Goal: Task Accomplishment & Management: Use online tool/utility

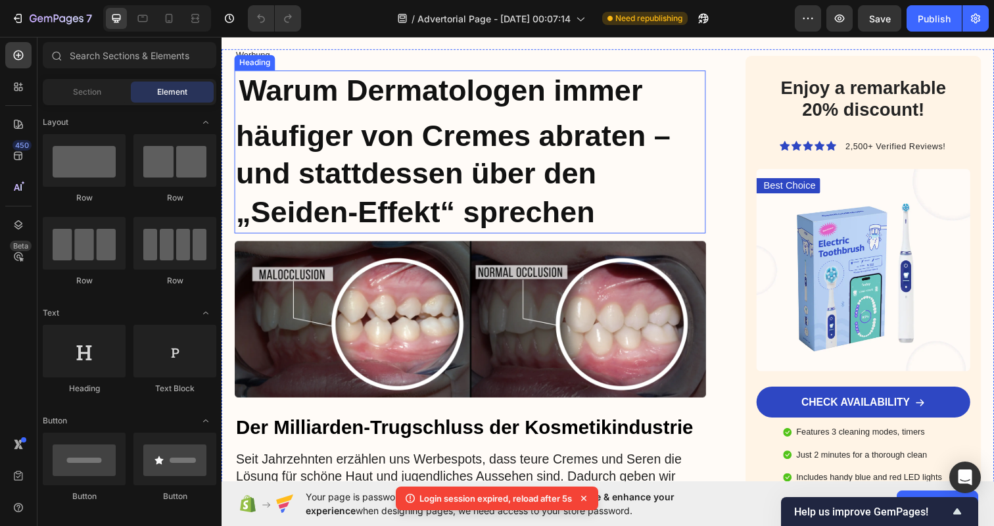
scroll to position [127, 0]
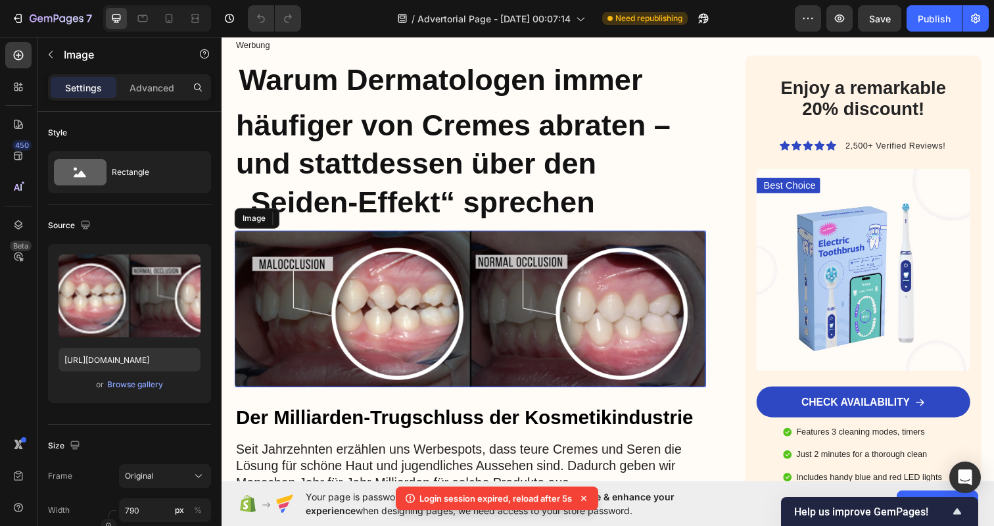
click at [479, 315] on img at bounding box center [475, 315] width 481 height 160
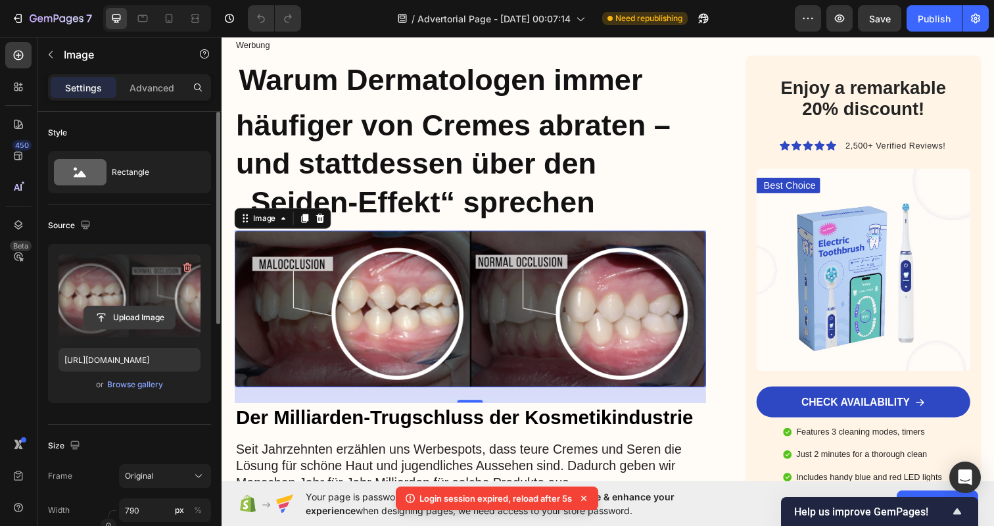
click at [137, 319] on input "file" at bounding box center [129, 317] width 91 height 22
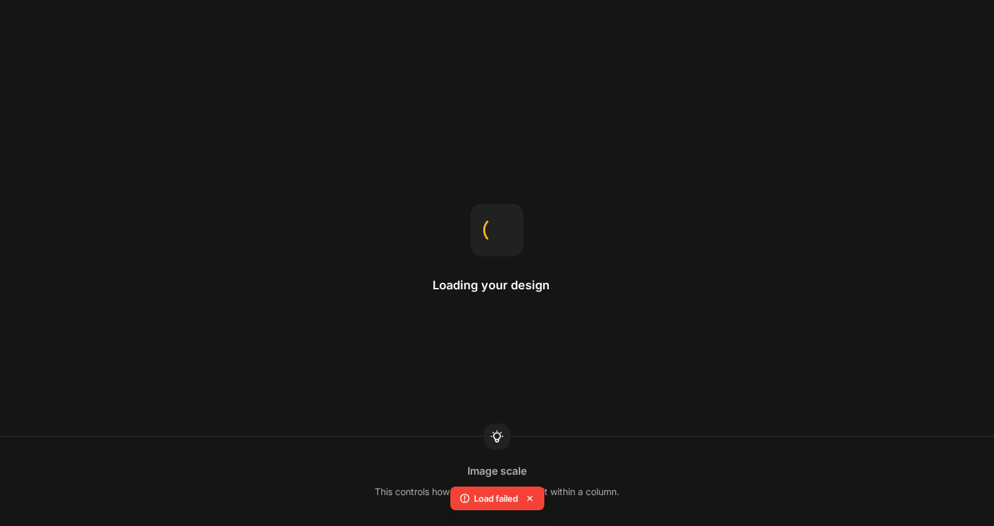
click at [258, 426] on div "Loading your design Image scale This controls how an image adjusts to fit withi…" at bounding box center [497, 263] width 994 height 526
click at [535, 496] on icon at bounding box center [529, 498] width 13 height 13
click at [627, 329] on div "Loading your design Select element Click an element to select it, or select it …" at bounding box center [497, 263] width 994 height 526
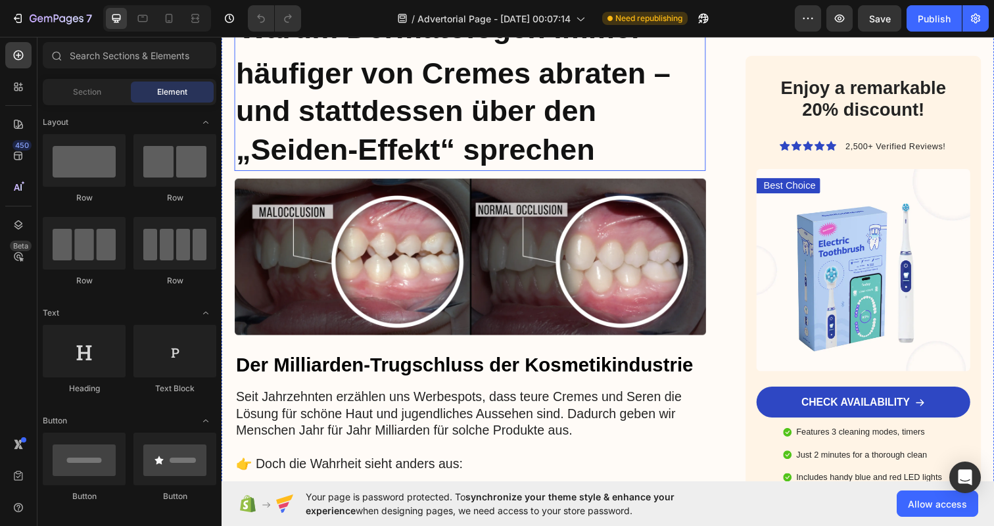
scroll to position [170, 0]
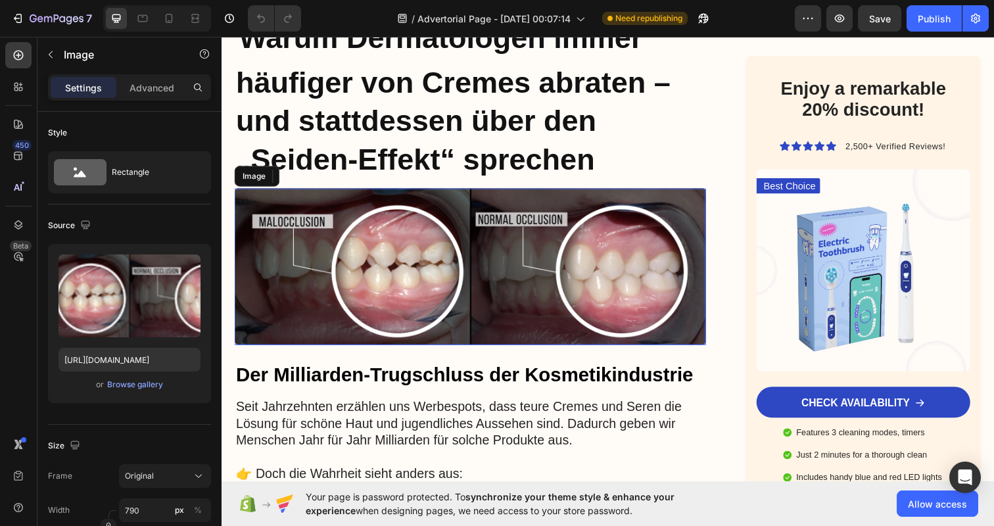
click at [460, 260] on img at bounding box center [475, 271] width 481 height 160
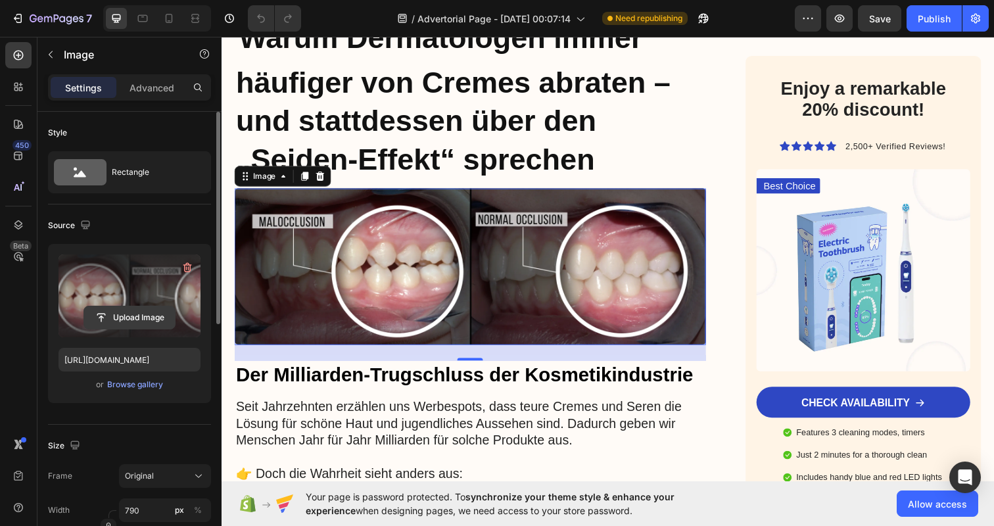
click at [139, 322] on input "file" at bounding box center [129, 317] width 91 height 22
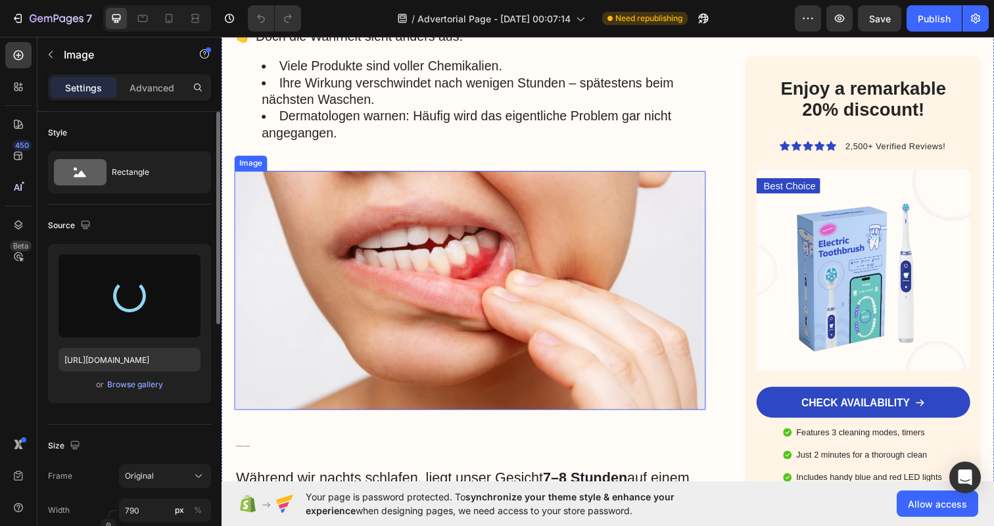
scroll to position [627, 0]
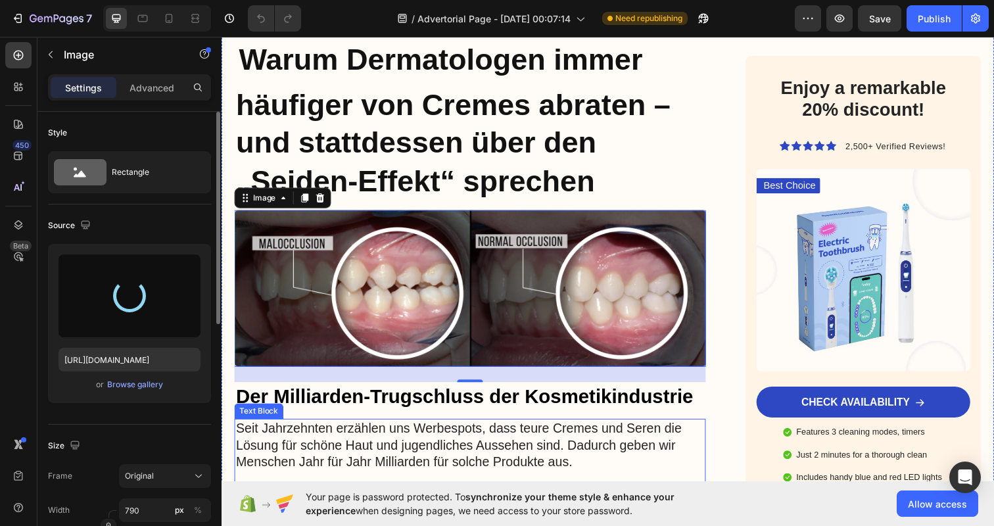
type input "https://cdn.shopify.com/s/files/1/0913/4030/8746/files/gempages_585315320734942…"
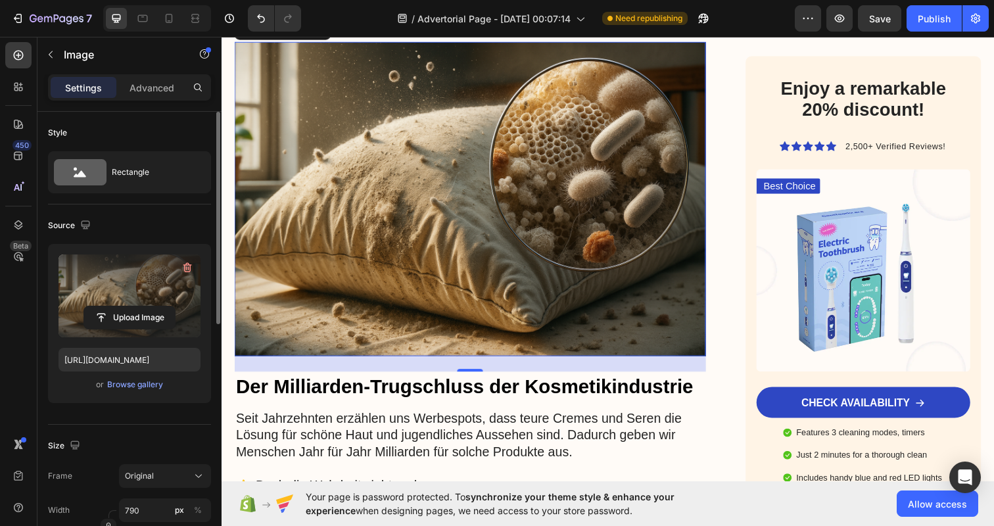
scroll to position [321, 0]
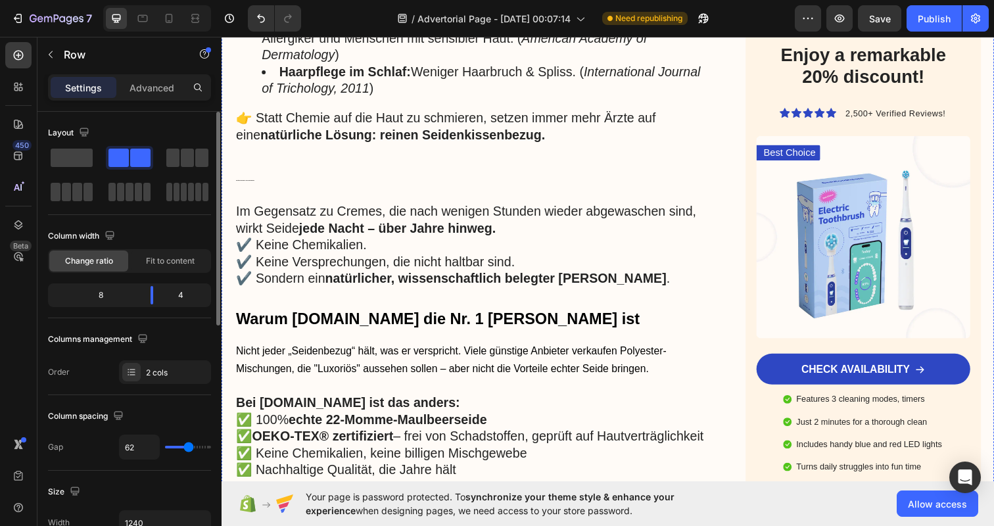
scroll to position [1582, 0]
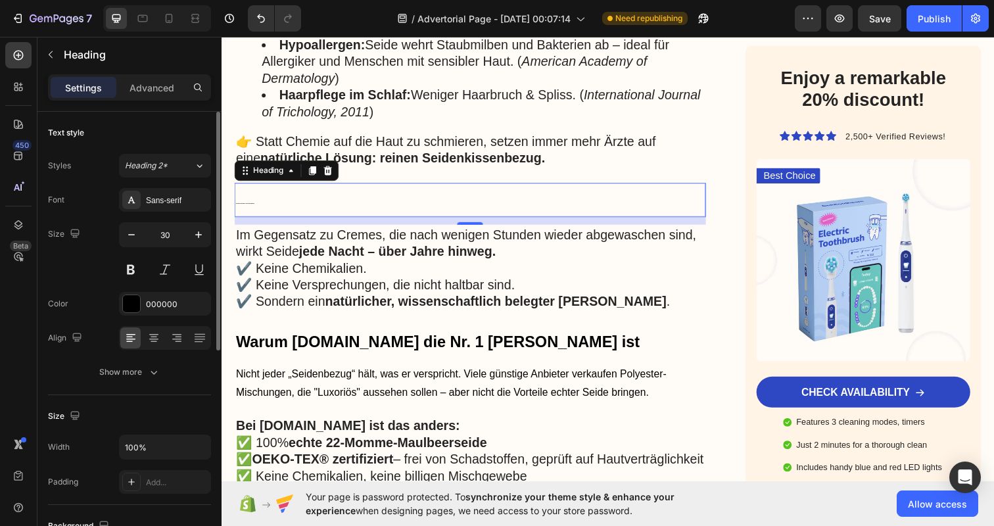
click at [404, 199] on h2 "Ein natürlicher Gamechanger – ganz ohne Nebenwirkungen" at bounding box center [475, 203] width 481 height 35
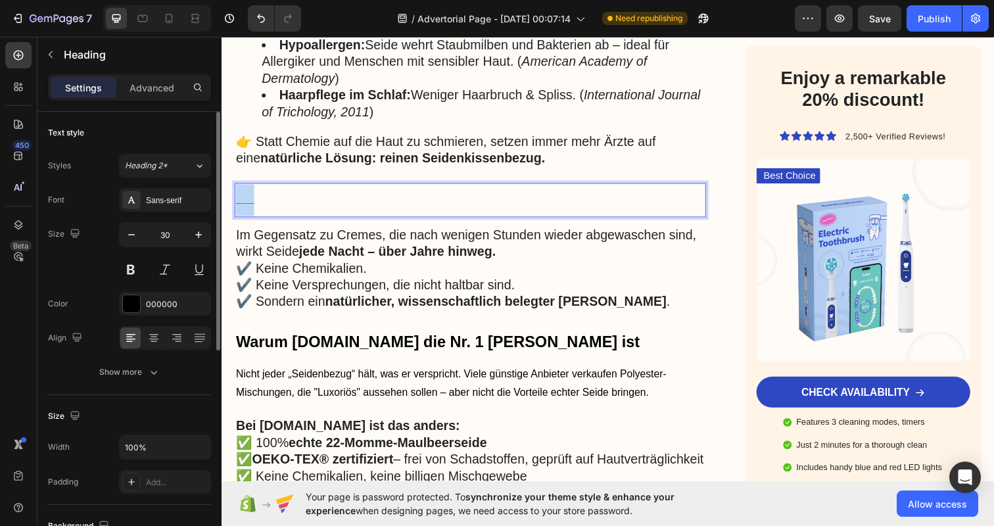
click at [404, 199] on p "Ein natürlicher Gamechanger – ganz ohne Nebenwirkungen" at bounding box center [475, 203] width 479 height 32
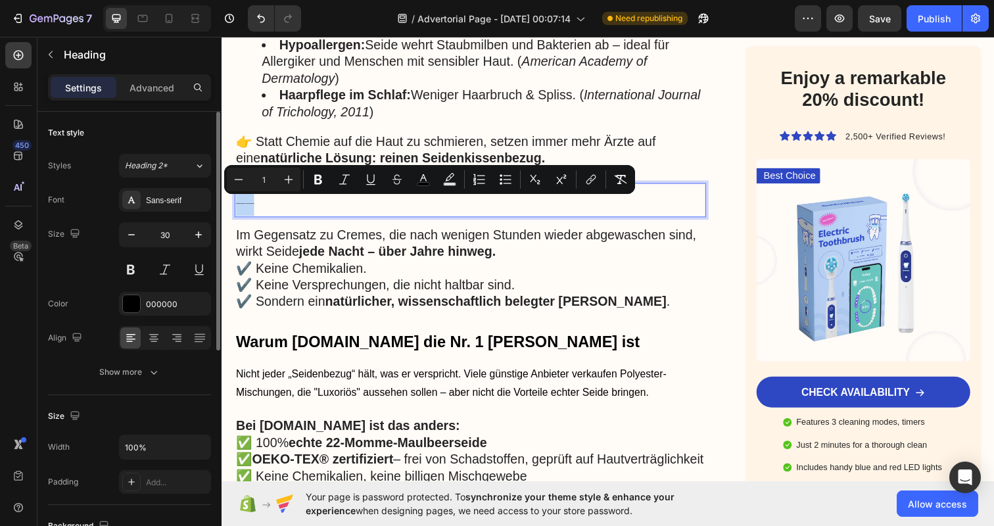
click at [404, 199] on p "Ein natürlicher Gamechanger – ganz ohne Nebenwirkungen" at bounding box center [475, 203] width 479 height 32
click at [289, 176] on icon "Editor contextual toolbar" at bounding box center [288, 179] width 13 height 13
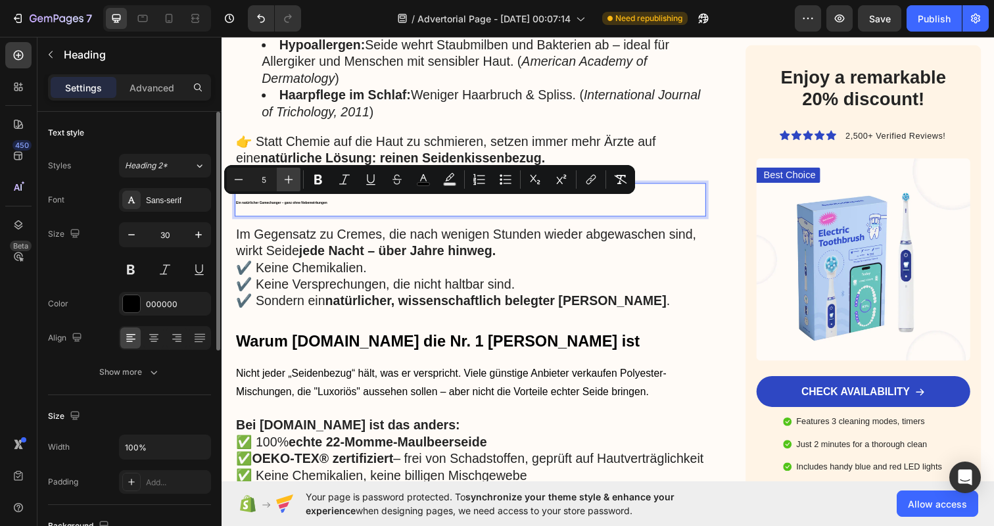
click at [289, 176] on icon "Editor contextual toolbar" at bounding box center [288, 179] width 13 height 13
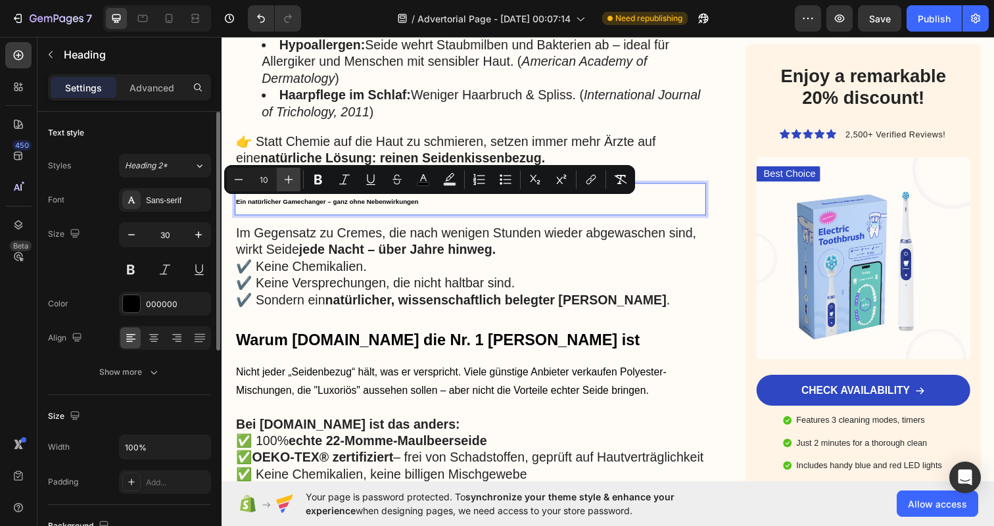
click at [289, 176] on icon "Editor contextual toolbar" at bounding box center [288, 179] width 13 height 13
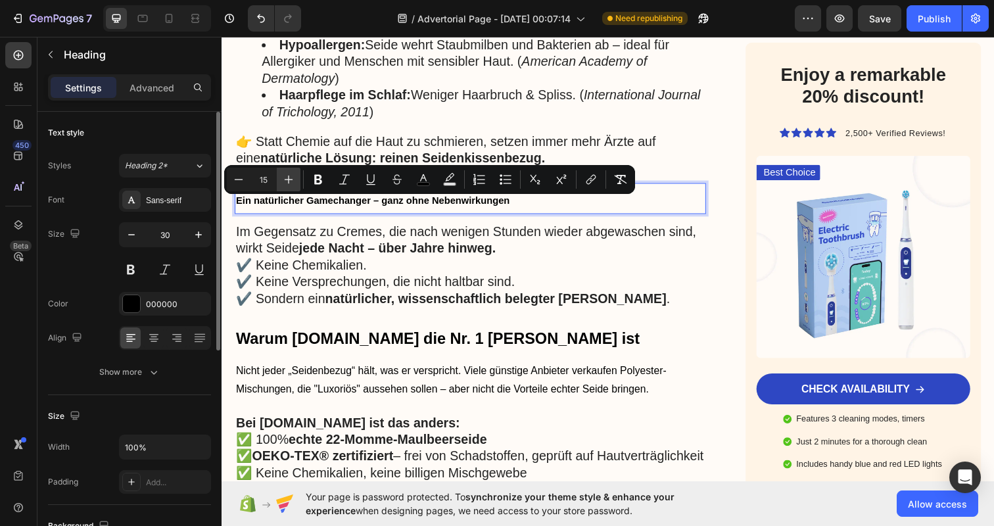
click at [289, 176] on icon "Editor contextual toolbar" at bounding box center [288, 179] width 13 height 13
type input "19"
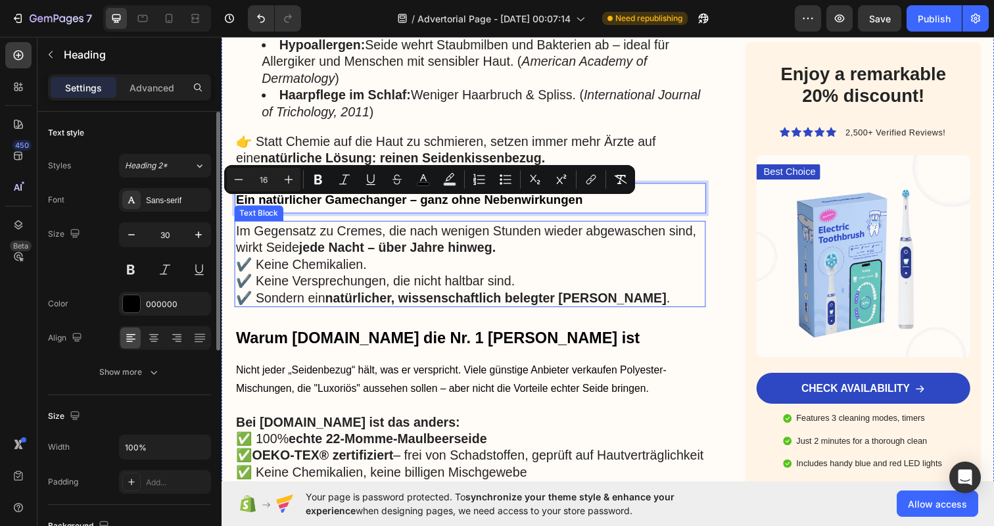
click at [445, 254] on strong "jede Nacht – über Jahre hinweg." at bounding box center [400, 252] width 201 height 14
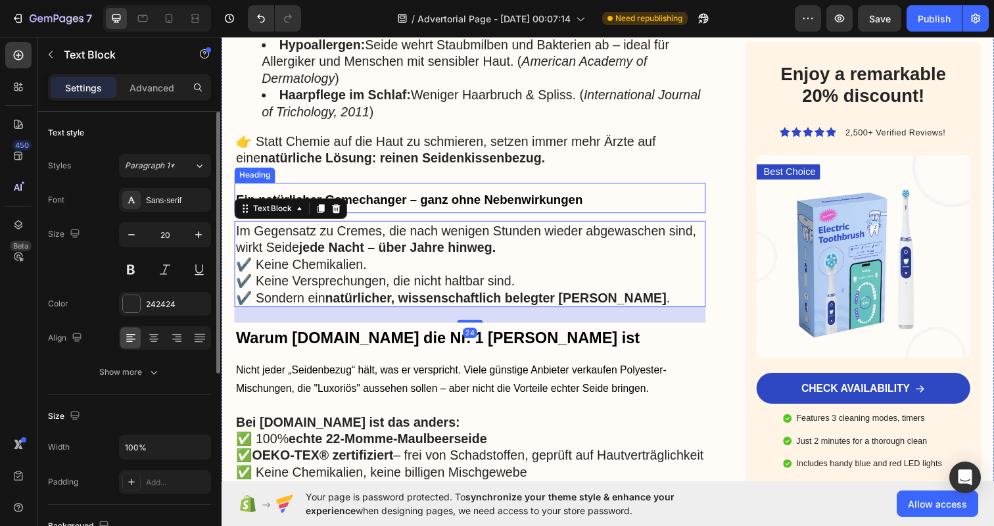
click at [448, 197] on span "Ein natürlicher Gamechanger – ganz ohne Nebenwirkungen" at bounding box center [413, 203] width 354 height 14
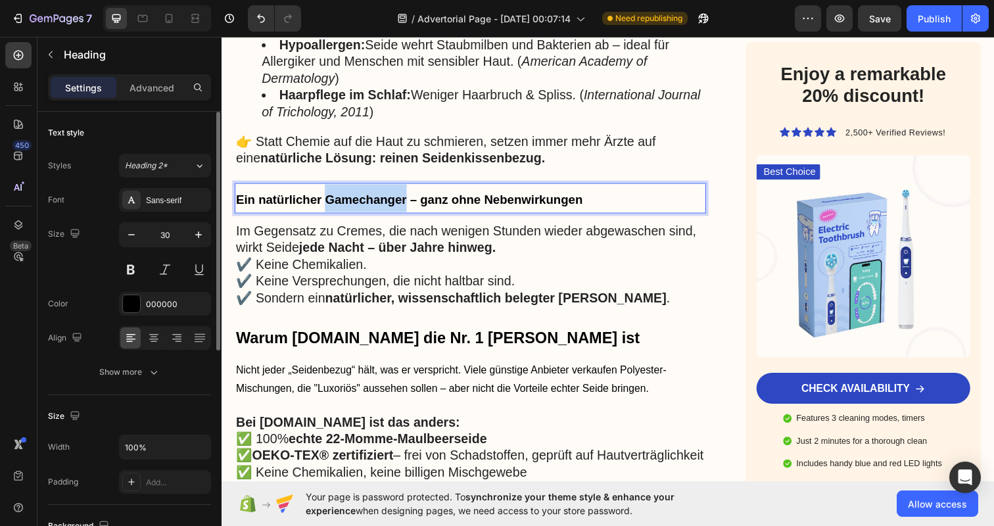
click at [341, 196] on span "Ein natürlicher Gamechanger – ganz ohne Nebenwirkungen" at bounding box center [413, 203] width 354 height 14
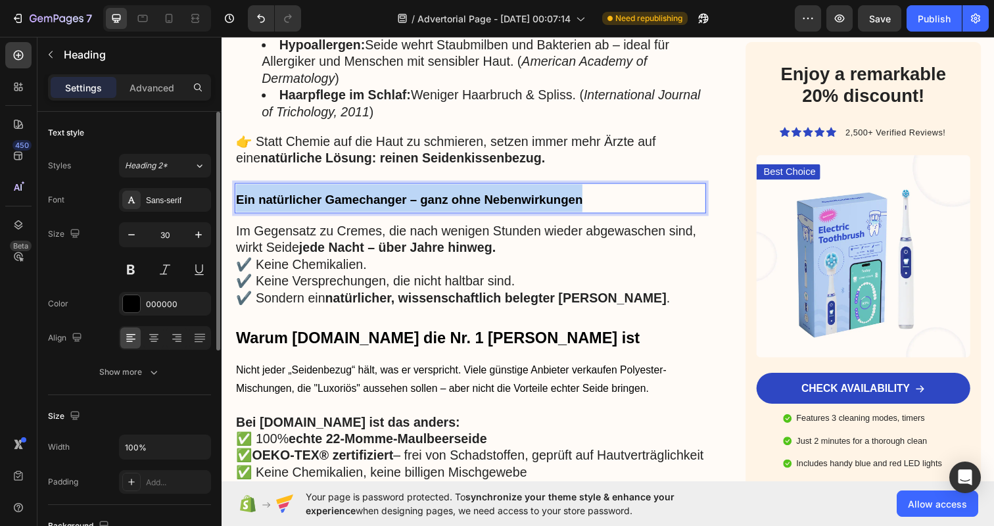
click at [341, 196] on span "Ein natürlicher Gamechanger – ganz ohne Nebenwirkungen" at bounding box center [413, 203] width 354 height 14
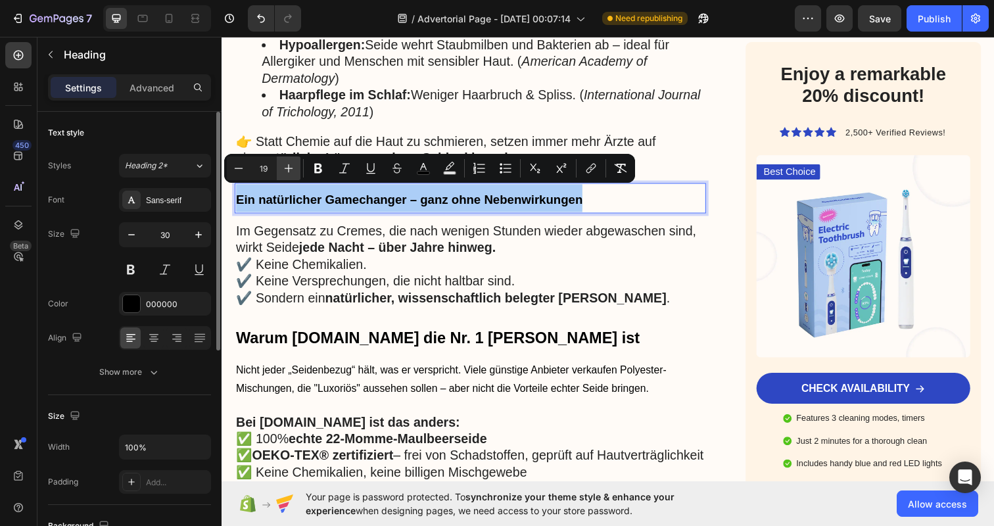
click at [291, 170] on icon "Editor contextual toolbar" at bounding box center [288, 168] width 13 height 13
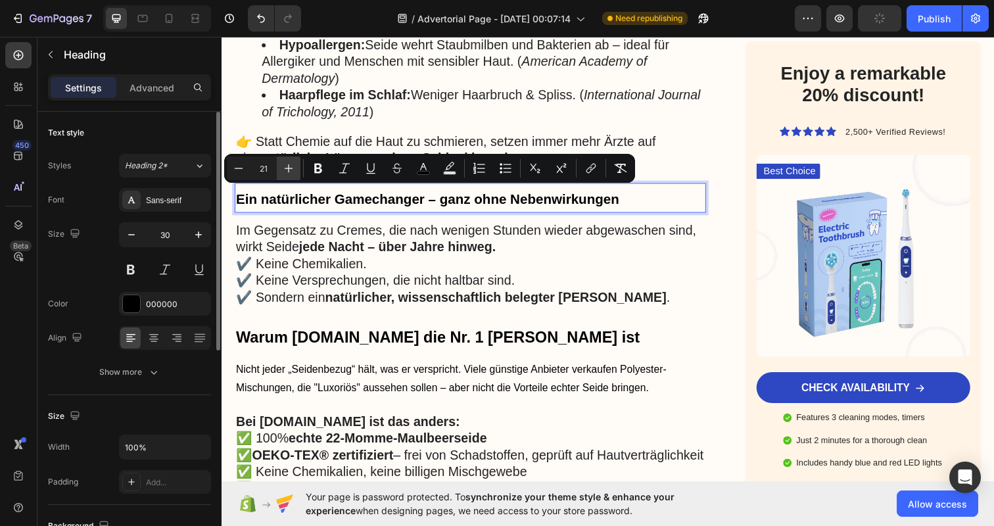
click at [291, 170] on icon "Editor contextual toolbar" at bounding box center [288, 168] width 13 height 13
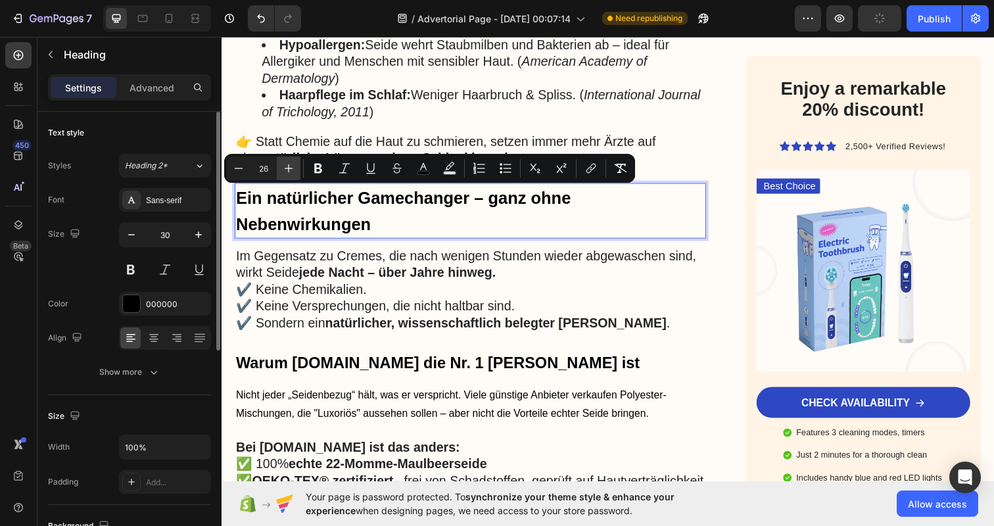
click at [291, 170] on icon "Editor contextual toolbar" at bounding box center [288, 168] width 13 height 13
click at [237, 170] on icon "Editor contextual toolbar" at bounding box center [238, 168] width 13 height 13
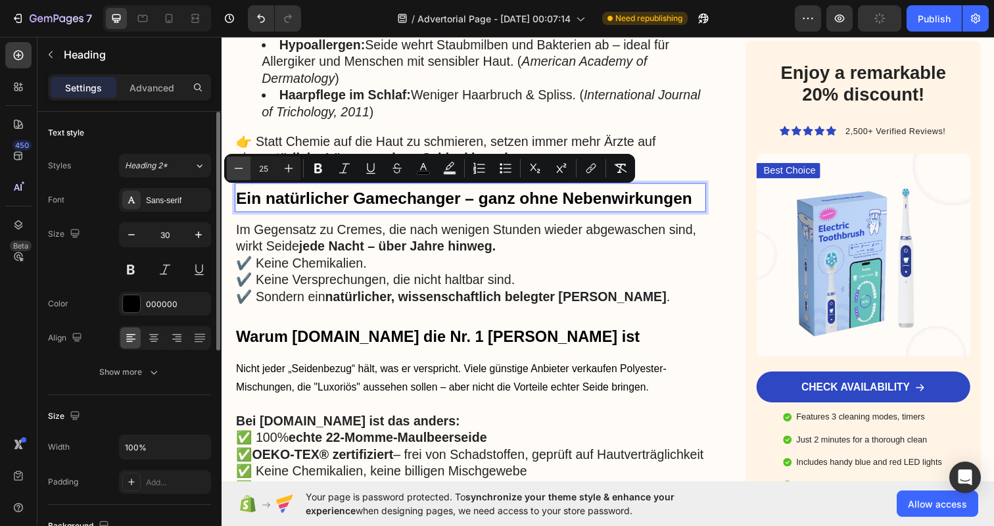
click at [237, 170] on icon "Editor contextual toolbar" at bounding box center [238, 168] width 13 height 13
type input "24"
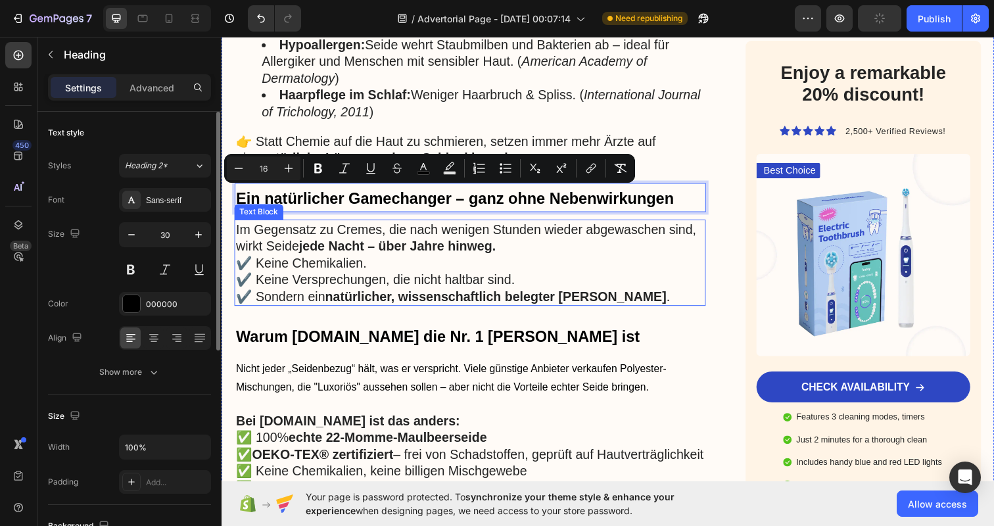
click at [403, 307] on div "Im Gegensatz zu Cremes, die nach wenigen Stunden wieder abgewaschen sind, wirkt…" at bounding box center [475, 268] width 481 height 88
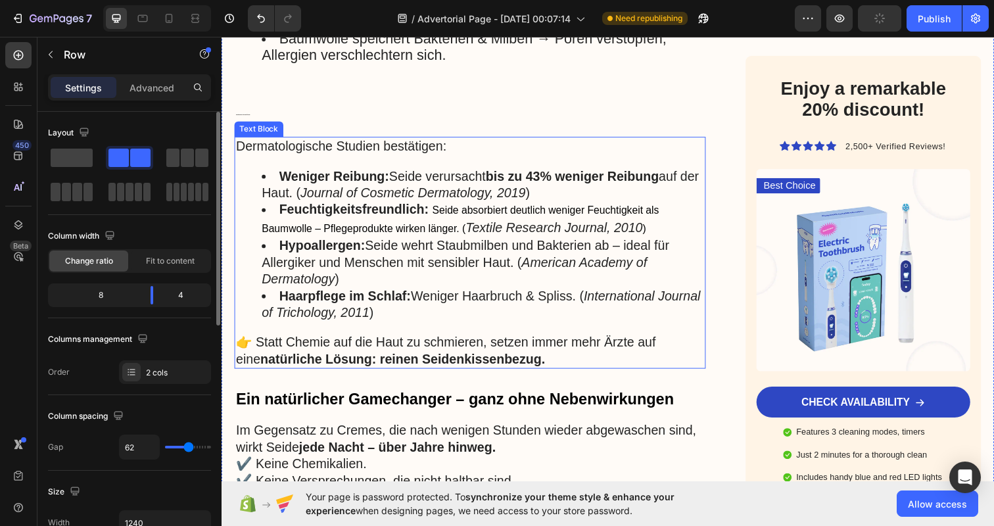
scroll to position [1373, 0]
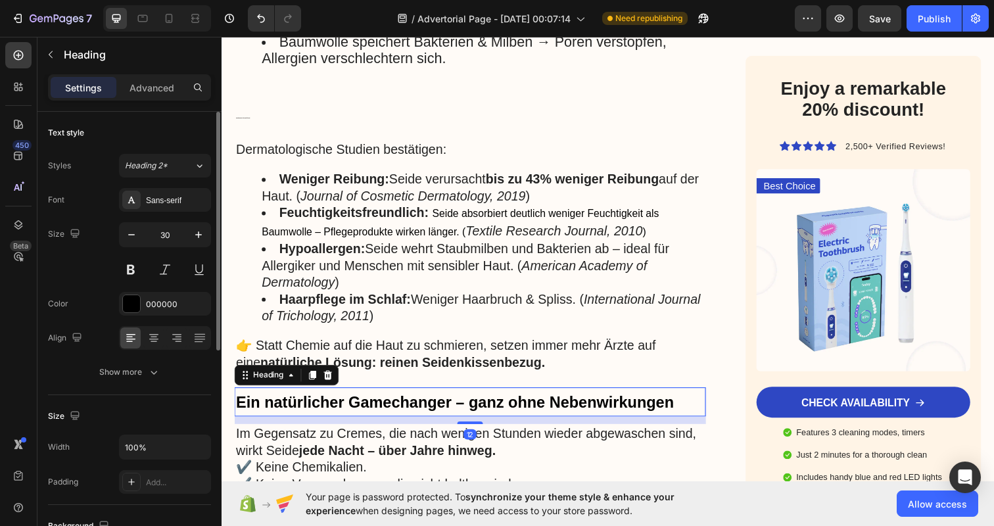
click at [531, 403] on span "Ein natürlicher Gamechanger – ganz ohne Nebenwirkungen" at bounding box center [459, 410] width 447 height 18
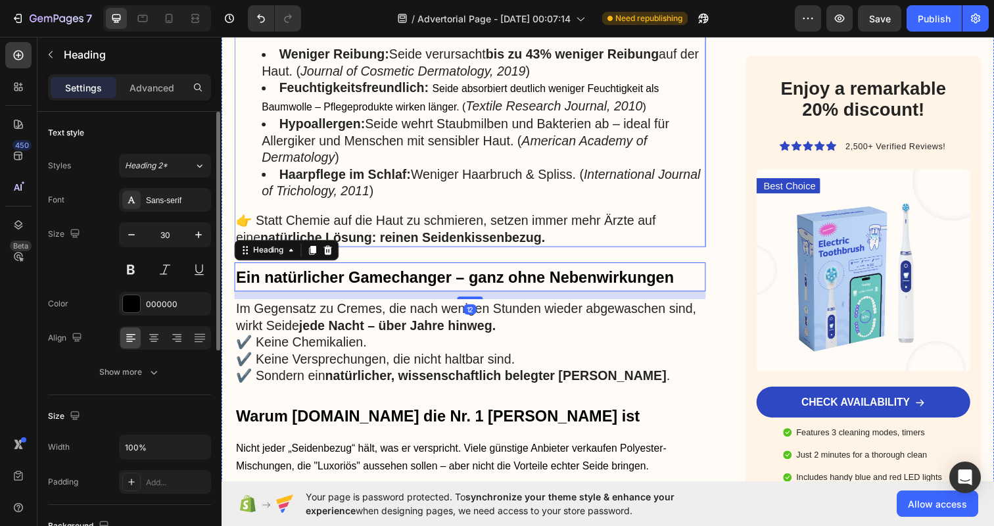
scroll to position [1537, 0]
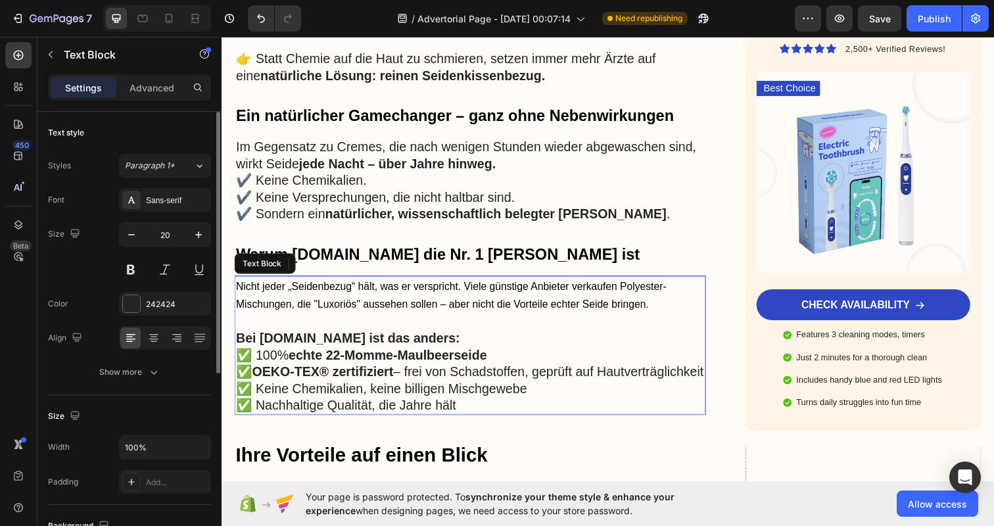
click at [669, 304] on p "Nicht jeder „Seidenbezug“ hält, was er verspricht. Viele günstige Anbieter verk…" at bounding box center [475, 300] width 479 height 37
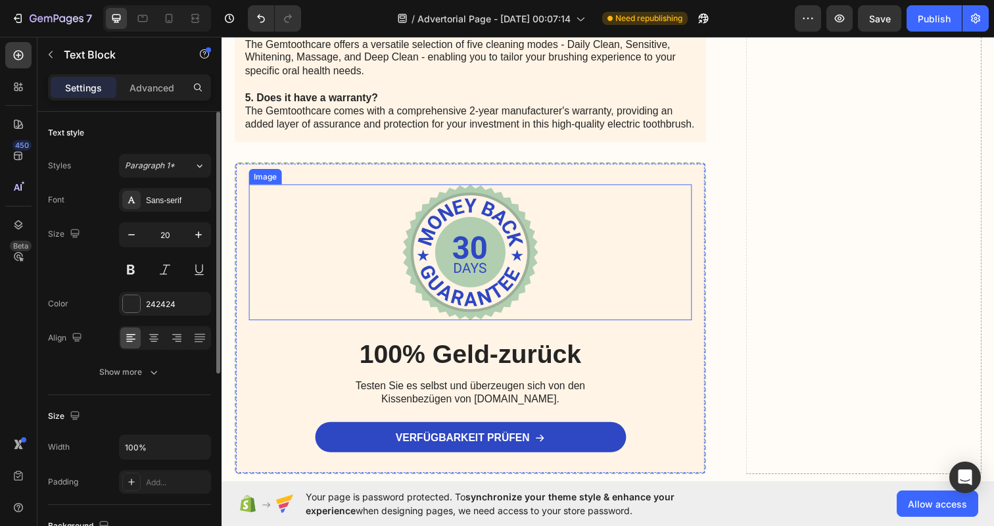
scroll to position [3343, 0]
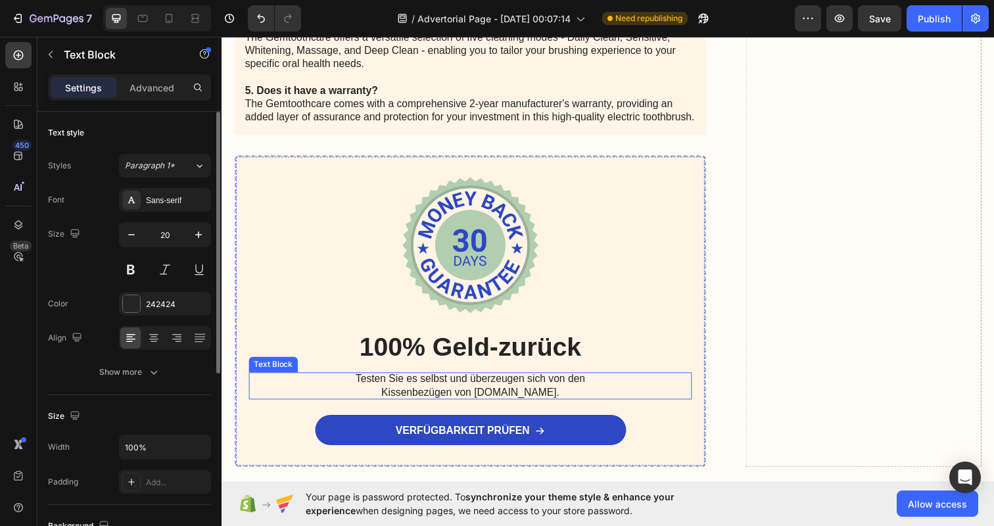
click at [518, 388] on p "Testen Sie es selbst und überzeugen sich von den Kissenbezügen von Kissenbezug.…" at bounding box center [475, 393] width 289 height 28
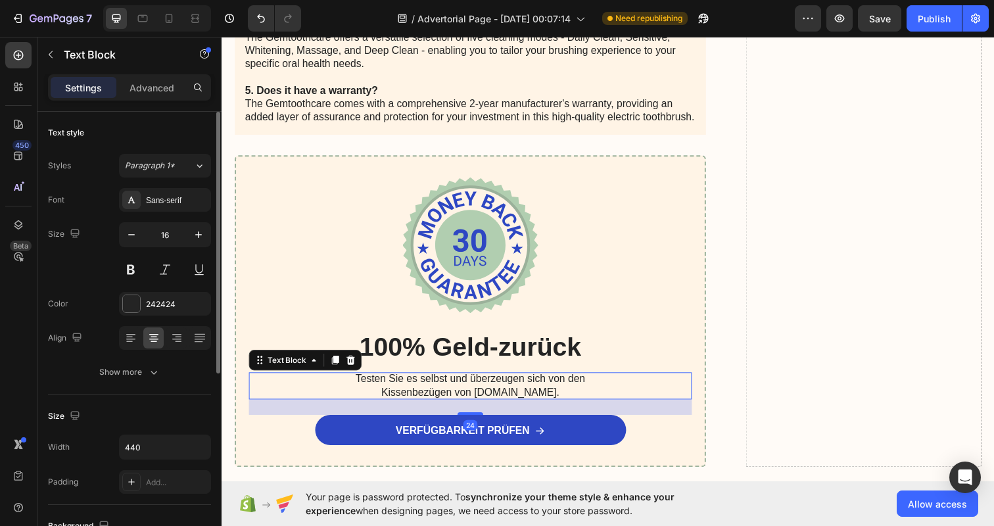
click at [510, 390] on p "Testen Sie es selbst und überzeugen sich von den Kissenbezügen von Kissenbezug.…" at bounding box center [475, 393] width 289 height 28
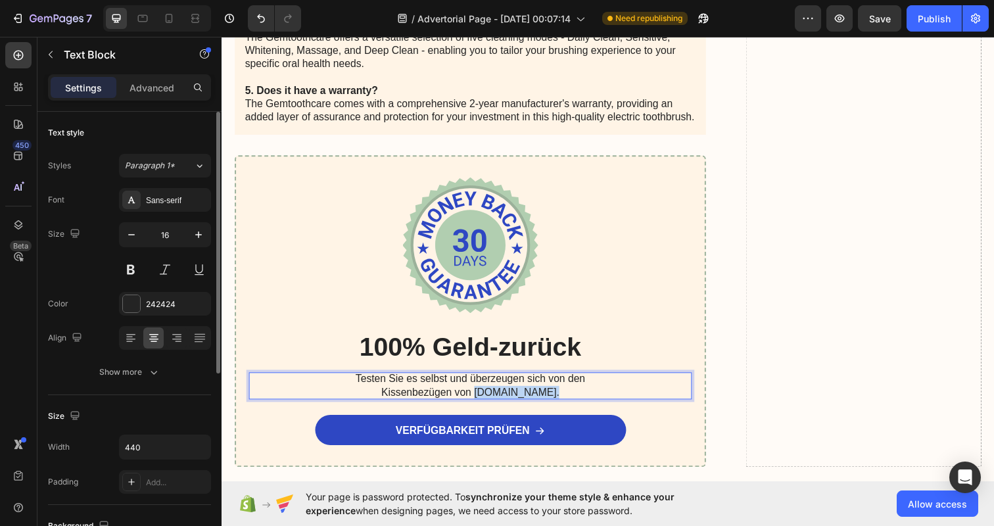
click at [510, 390] on p "Testen Sie es selbst und überzeugen sich von den Kissenbezügen von Kissenbezug.…" at bounding box center [475, 393] width 289 height 28
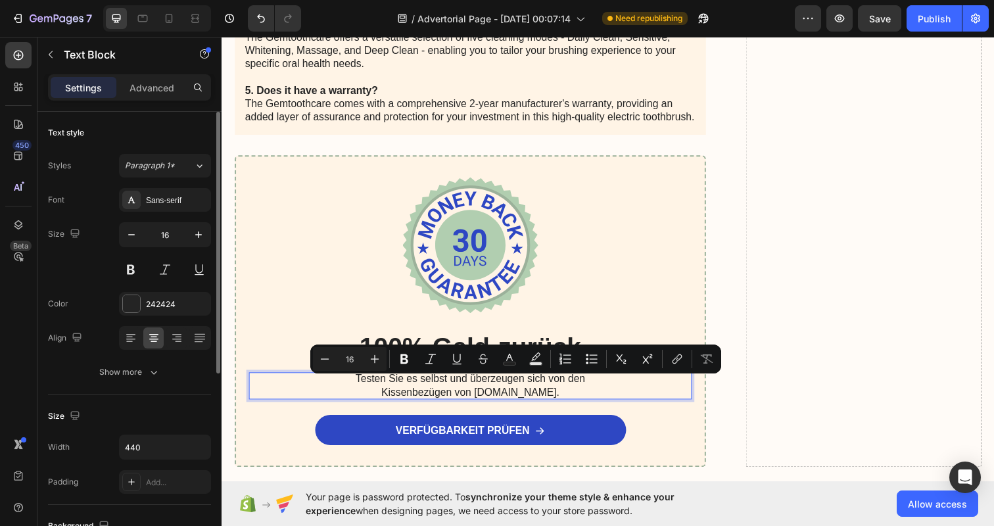
click at [500, 390] on p "Testen Sie es selbst und überzeugen sich von den Kissenbezügen von Kissenbezug.…" at bounding box center [475, 393] width 289 height 28
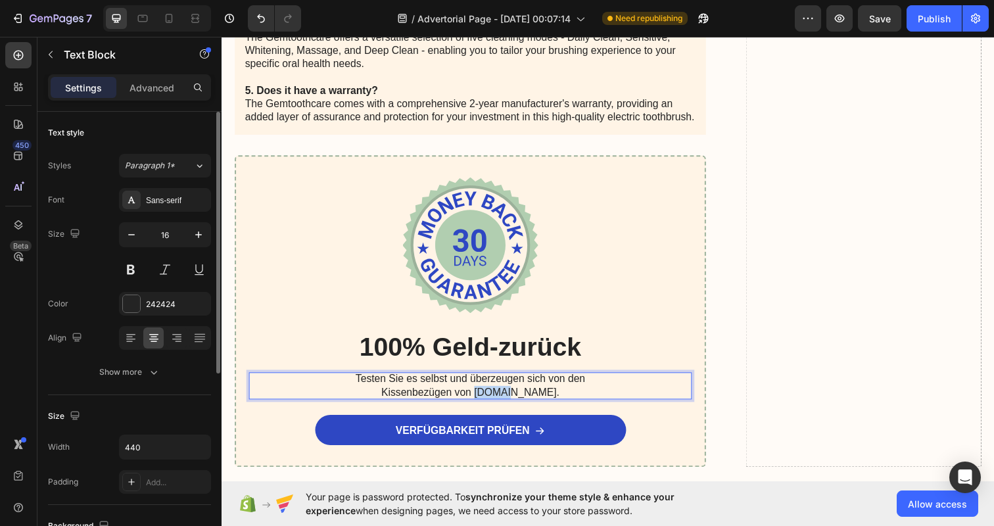
drag, startPoint x: 511, startPoint y: 393, endPoint x: 481, endPoint y: 394, distance: 29.6
click at [481, 394] on p "Testen Sie es selbst und überzeugen sich von den Kissenbezügen von Kissenbezug.…" at bounding box center [475, 393] width 289 height 28
click at [734, 348] on div "The Gemtoothcare Electric Toothbrush is available for purchase through a variet…" at bounding box center [616, 0] width 763 height 953
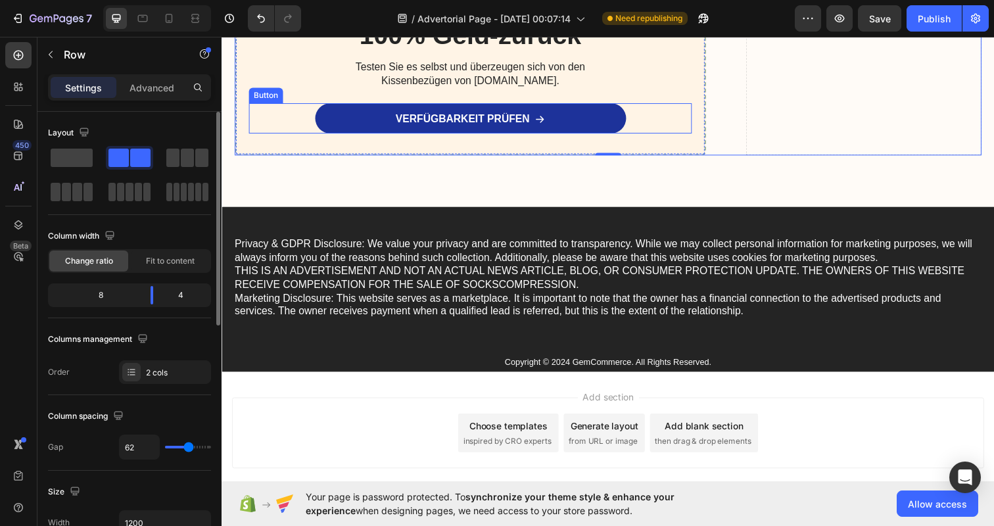
scroll to position [3551, 0]
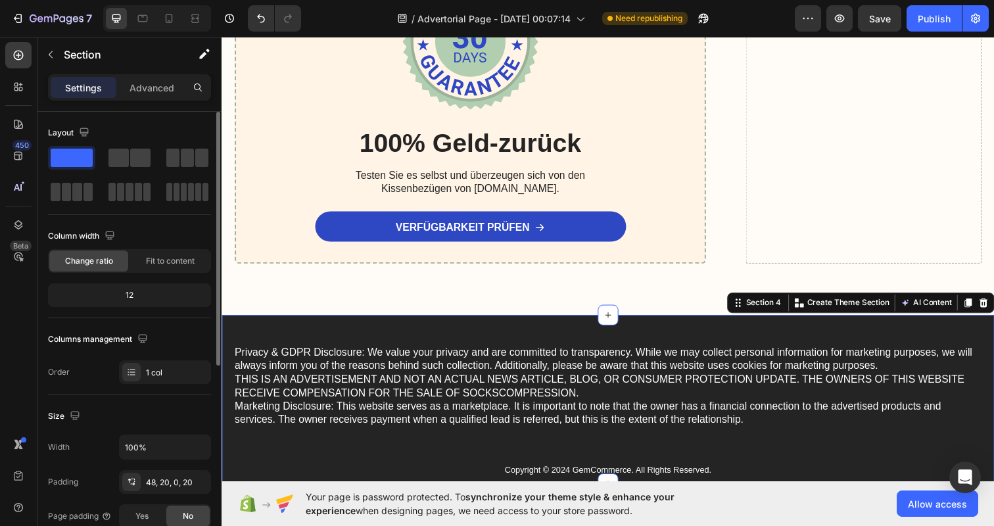
click at [635, 334] on div "Privacy & GDPR Disclosure: We value your privacy and are committed to transpare…" at bounding box center [616, 407] width 789 height 172
click at [993, 304] on icon at bounding box center [999, 308] width 9 height 9
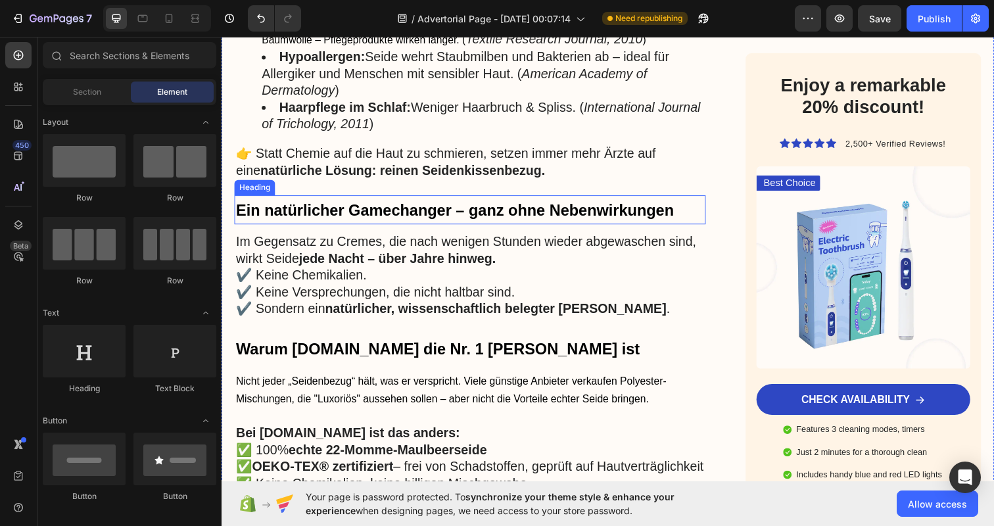
scroll to position [1590, 0]
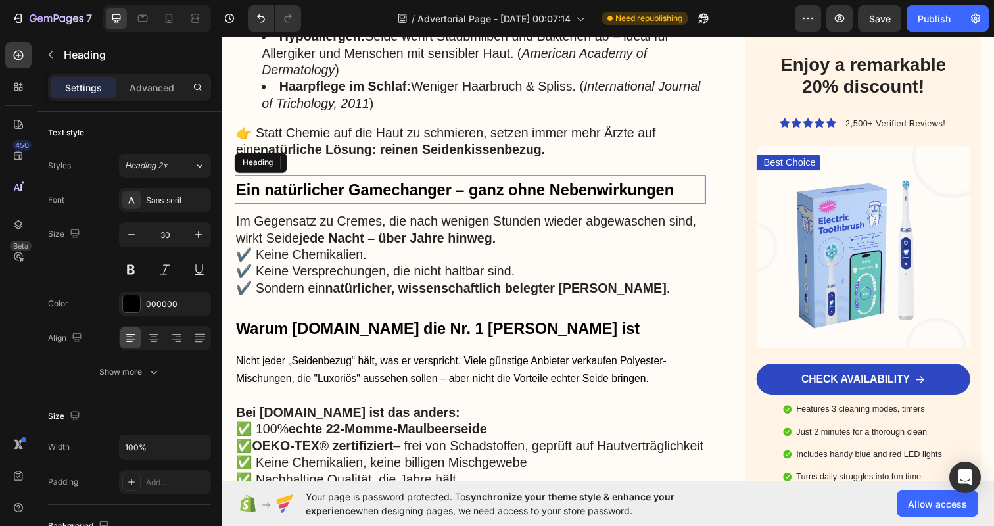
click at [406, 193] on span "Ein natürlicher Gamechanger – ganz ohne Nebenwirkungen" at bounding box center [459, 193] width 447 height 18
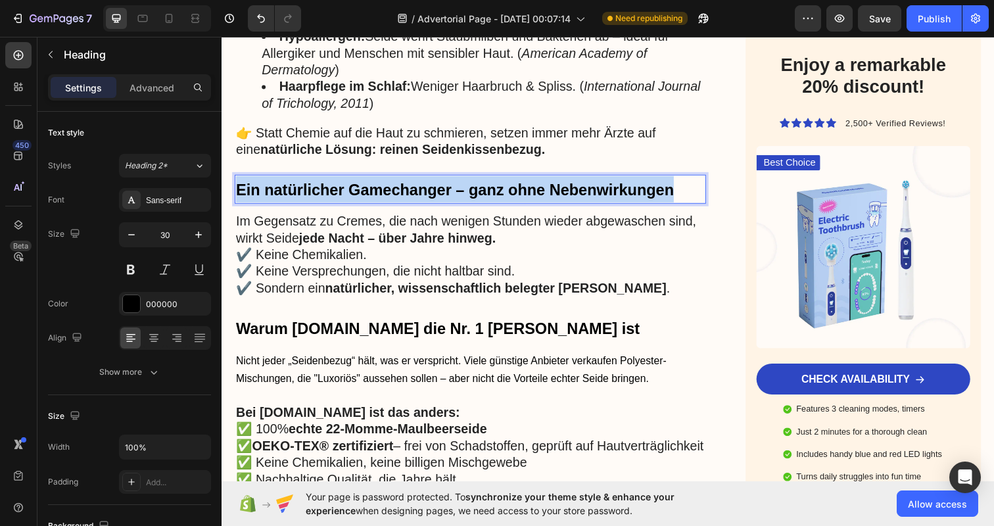
click at [406, 193] on span "Ein natürlicher Gamechanger – ganz ohne Nebenwirkungen" at bounding box center [459, 193] width 447 height 18
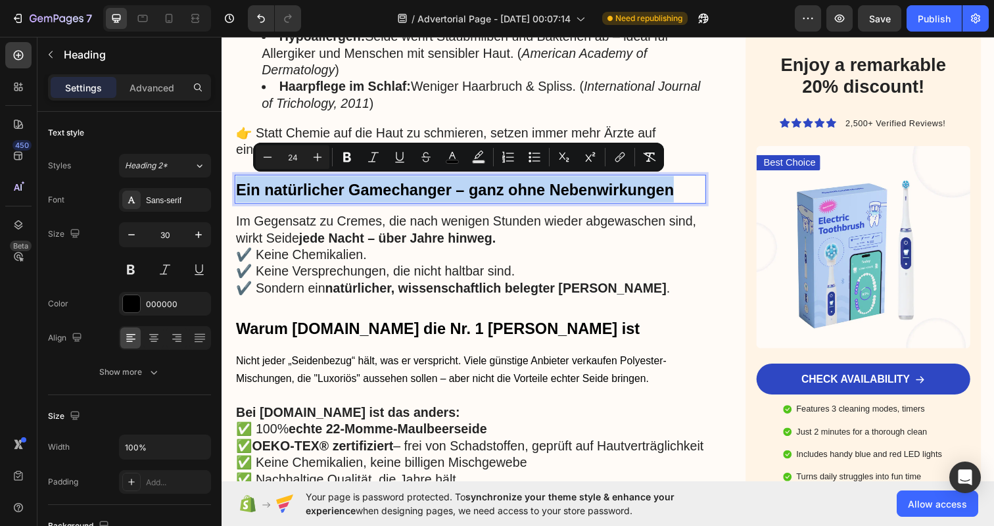
click at [439, 187] on span "Ein natürlicher Gamechanger – ganz ohne Nebenwirkungen" at bounding box center [459, 193] width 447 height 18
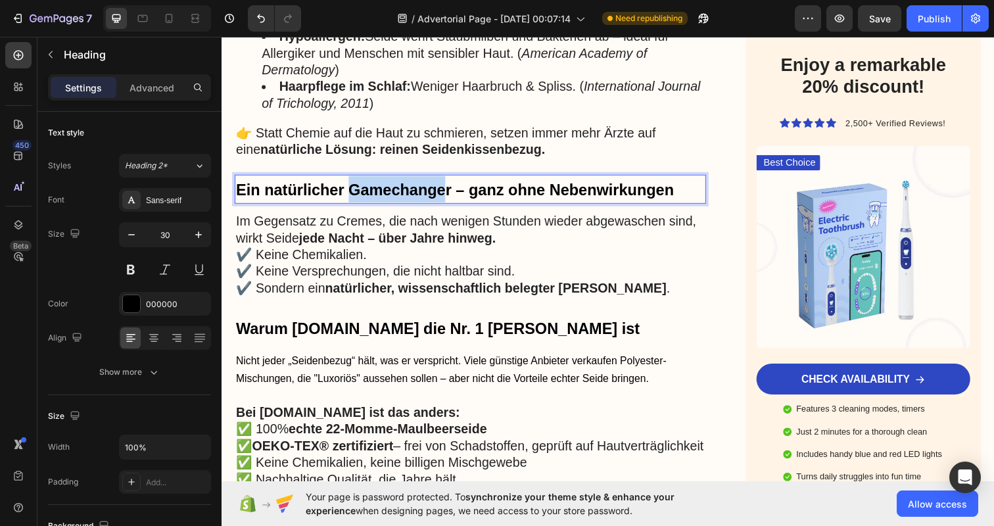
drag, startPoint x: 452, startPoint y: 189, endPoint x: 356, endPoint y: 191, distance: 96.0
click at [356, 191] on span "Ein natürlicher Gamechanger – ganz ohne Nebenwirkungen" at bounding box center [459, 193] width 447 height 18
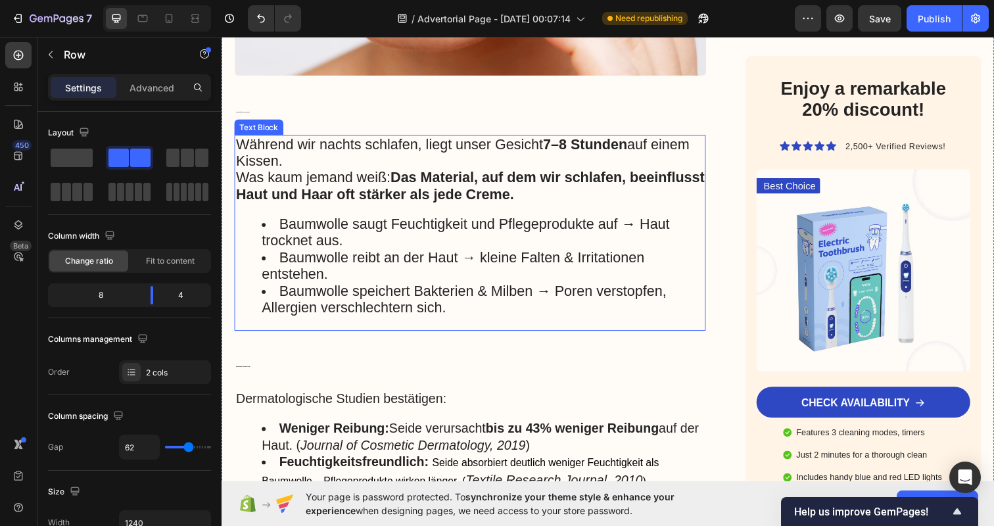
scroll to position [1121, 0]
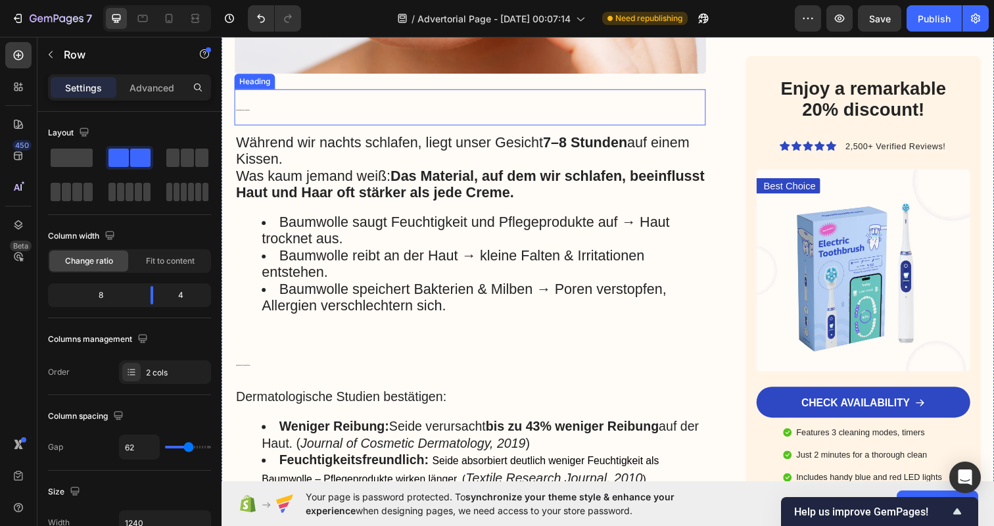
click at [271, 102] on h3 "Die unterschätzte Ursache: Ihr Kissenbezug" at bounding box center [475, 108] width 481 height 37
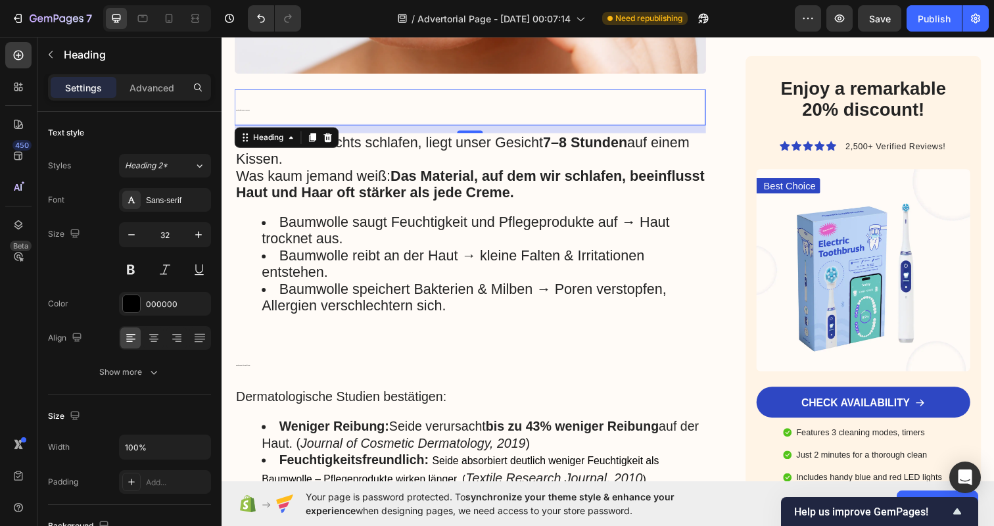
click at [260, 104] on h3 "Die unterschätzte Ursache: Ihr Kissenbezug" at bounding box center [475, 108] width 481 height 37
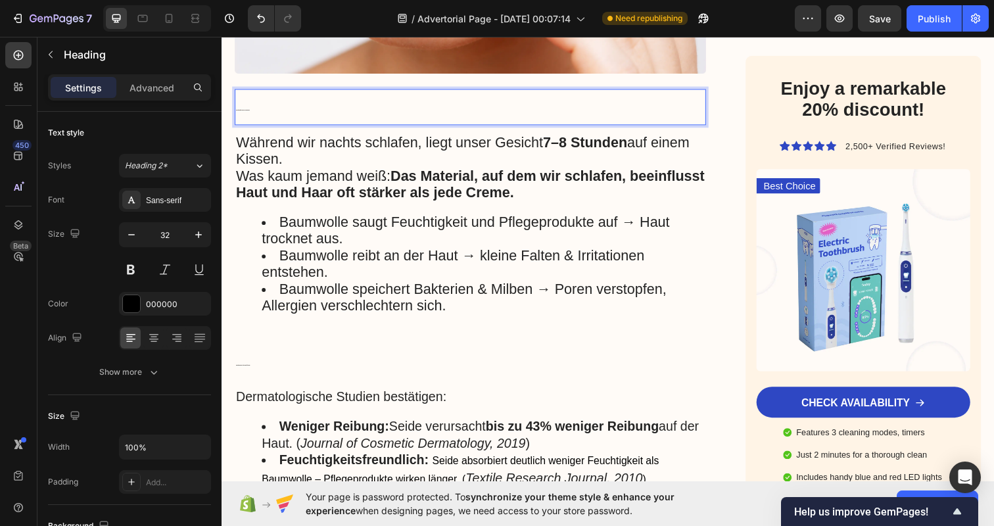
click at [260, 104] on p "Die unterschätzte Ursache: Ihr Kissenbezug" at bounding box center [475, 108] width 479 height 34
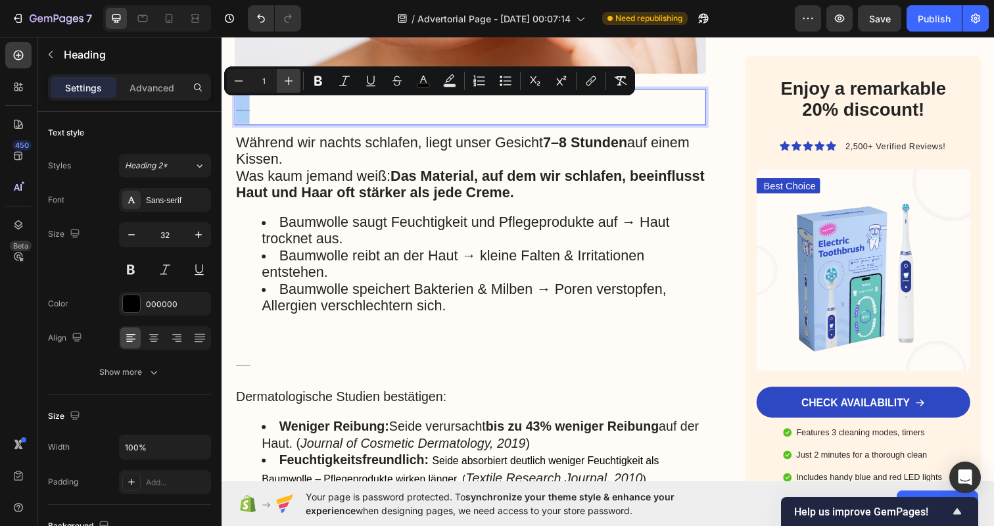
click at [290, 78] on icon "Editor contextual toolbar" at bounding box center [288, 80] width 13 height 13
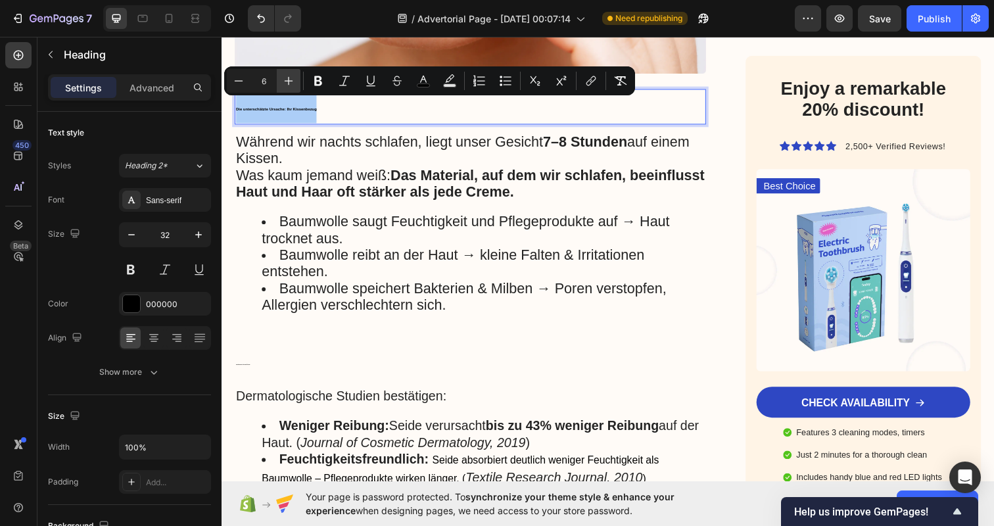
click at [290, 78] on icon "Editor contextual toolbar" at bounding box center [288, 80] width 13 height 13
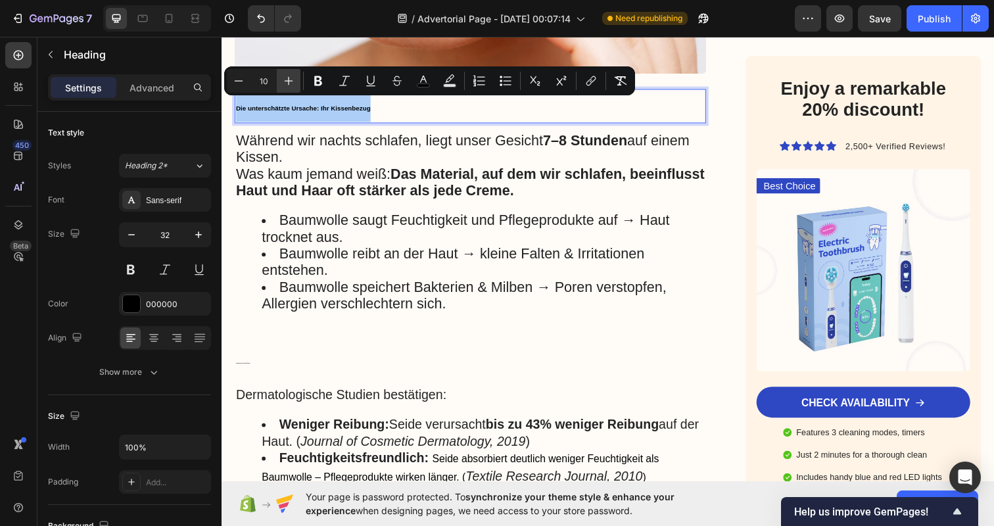
click at [290, 78] on icon "Editor contextual toolbar" at bounding box center [288, 80] width 13 height 13
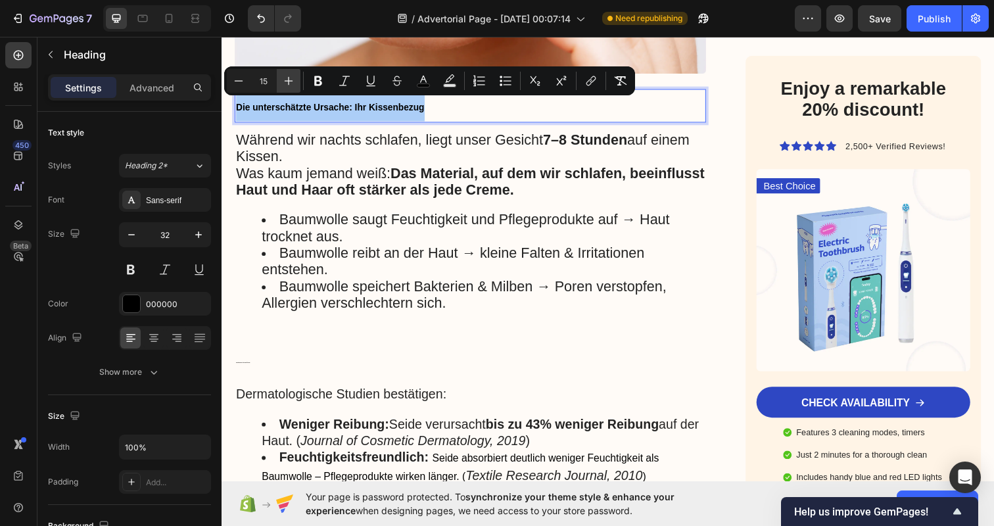
click at [290, 78] on icon "Editor contextual toolbar" at bounding box center [288, 80] width 13 height 13
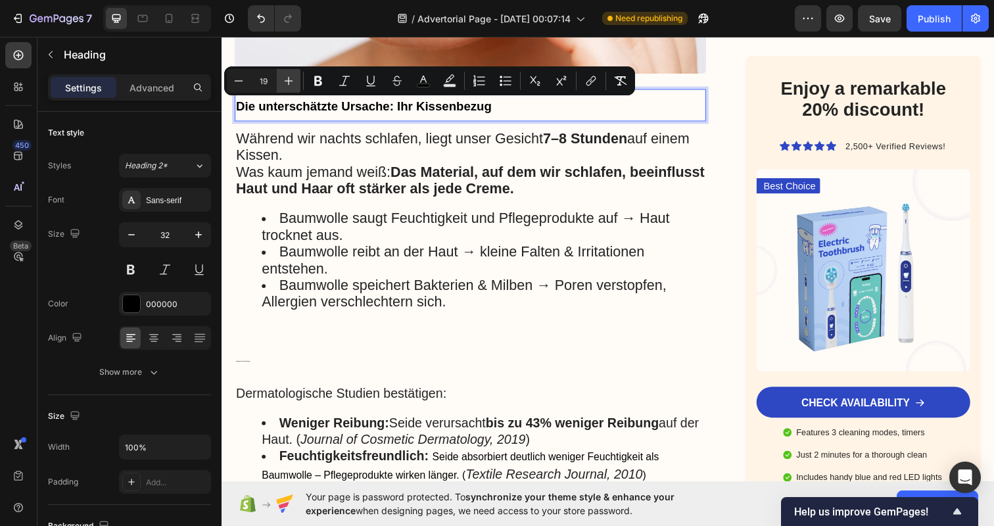
click at [290, 78] on icon "Editor contextual toolbar" at bounding box center [288, 80] width 13 height 13
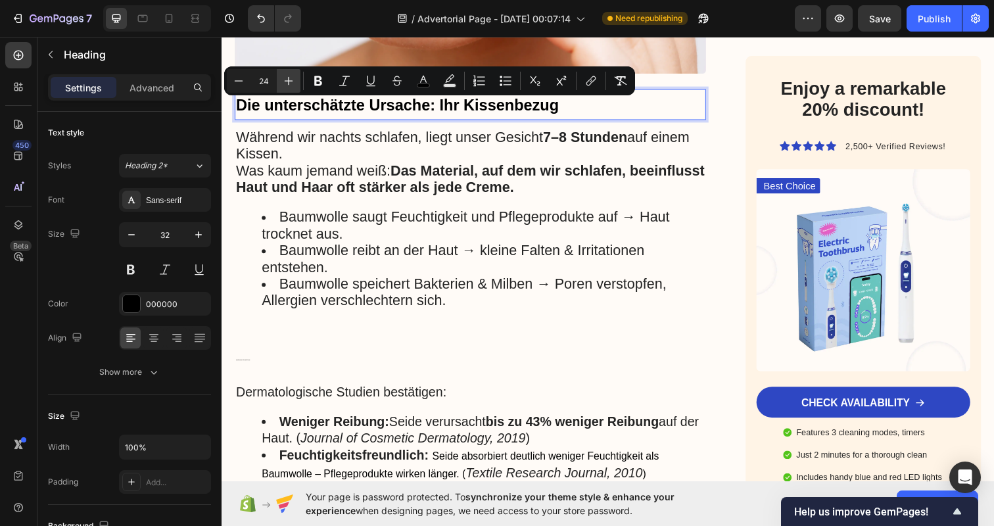
click at [290, 78] on icon "Editor contextual toolbar" at bounding box center [288, 80] width 13 height 13
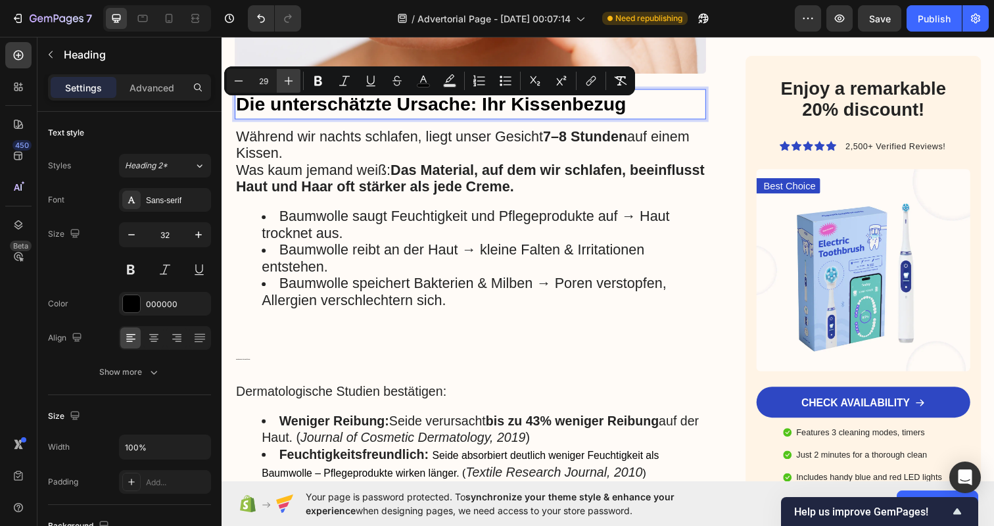
click at [290, 78] on icon "Editor contextual toolbar" at bounding box center [288, 80] width 13 height 13
type input "30"
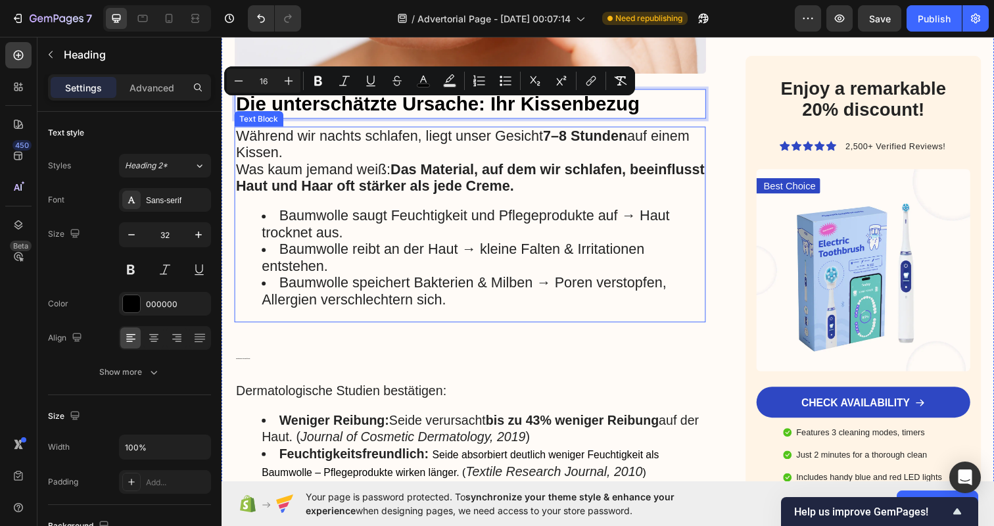
click at [375, 226] on li "Baumwolle saugt Feuchtigkeit und Pflegeprodukte auf → Haut trocknet aus." at bounding box center [488, 228] width 452 height 34
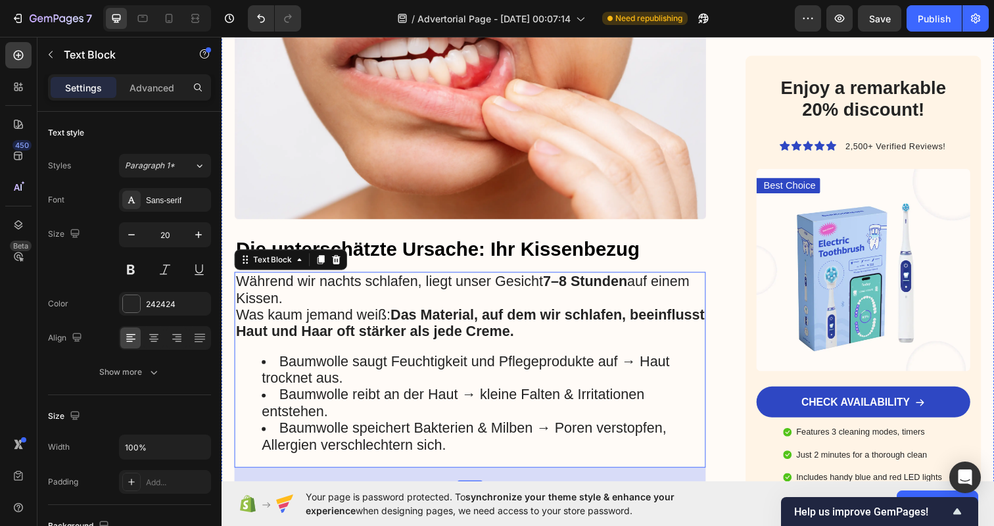
scroll to position [990, 0]
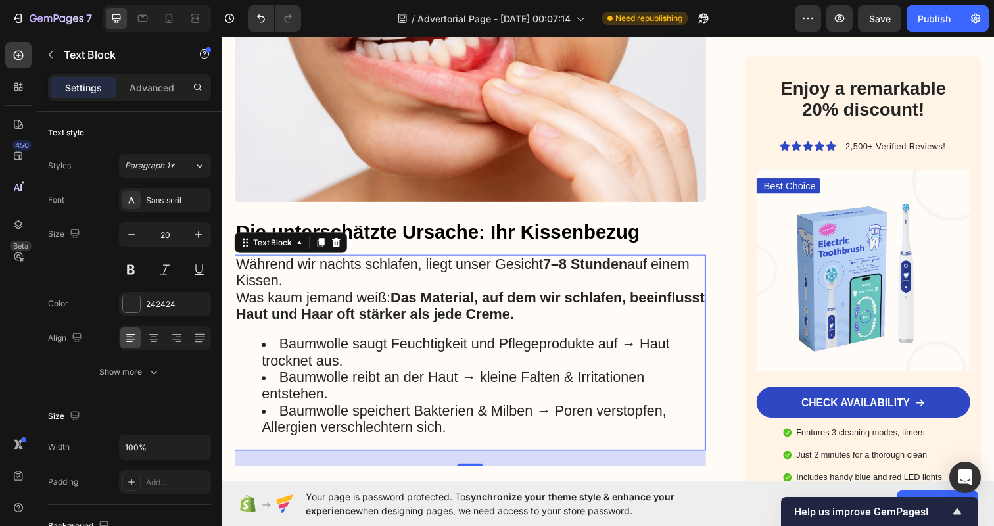
click at [486, 353] on li "Baumwolle saugt Feuchtigkeit und Pflegeprodukte auf → Haut trocknet aus." at bounding box center [488, 359] width 452 height 34
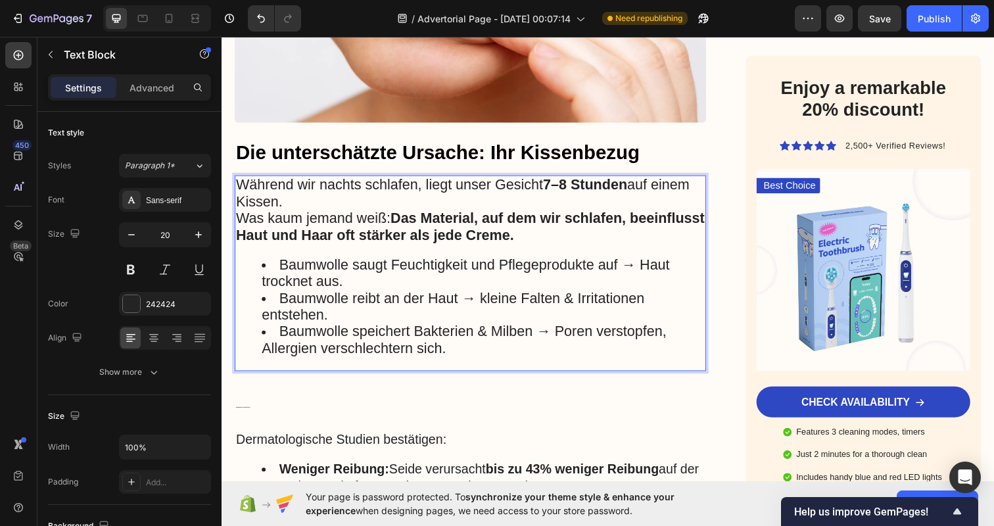
scroll to position [1073, 0]
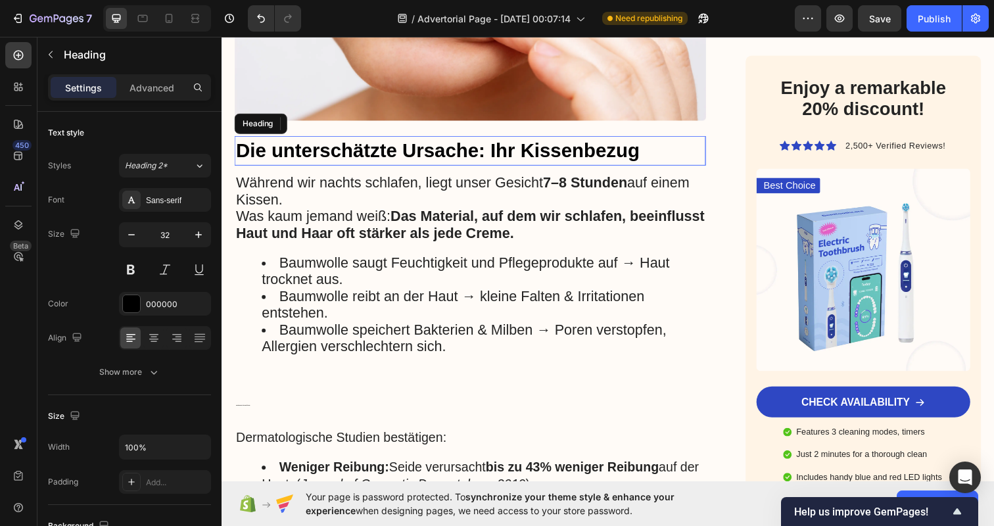
click at [374, 142] on span "Die unterschätzte Ursache: Ihr Kissenbezug" at bounding box center [442, 153] width 412 height 22
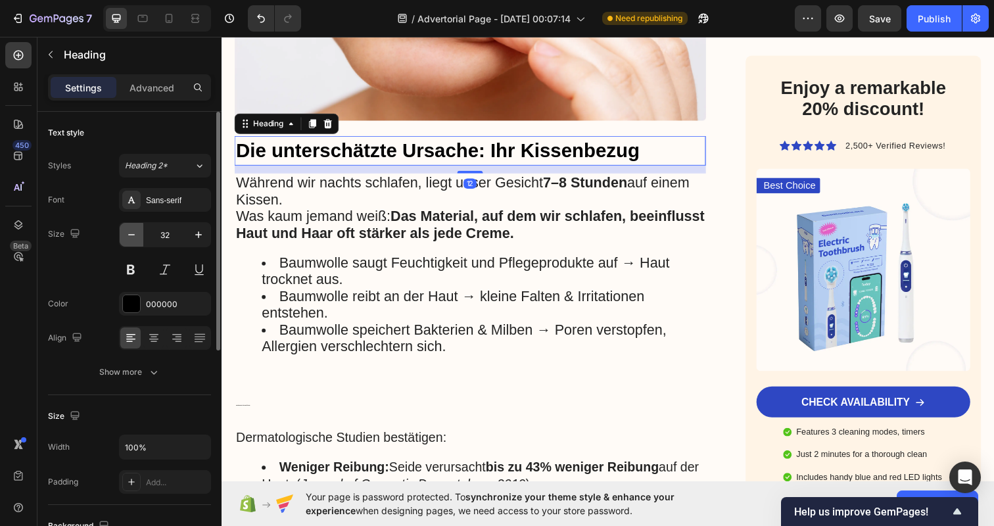
click at [123, 236] on button "button" at bounding box center [132, 235] width 24 height 24
click at [128, 236] on icon "button" at bounding box center [131, 234] width 13 height 13
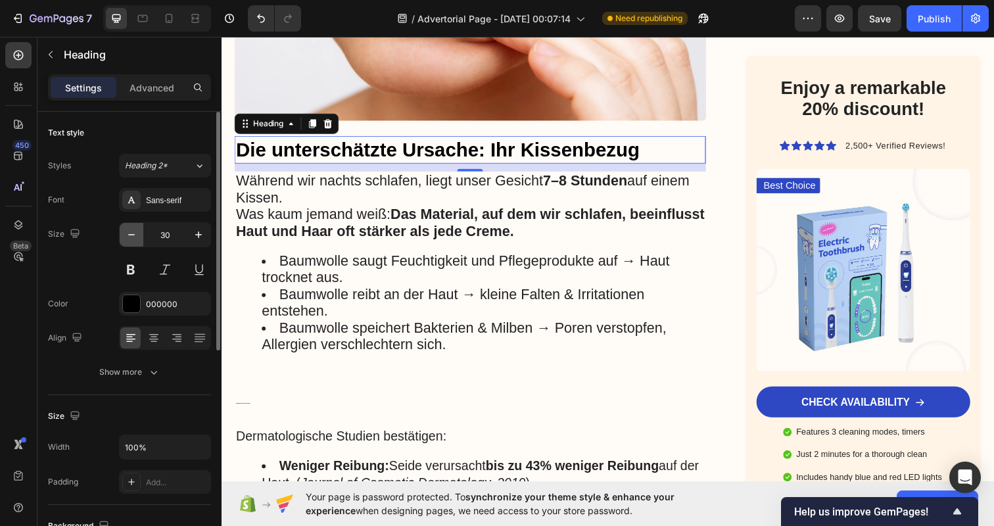
click at [128, 236] on icon "button" at bounding box center [131, 234] width 13 height 13
click at [139, 235] on button "button" at bounding box center [132, 235] width 24 height 24
type input "28"
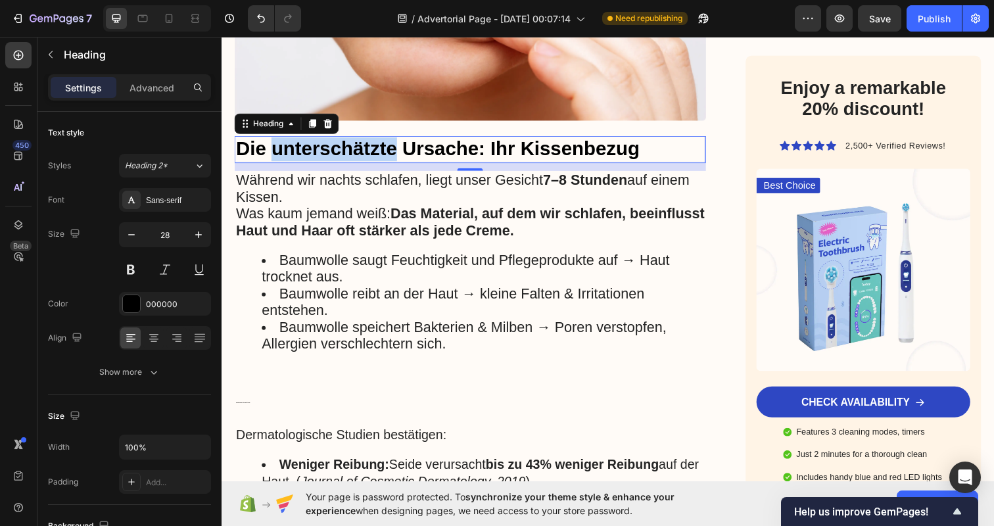
click at [320, 140] on span "Die unterschätzte Ursache: Ihr Kissenbezug" at bounding box center [442, 151] width 412 height 22
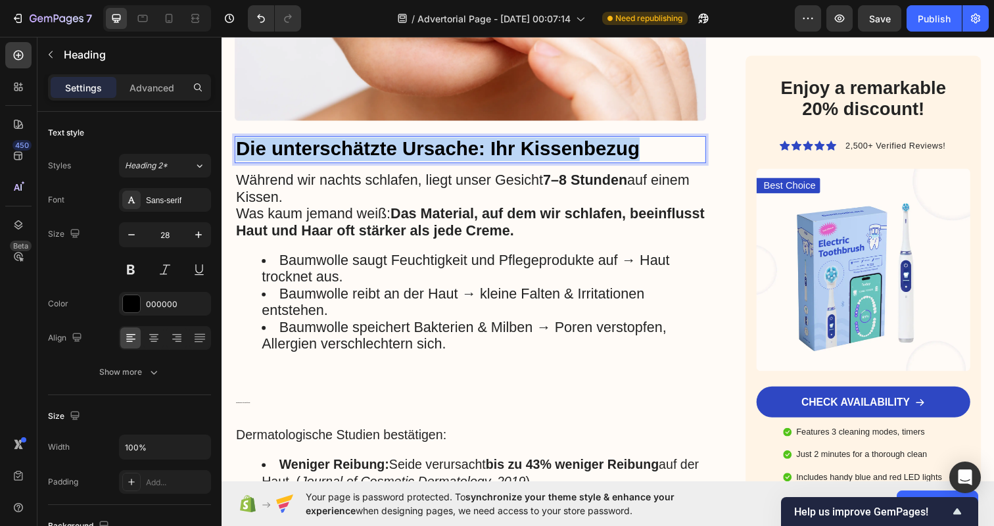
click at [320, 140] on span "Die unterschätzte Ursache: Ihr Kissenbezug" at bounding box center [442, 151] width 412 height 22
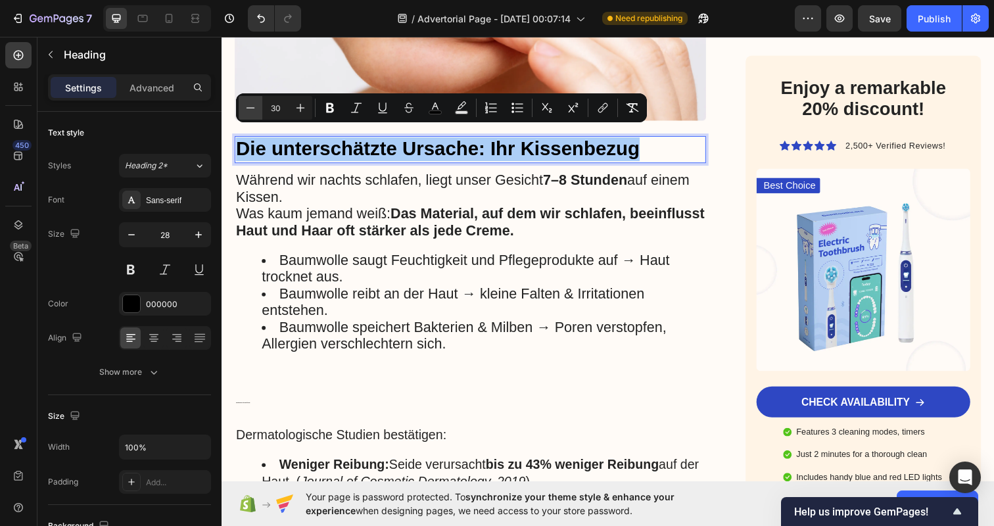
click at [254, 111] on icon "Editor contextual toolbar" at bounding box center [250, 107] width 13 height 13
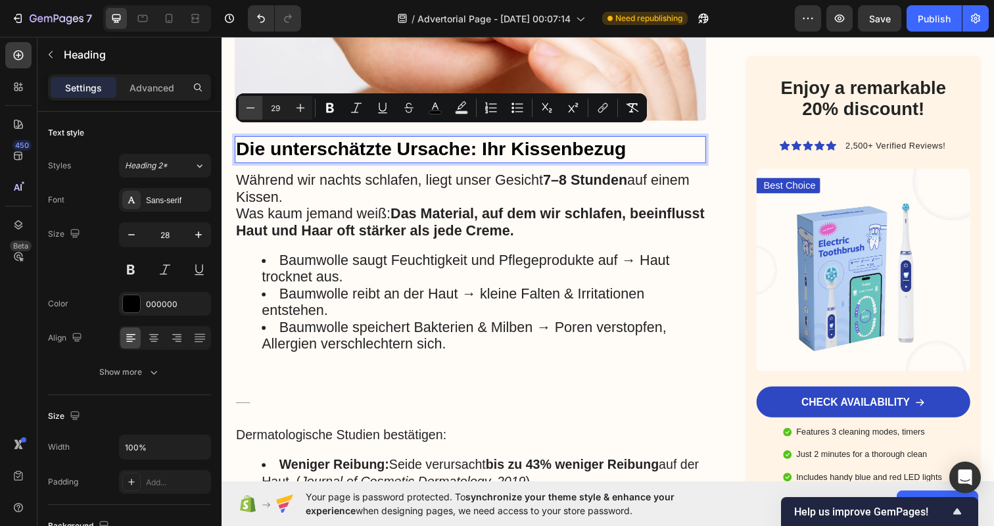
click at [254, 111] on icon "Editor contextual toolbar" at bounding box center [250, 107] width 13 height 13
type input "26"
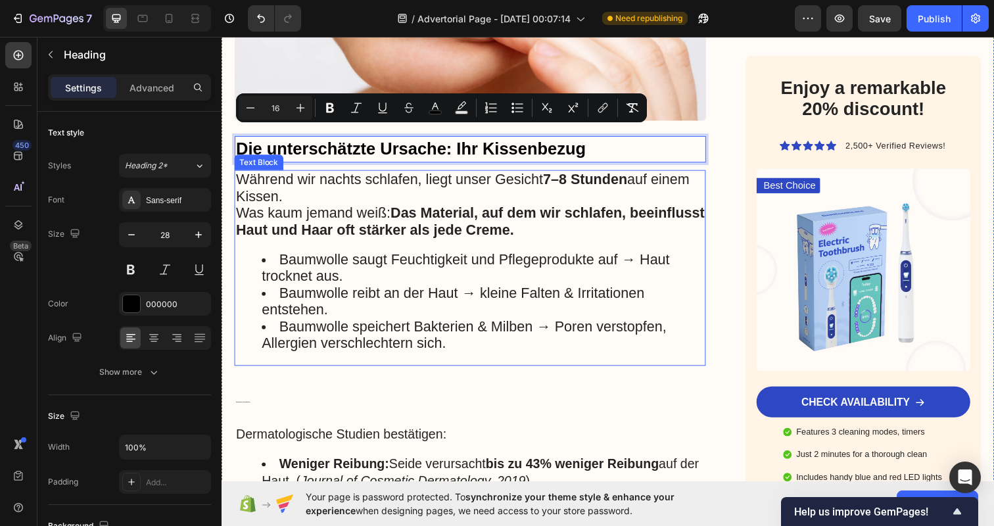
click at [290, 208] on span "Was kaum jemand weiß: Das Material, auf dem wir schlafen, beeinflusst Haut und …" at bounding box center [475, 225] width 479 height 34
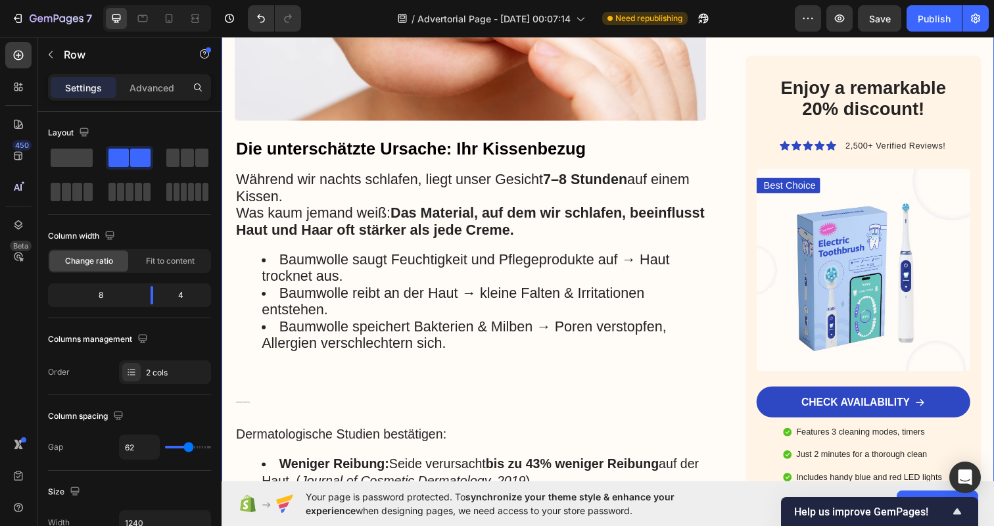
click at [735, 311] on div "Werbung Text Block Warum Dermatologen immer häufiger von Cremes abraten – und s…" at bounding box center [616, 71] width 789 height 1956
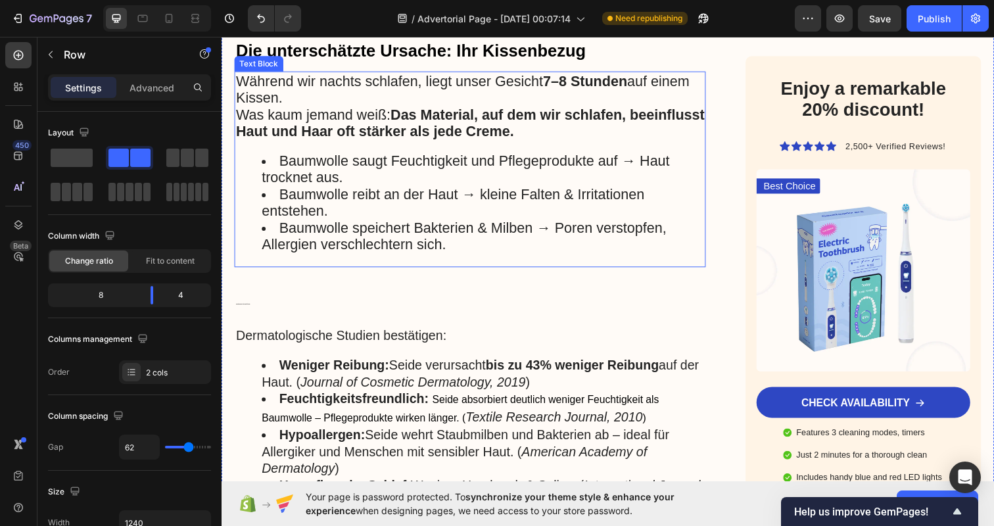
scroll to position [1175, 0]
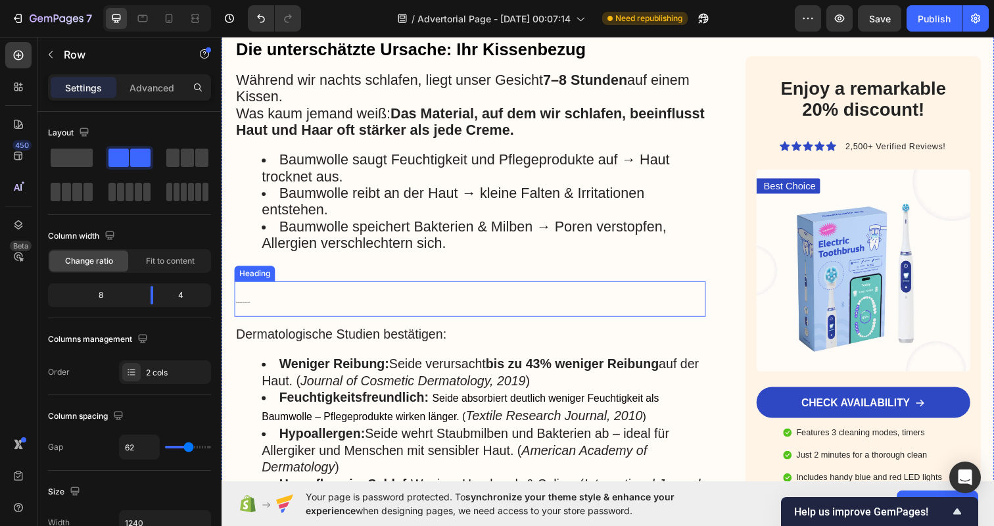
click at [266, 314] on h2 "Die Entdeckung der Ärzte: Seide statt Chemie" at bounding box center [475, 305] width 481 height 37
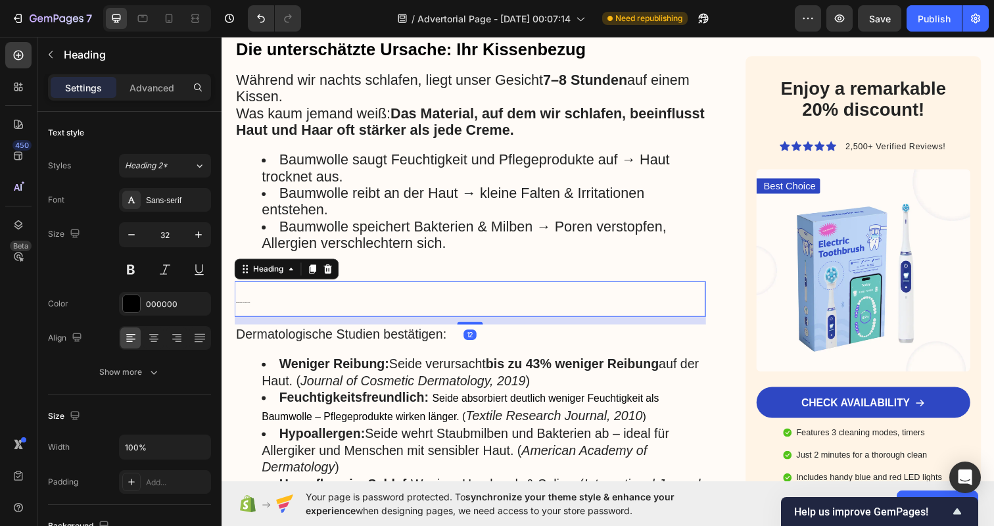
click at [266, 314] on h2 "Die Entdeckung der Ärzte: Seide statt Chemie" at bounding box center [475, 305] width 481 height 37
click at [266, 314] on p "Die Entdeckung der Ärzte: Seide statt Chemie" at bounding box center [475, 305] width 479 height 34
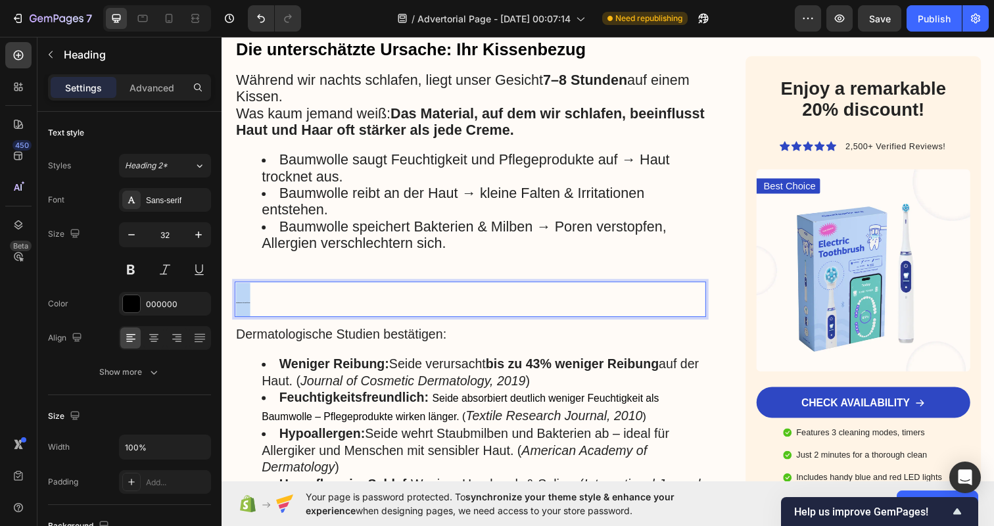
click at [266, 314] on p "Die Entdeckung der Ärzte: Seide statt Chemie" at bounding box center [475, 305] width 479 height 34
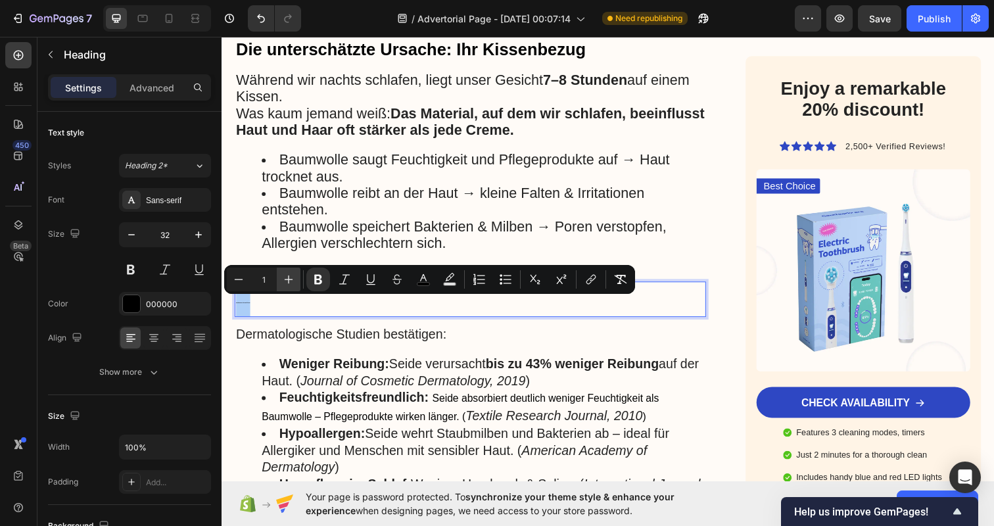
click at [289, 275] on icon "Editor contextual toolbar" at bounding box center [288, 279] width 13 height 13
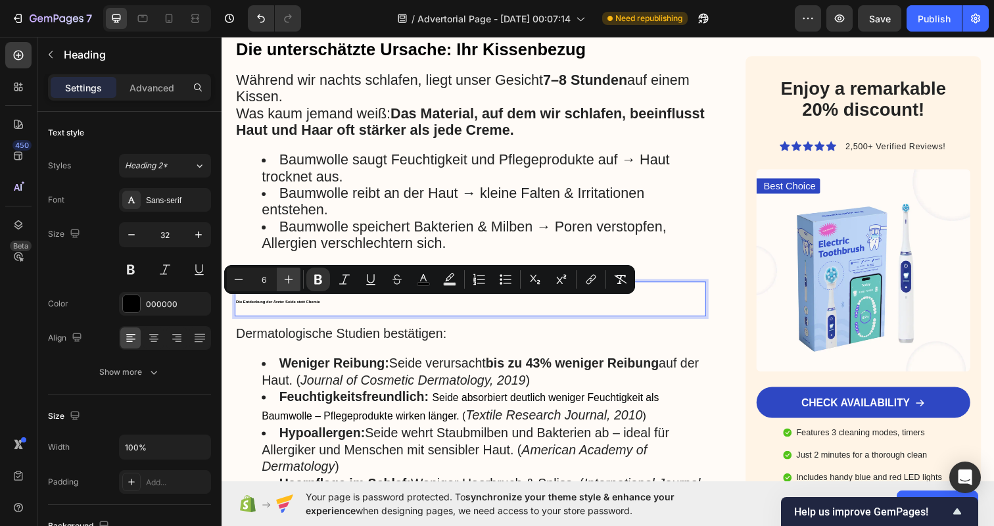
click at [289, 275] on icon "Editor contextual toolbar" at bounding box center [288, 279] width 13 height 13
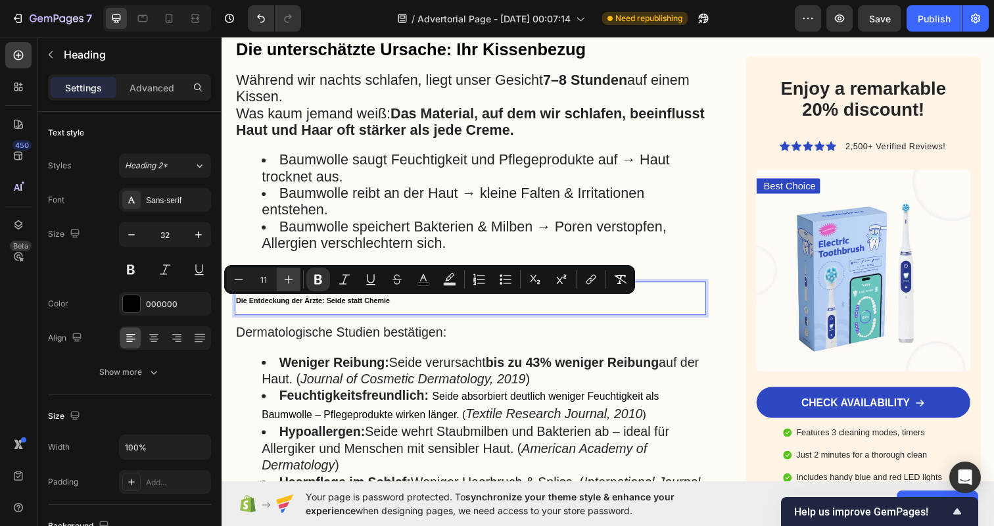
click at [289, 275] on icon "Editor contextual toolbar" at bounding box center [288, 279] width 13 height 13
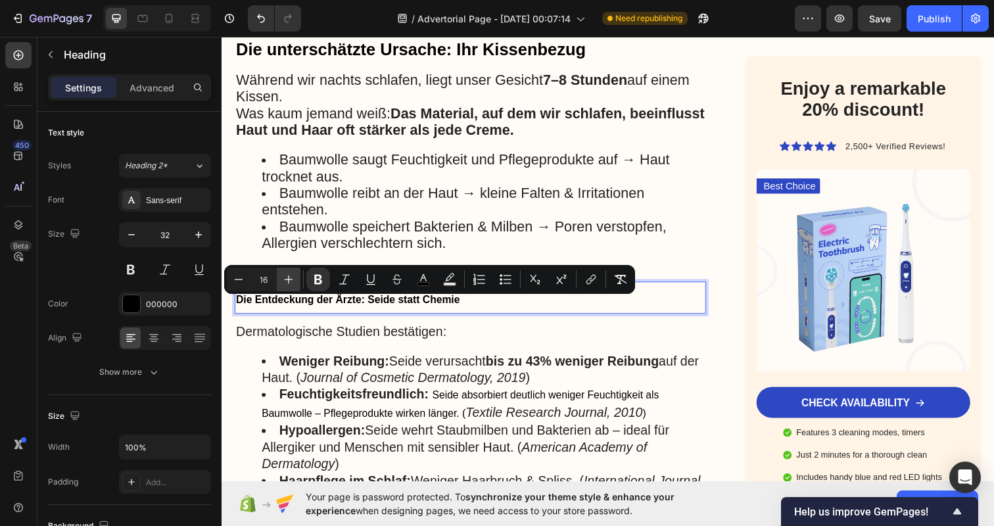
click at [289, 275] on icon "Editor contextual toolbar" at bounding box center [288, 279] width 13 height 13
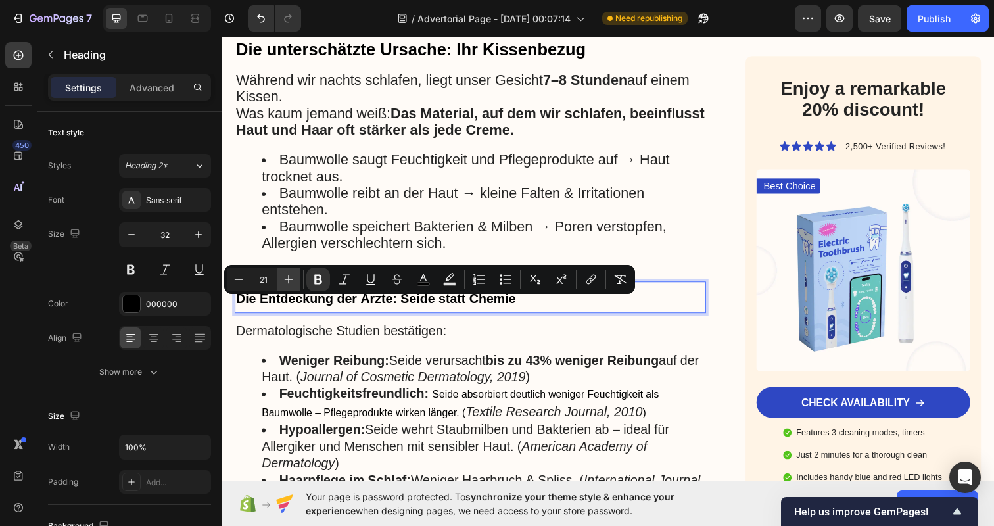
click at [289, 275] on icon "Editor contextual toolbar" at bounding box center [288, 279] width 13 height 13
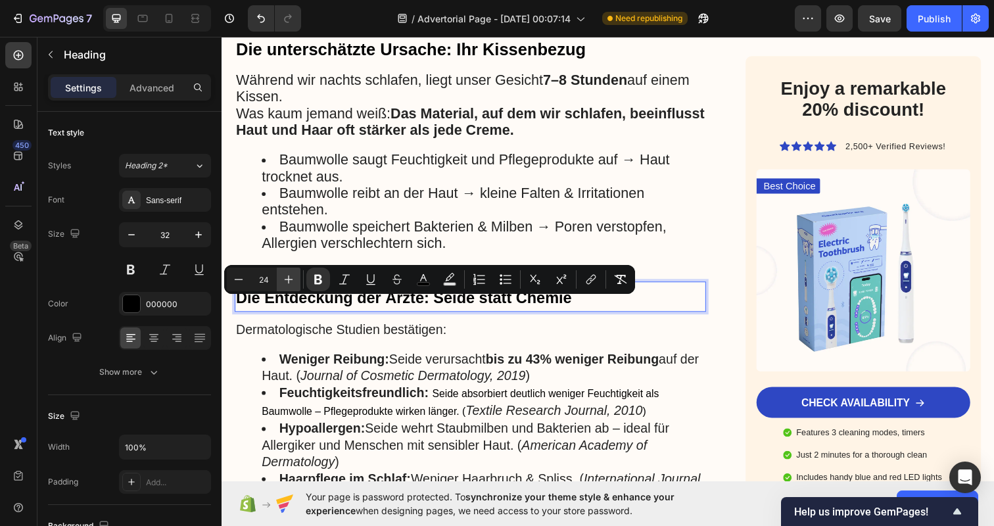
click at [289, 275] on icon "Editor contextual toolbar" at bounding box center [288, 279] width 13 height 13
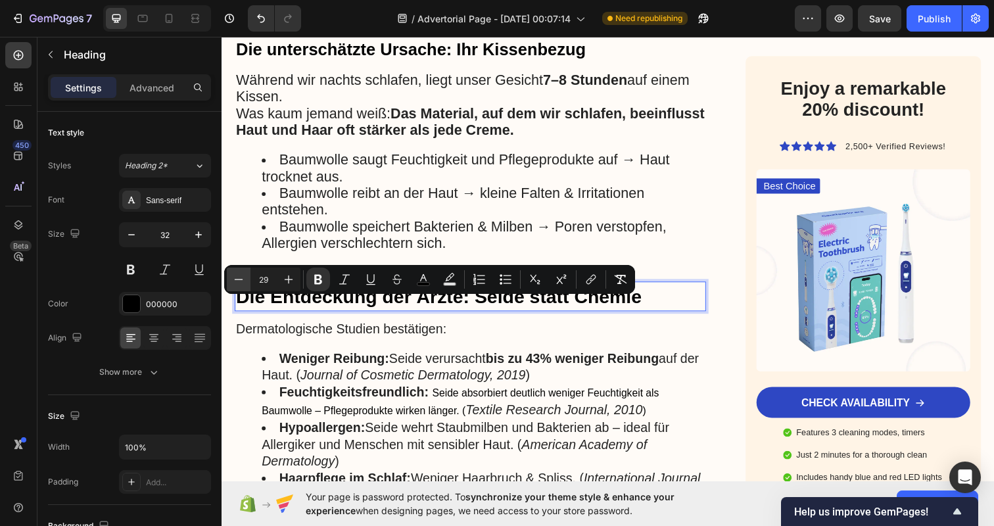
click at [239, 276] on icon "Editor contextual toolbar" at bounding box center [238, 279] width 13 height 13
type input "28"
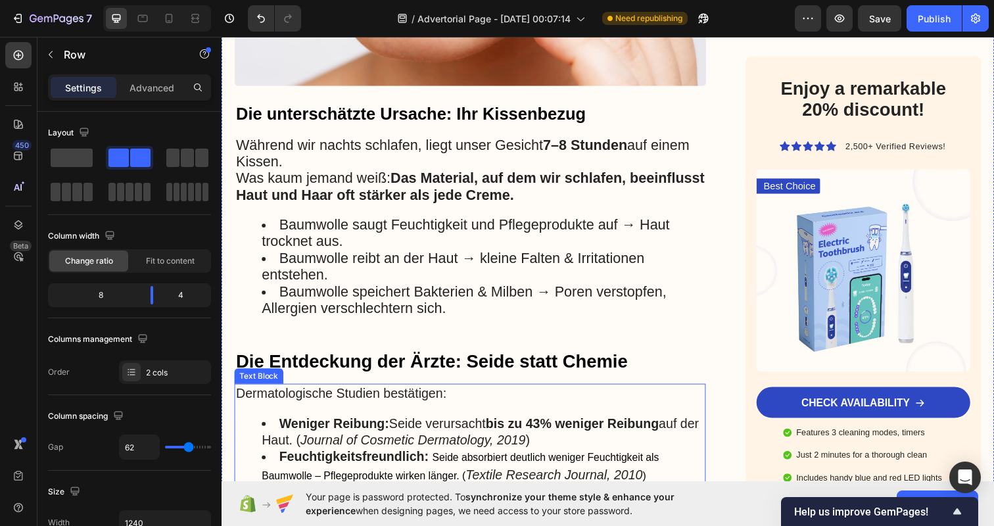
scroll to position [1107, 0]
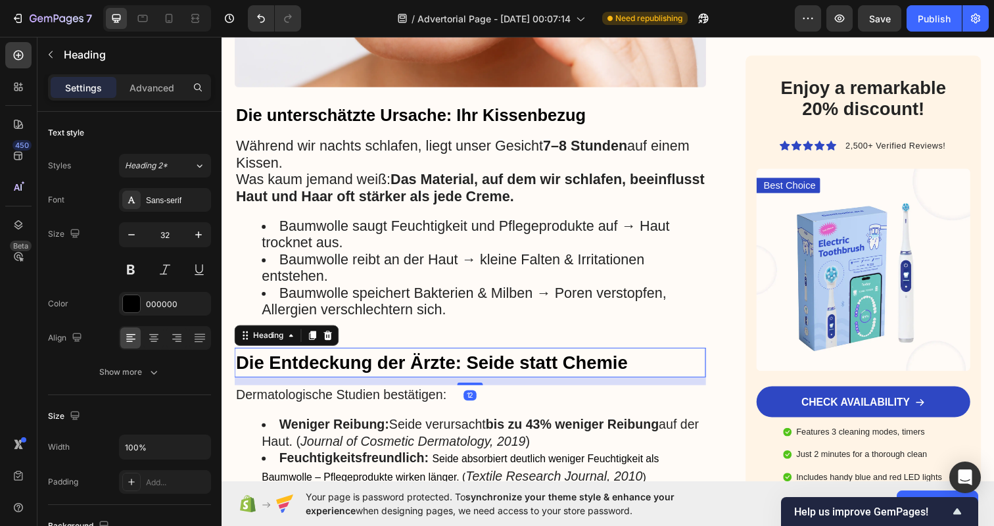
click at [376, 361] on strong "Die Entdeckung der Ärzte: Seide statt Chemie" at bounding box center [436, 370] width 400 height 20
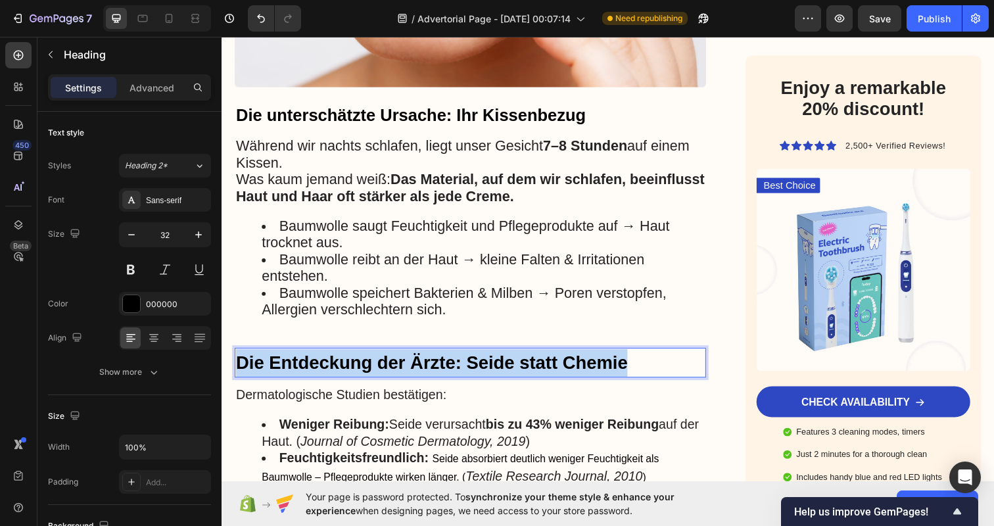
click at [376, 361] on strong "Die Entdeckung der Ärzte: Seide statt Chemie" at bounding box center [436, 370] width 400 height 20
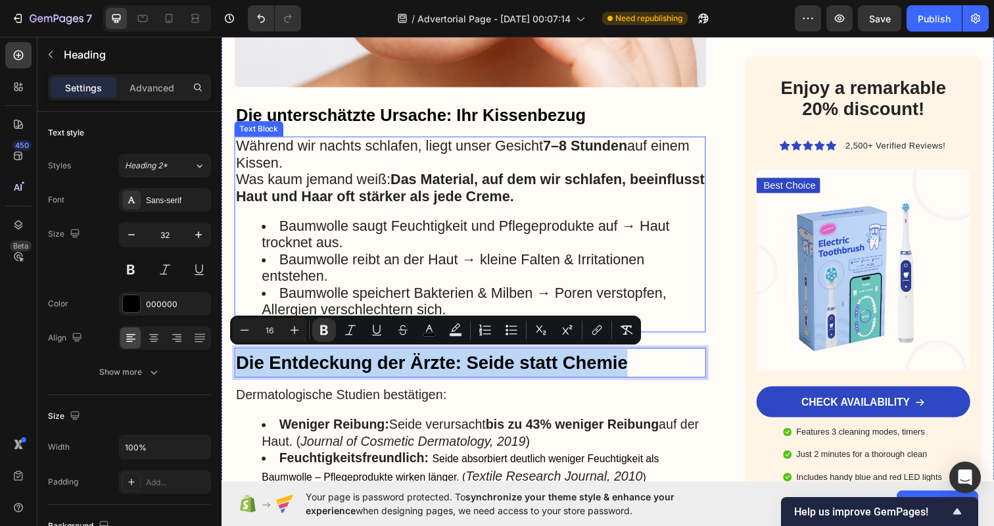
click at [493, 308] on li "Baumwolle speichert Bakterien & Milben → Poren verstopfen, Allergien verschlech…" at bounding box center [488, 307] width 452 height 34
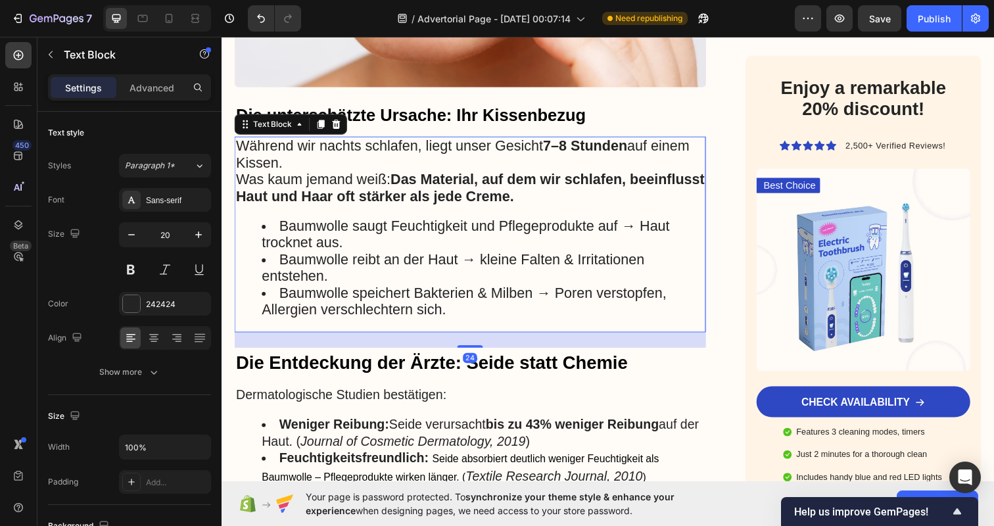
click at [467, 309] on li "Baumwolle speichert Bakterien & Milben → Poren verstopfen, Allergien verschlech…" at bounding box center [488, 307] width 452 height 34
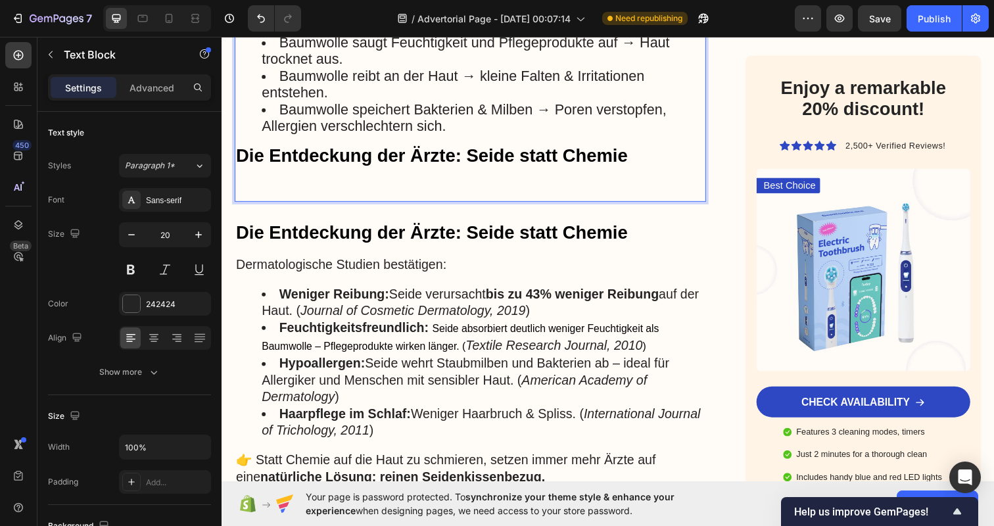
scroll to position [1348, 0]
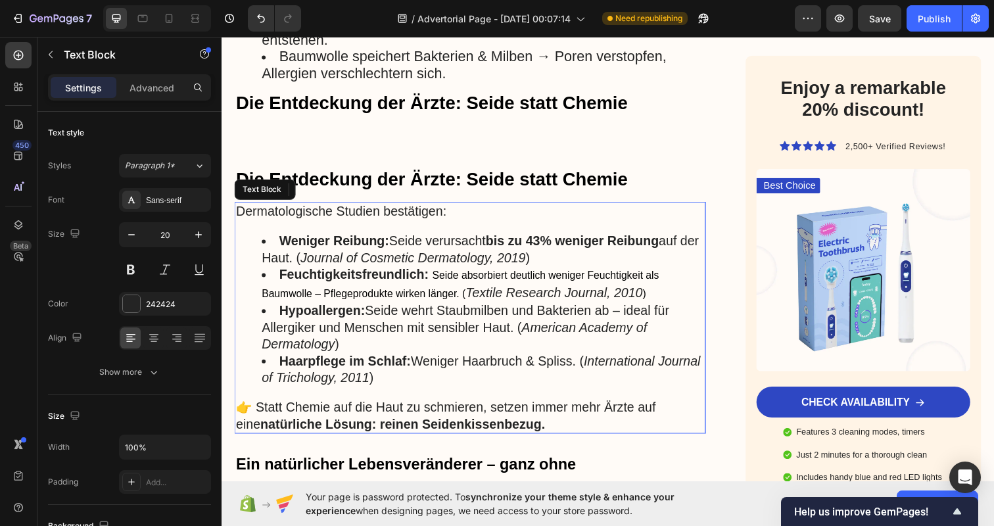
click at [358, 273] on strong "Feuchtigkeitsfreundlich:" at bounding box center [356, 279] width 153 height 14
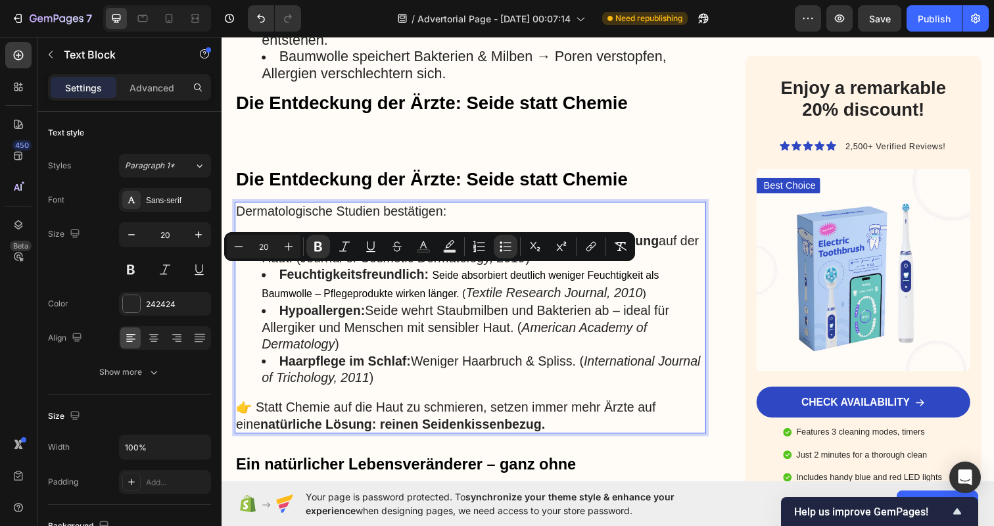
click at [535, 427] on p "👉 Statt Chemie auf die Haut zu schmieren, setzen immer mehr Ärzte auf eine natü…" at bounding box center [475, 423] width 479 height 34
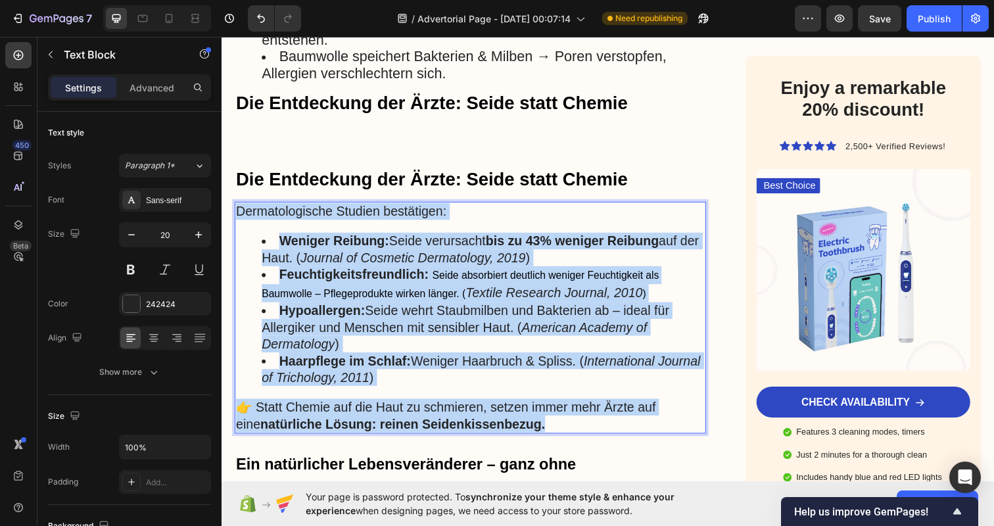
drag, startPoint x: 535, startPoint y: 427, endPoint x: 235, endPoint y: 216, distance: 367.5
click at [235, 216] on div "Dermatologische Studien bestätigen: Weniger Reibung: Seide verursacht bis zu 43…" at bounding box center [475, 323] width 481 height 237
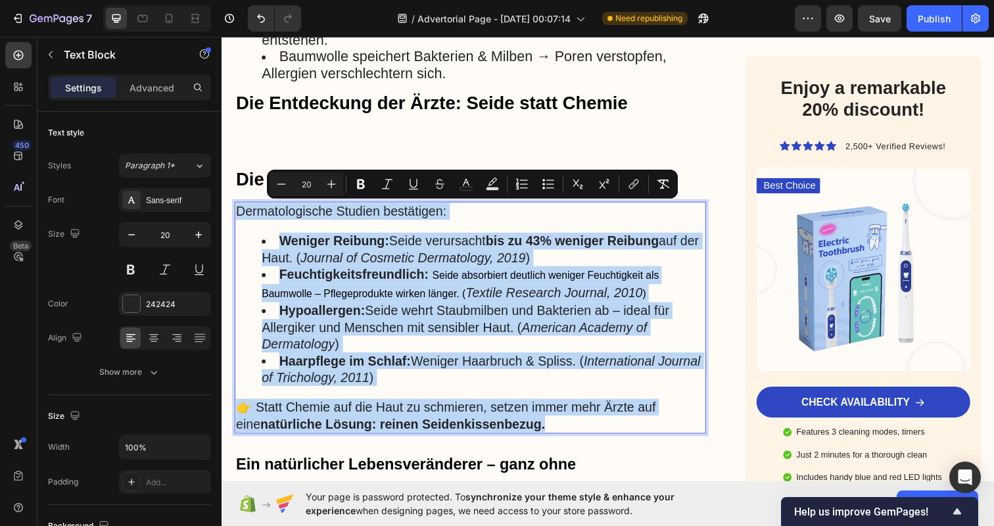
copy div "Dermatologische Studien bestätigen: Weniger Reibung: Seide verursacht bis zu 43…"
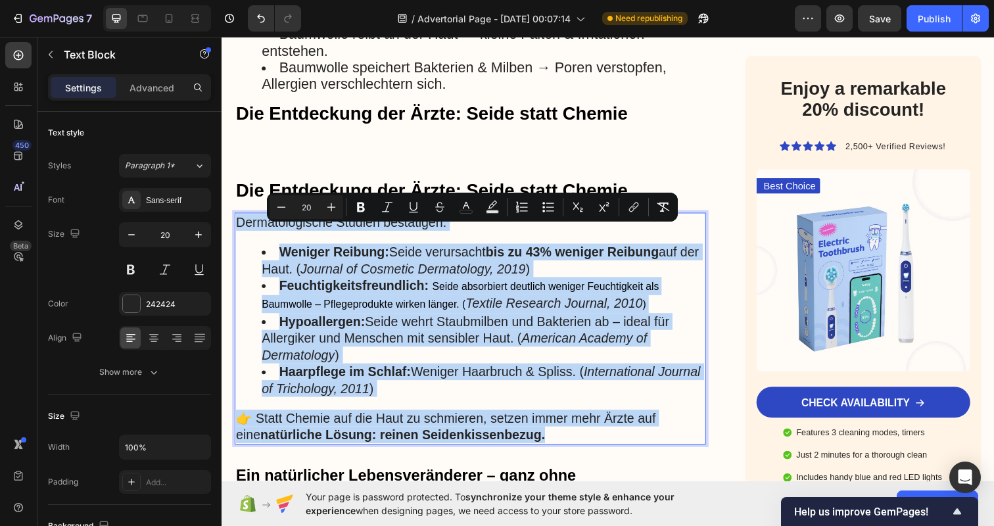
scroll to position [1312, 0]
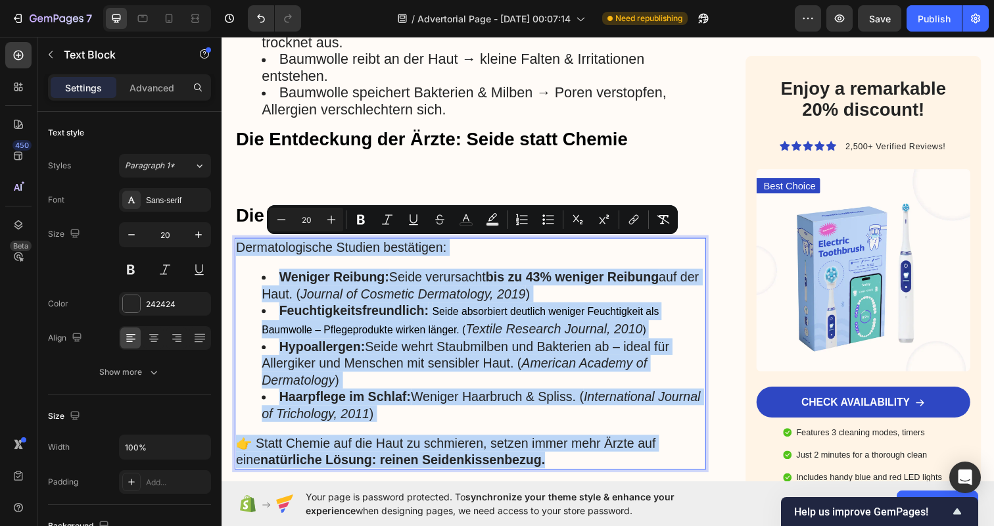
click at [469, 339] on span "Seide absorbiert deutlich weniger Feuchtigkeit als Baumwolle – Pflegeprodukte w…" at bounding box center [465, 327] width 406 height 30
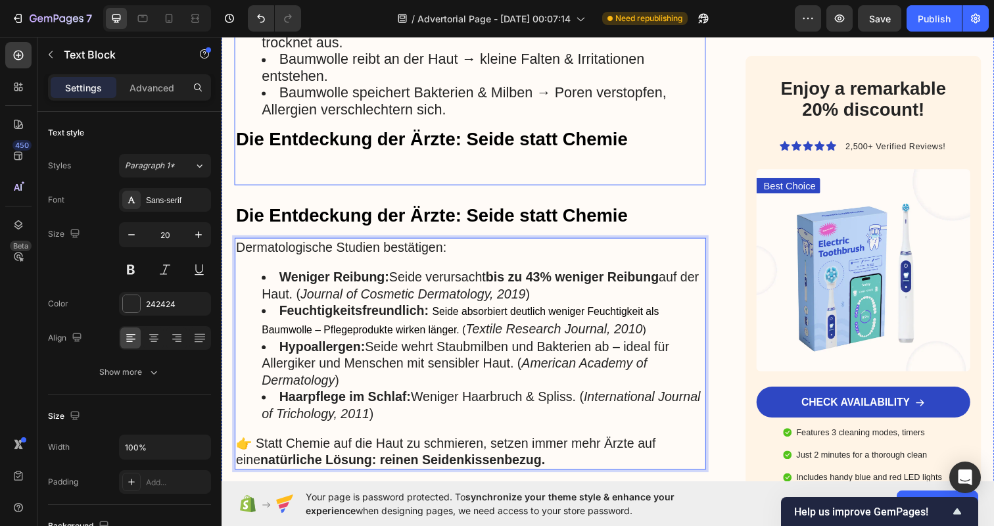
click at [382, 168] on p "Rich Text Editor. Editing area: main" at bounding box center [475, 177] width 479 height 18
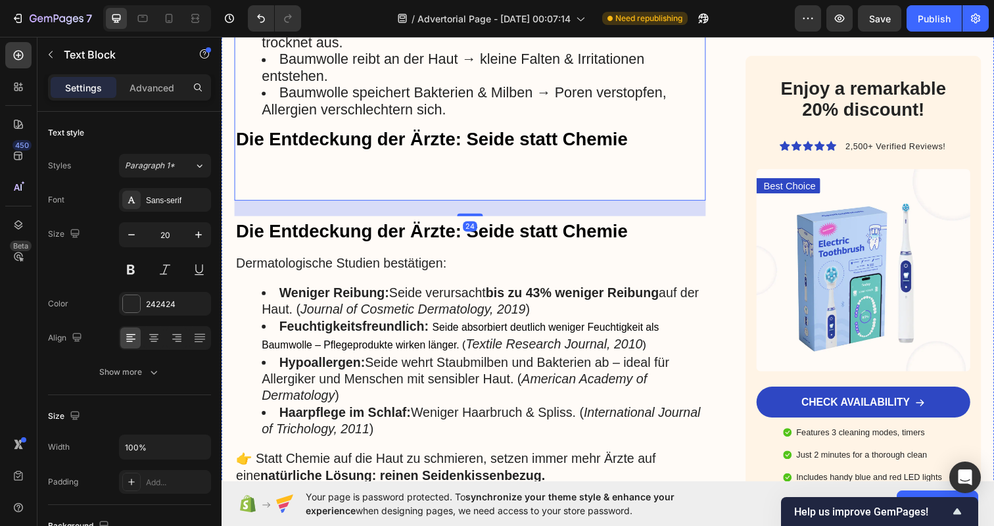
scroll to position [982, 0]
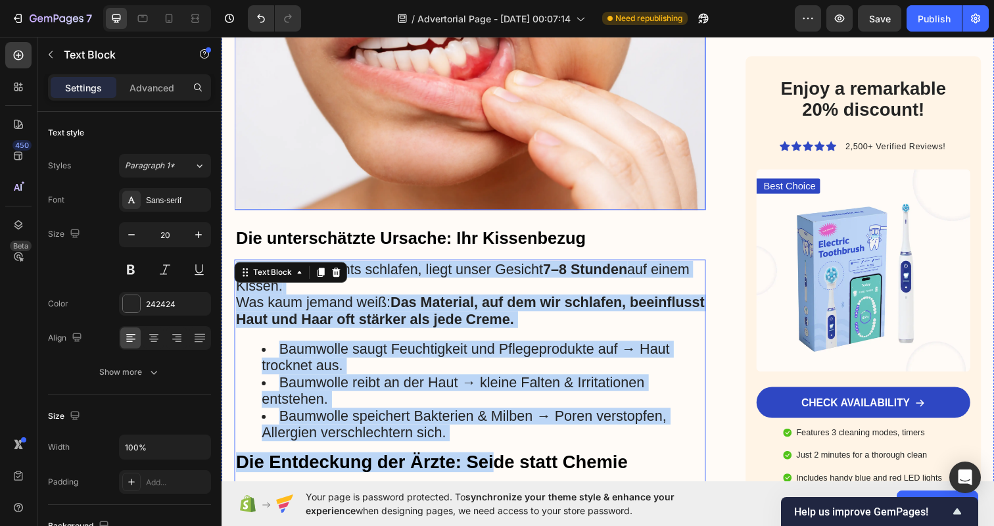
click at [502, 145] on img at bounding box center [475, 92] width 481 height 244
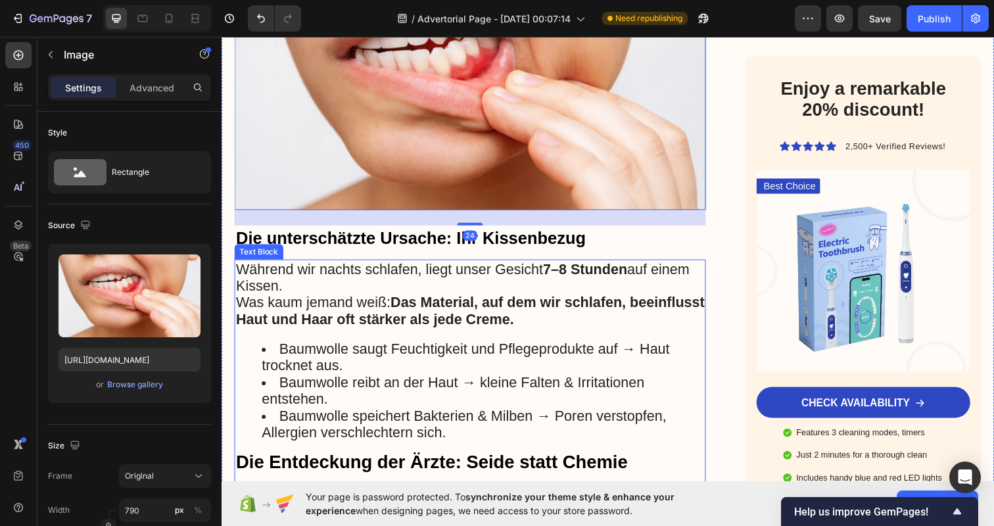
scroll to position [1101, 0]
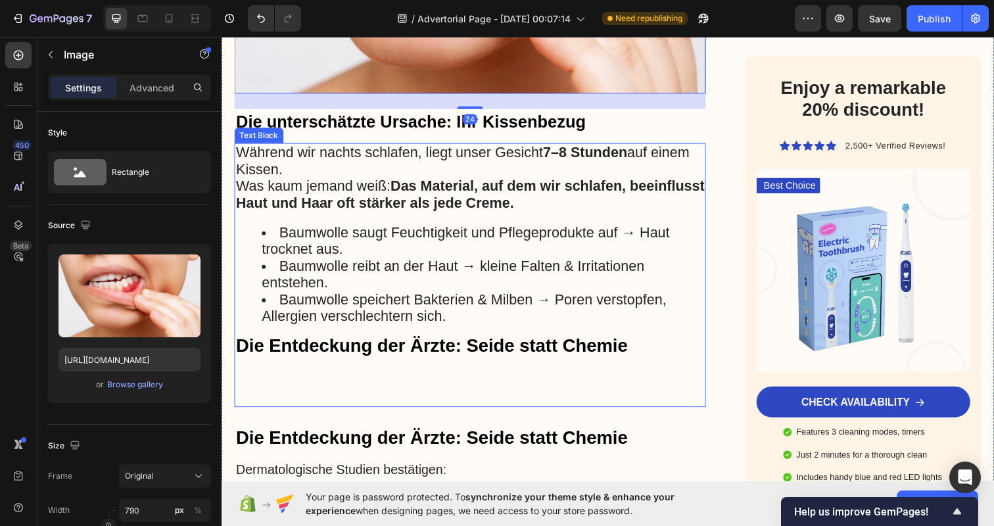
click at [499, 356] on strong "Die Entdeckung der Ärzte: Seide statt Chemie" at bounding box center [436, 352] width 400 height 20
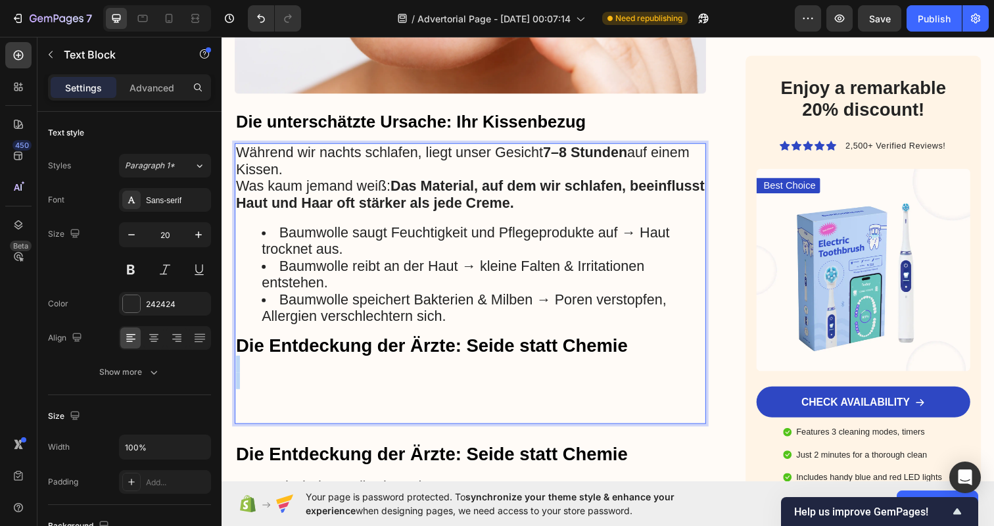
click at [582, 362] on p "Rich Text Editor. Editing area: main" at bounding box center [475, 370] width 479 height 17
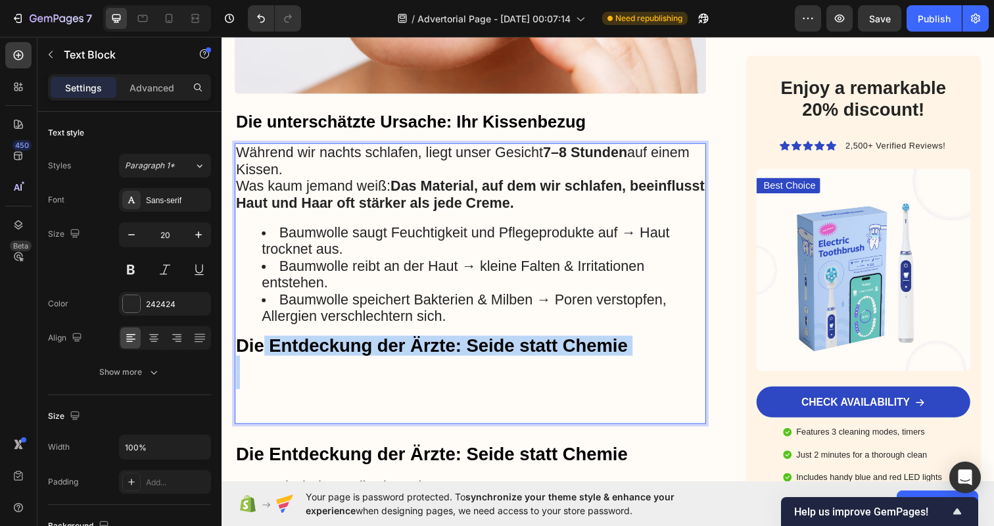
drag, startPoint x: 576, startPoint y: 404, endPoint x: 260, endPoint y: 352, distance: 320.6
click at [260, 352] on div "Während wir nachts schlafen, liegt unser Gesicht 7–8 Stunden auf einem Kissen. …" at bounding box center [475, 288] width 481 height 287
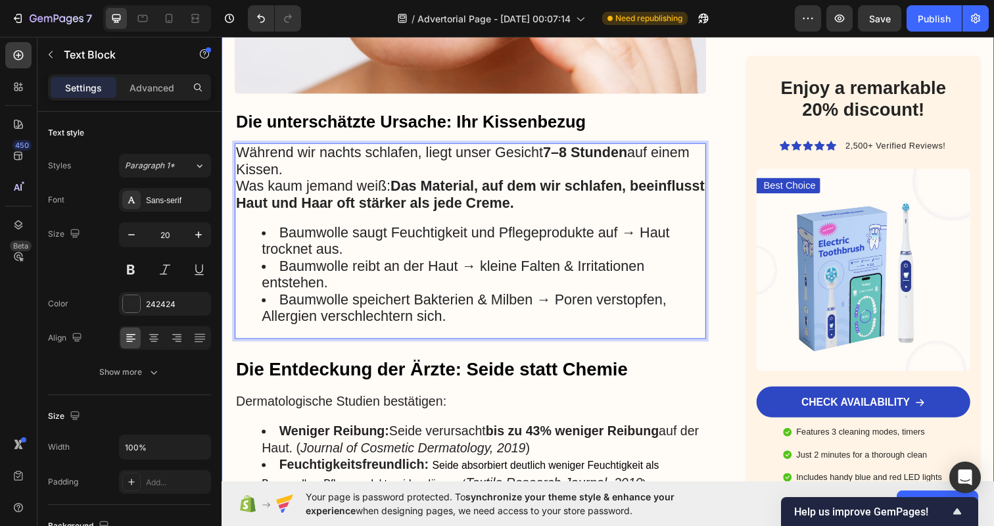
click at [504, 352] on div "Werbung Text Block Warum Dermatologen immer häufiger von Cremes abraten – und s…" at bounding box center [475, 40] width 481 height 1950
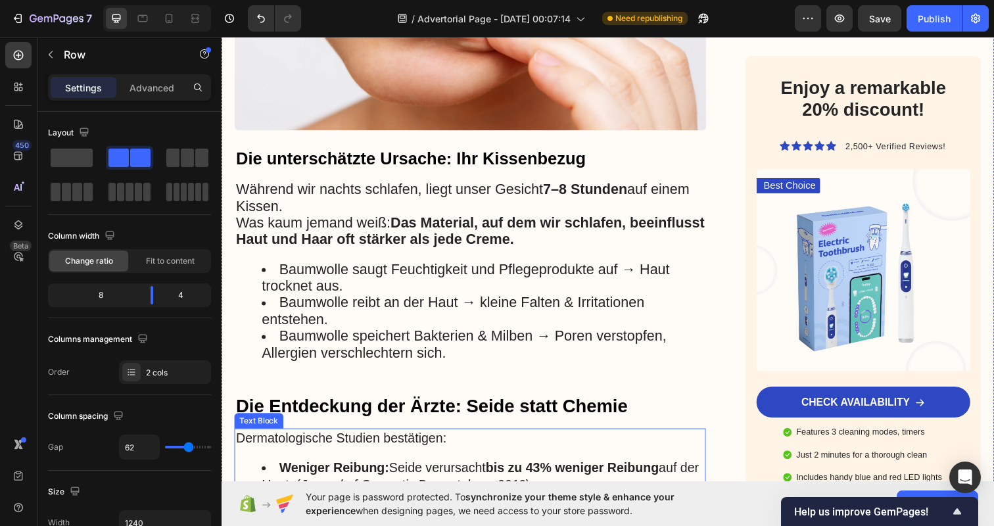
scroll to position [1099, 0]
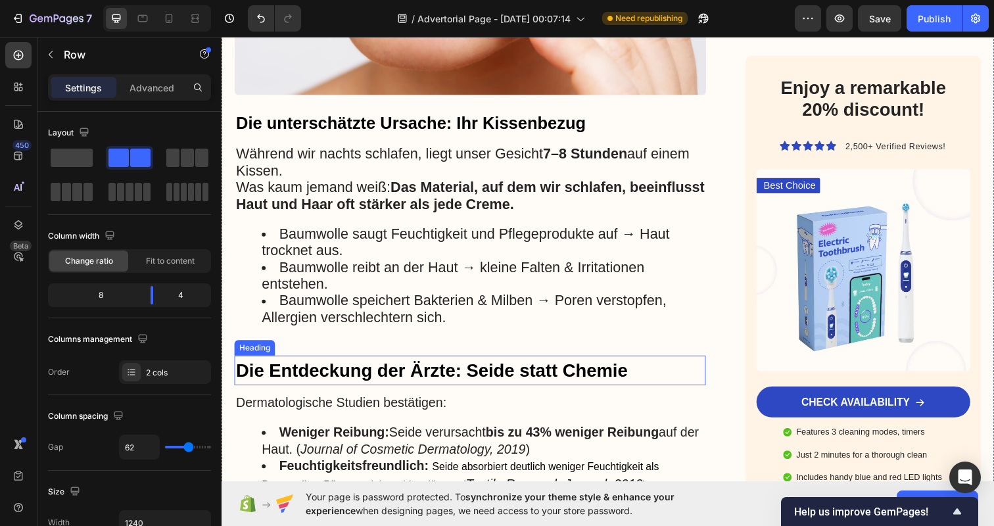
click at [398, 380] on strong "Die Entdeckung der Ärzte: Seide statt Chemie" at bounding box center [436, 378] width 400 height 20
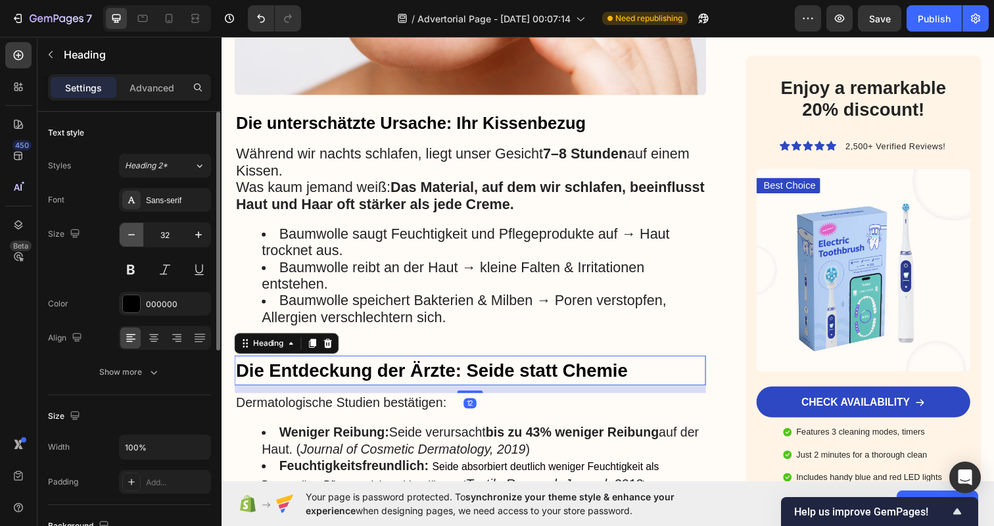
click at [130, 238] on icon "button" at bounding box center [131, 234] width 13 height 13
click at [131, 236] on icon "button" at bounding box center [131, 234] width 13 height 13
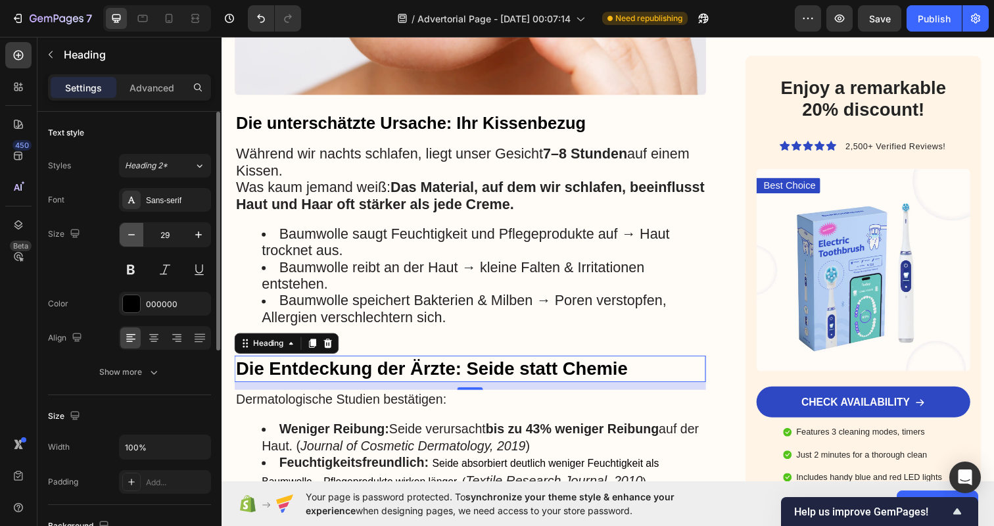
click at [131, 236] on icon "button" at bounding box center [131, 234] width 13 height 13
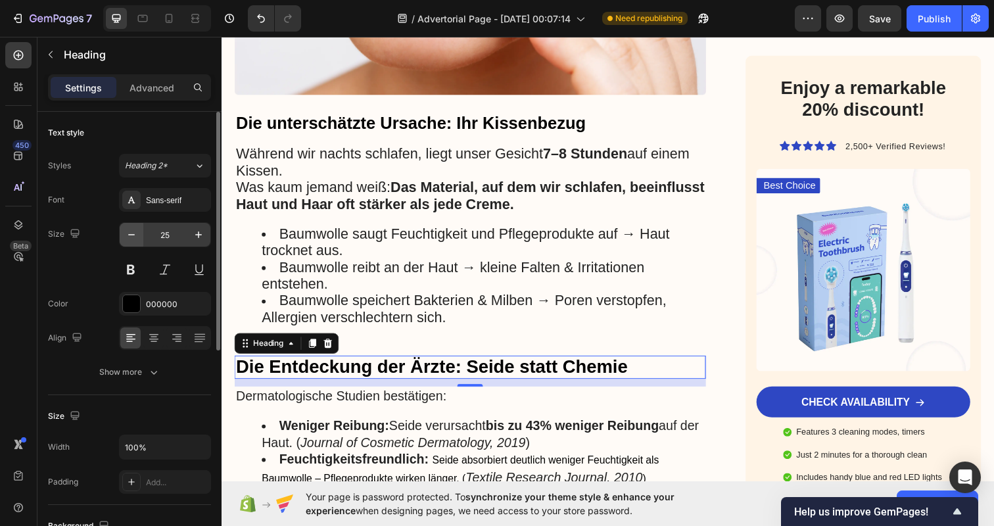
click at [143, 239] on button "button" at bounding box center [132, 235] width 24 height 24
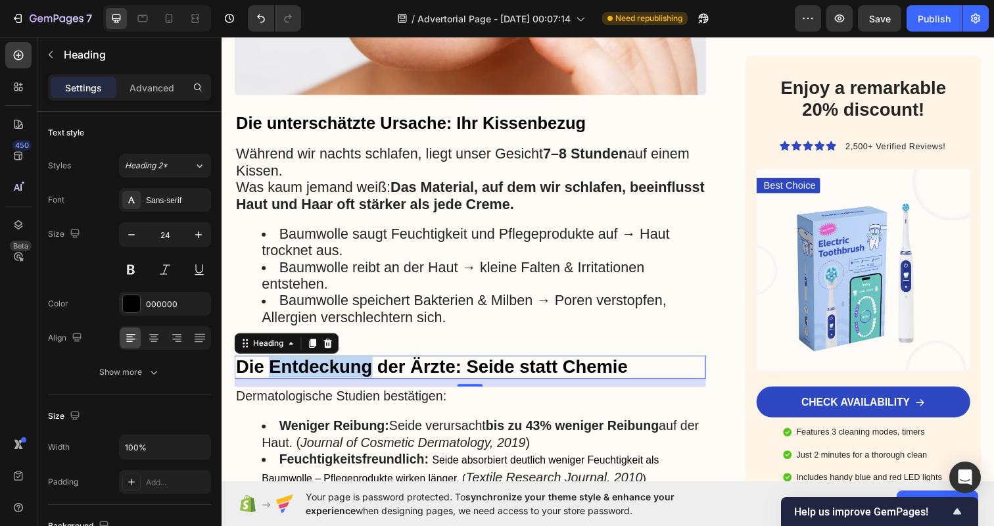
click at [345, 379] on strong "Die Entdeckung der Ärzte: Seide statt Chemie" at bounding box center [436, 374] width 400 height 20
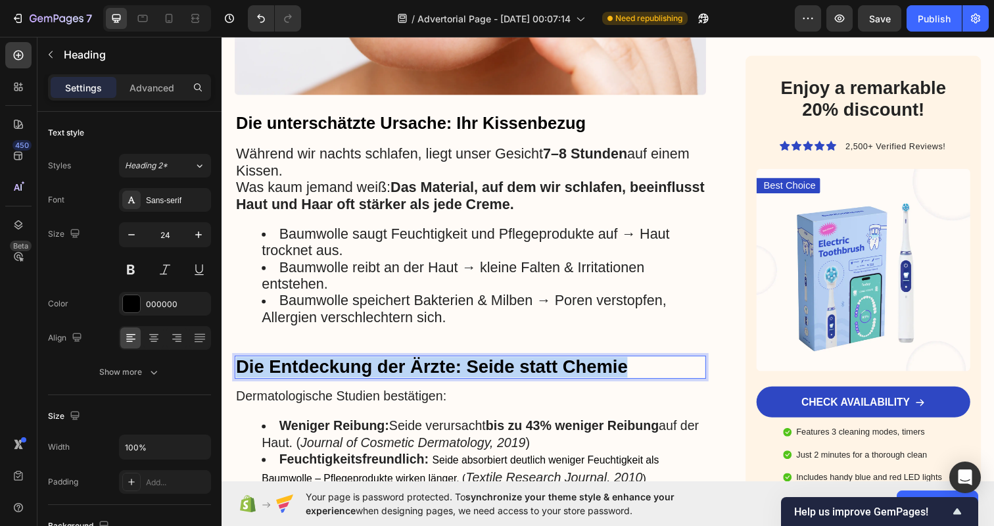
click at [345, 379] on strong "Die Entdeckung der Ärzte: Seide statt Chemie" at bounding box center [436, 374] width 400 height 20
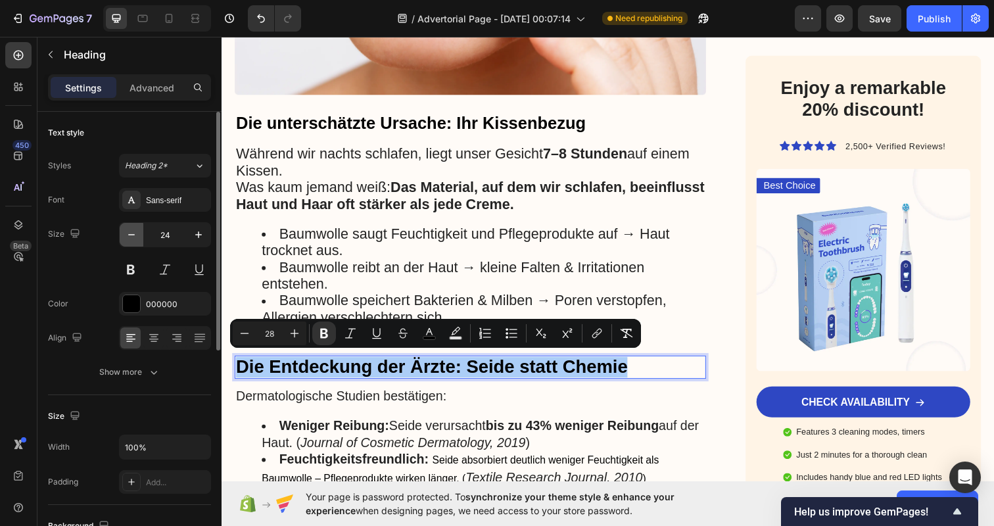
click at [139, 237] on button "button" at bounding box center [132, 235] width 24 height 24
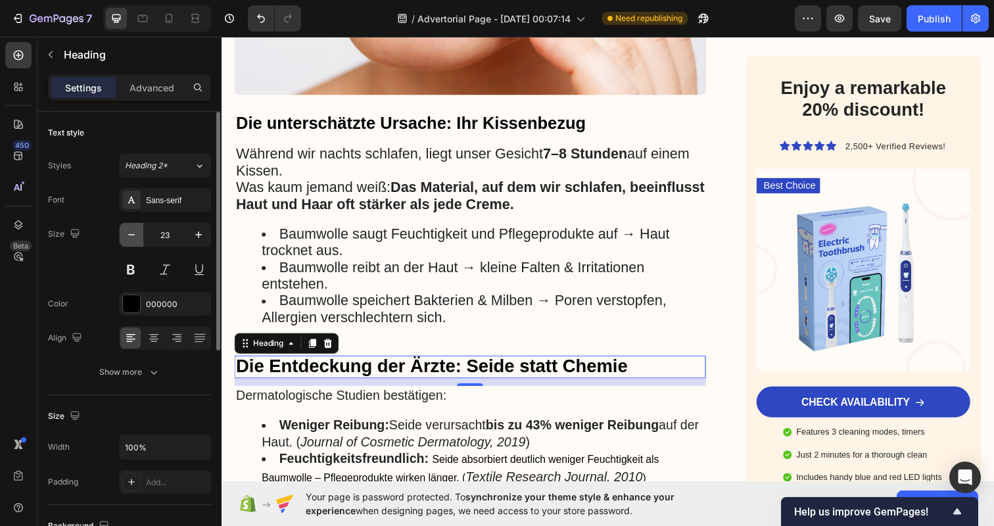
click at [139, 237] on button "button" at bounding box center [132, 235] width 24 height 24
click at [133, 237] on icon "button" at bounding box center [131, 234] width 13 height 13
type input "20"
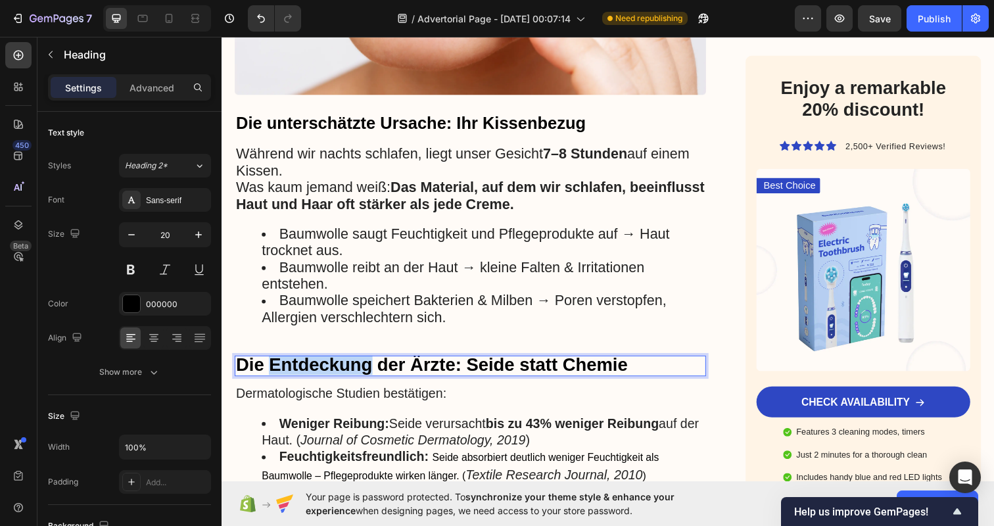
click at [350, 366] on strong "Die Entdeckung der Ärzte: Seide statt Chemie" at bounding box center [436, 372] width 400 height 20
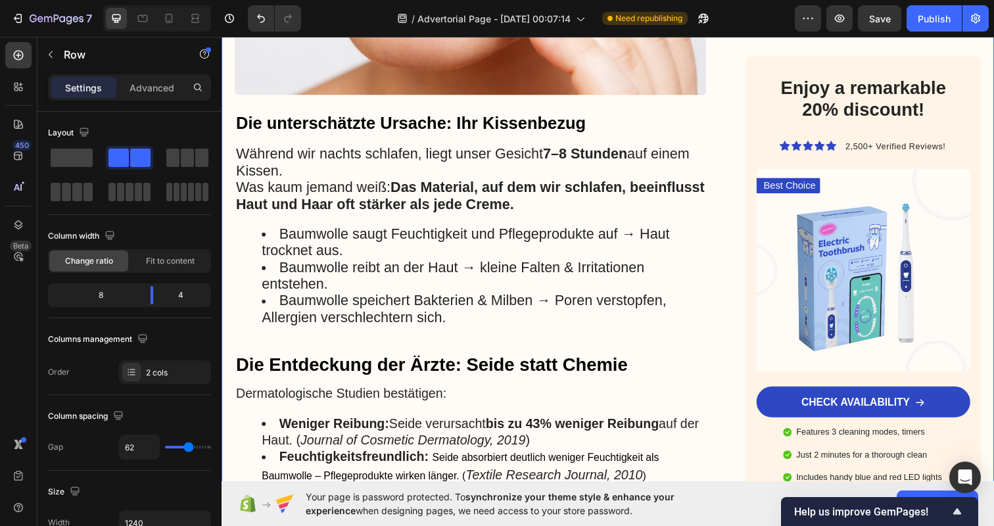
click at [734, 341] on div "Werbung Text Block Warum Dermatologen immer häufiger von Cremes abraten – und s…" at bounding box center [616, 36] width 789 height 1941
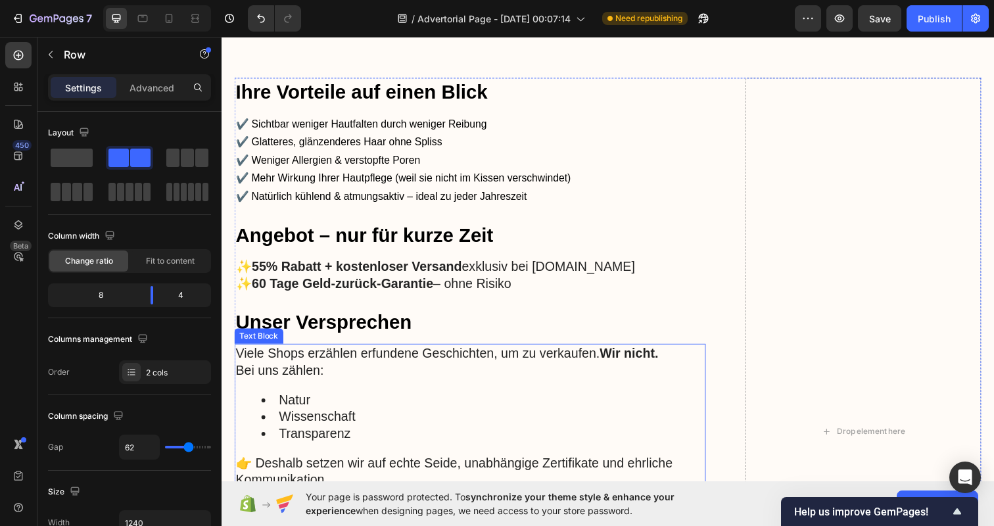
scroll to position [2047, 0]
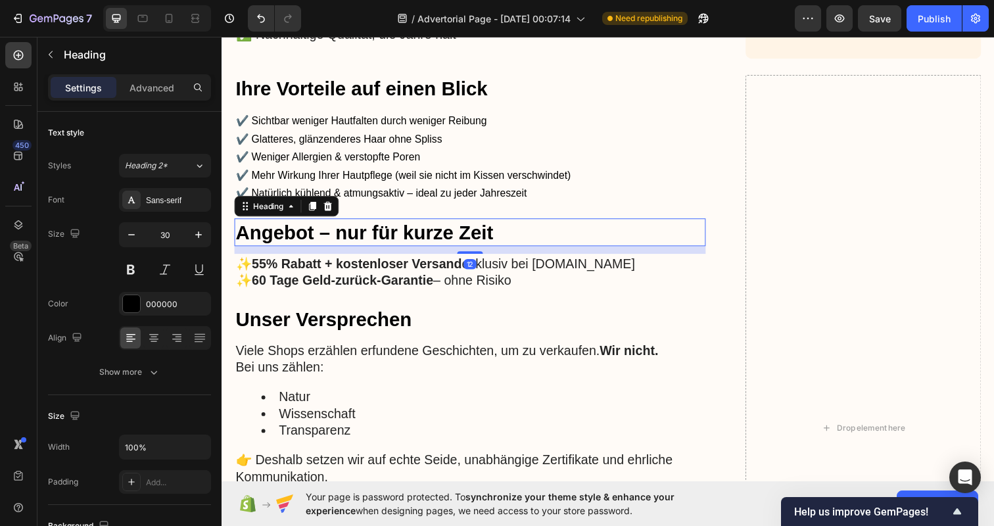
click at [407, 243] on h2 "Angebot – nur für kurze Zeit" at bounding box center [475, 236] width 481 height 28
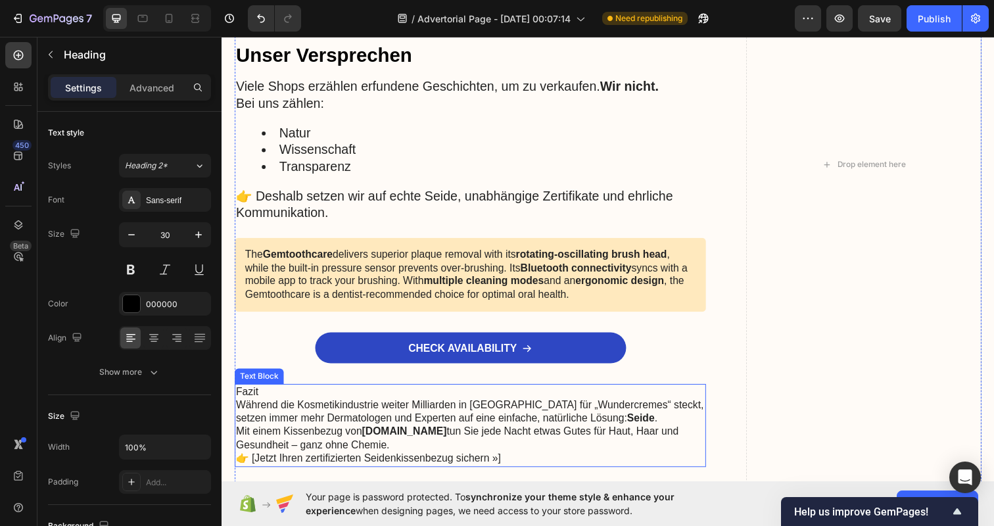
scroll to position [2328, 0]
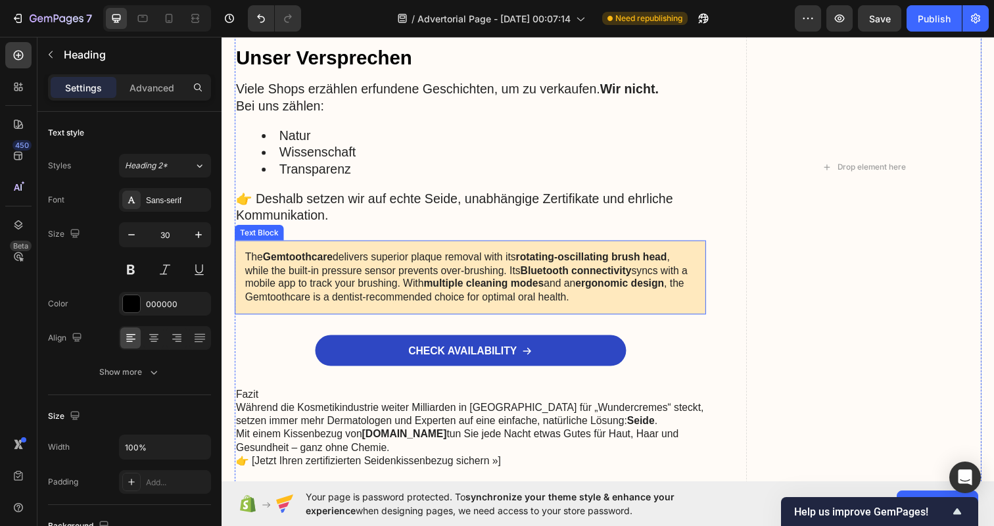
click at [386, 263] on p "The Gemtoothcare delivers superior plaque removal with its rotating-oscillating…" at bounding box center [475, 282] width 460 height 55
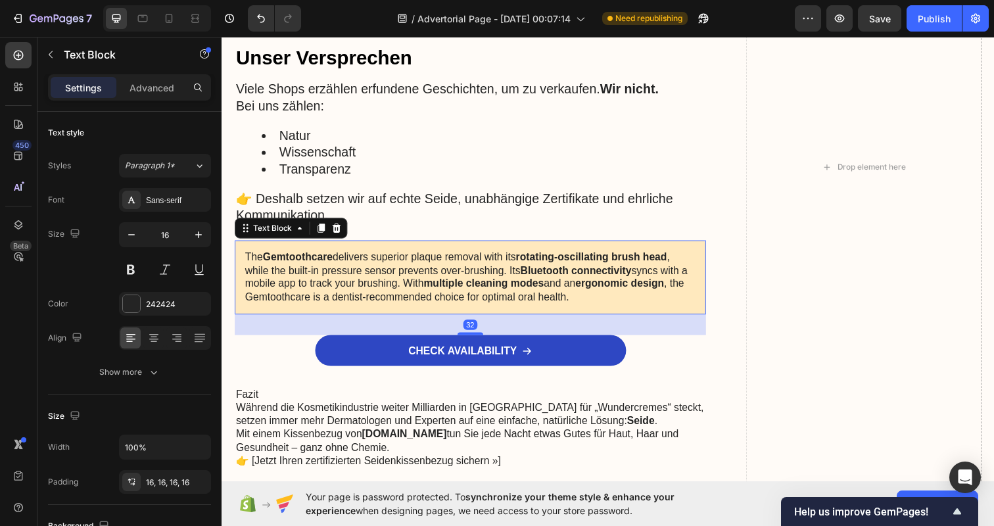
click at [386, 263] on p "The Gemtoothcare delivers superior plaque removal with its rotating-oscillating…" at bounding box center [475, 282] width 460 height 55
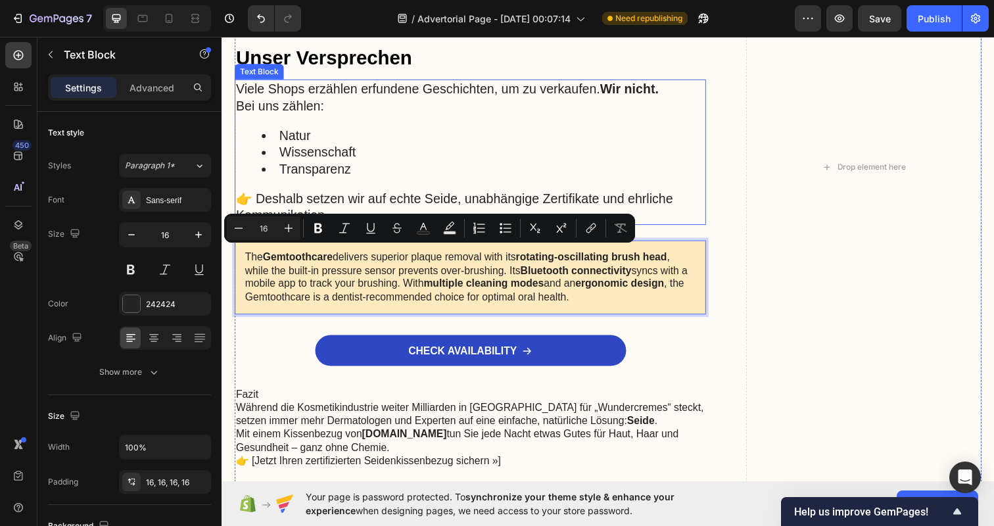
click at [357, 146] on li "Wissenschaft" at bounding box center [488, 154] width 452 height 17
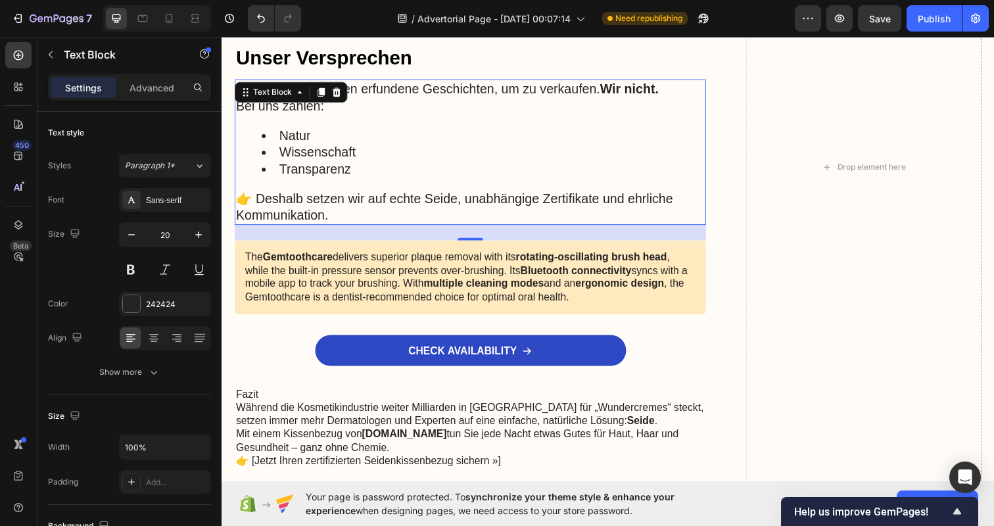
click at [414, 139] on li "Natur" at bounding box center [488, 137] width 452 height 17
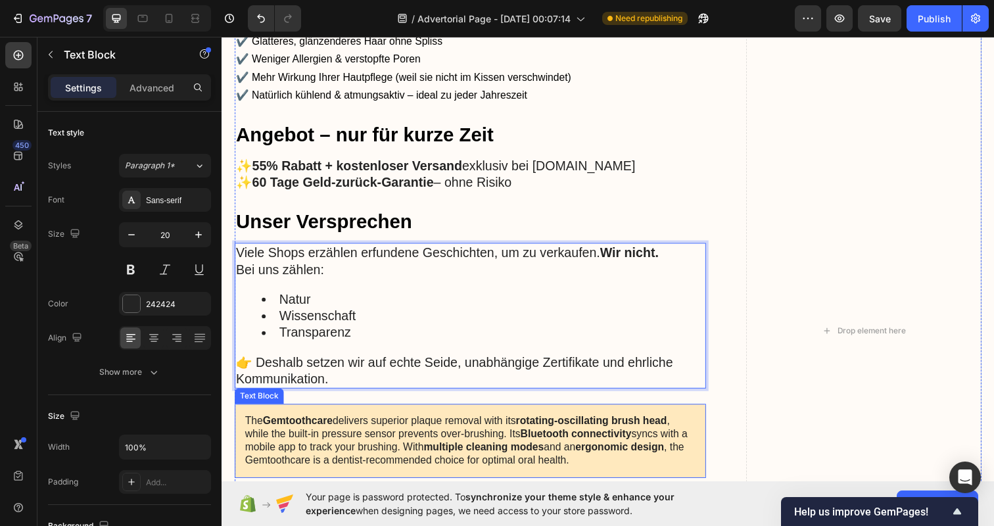
scroll to position [2149, 0]
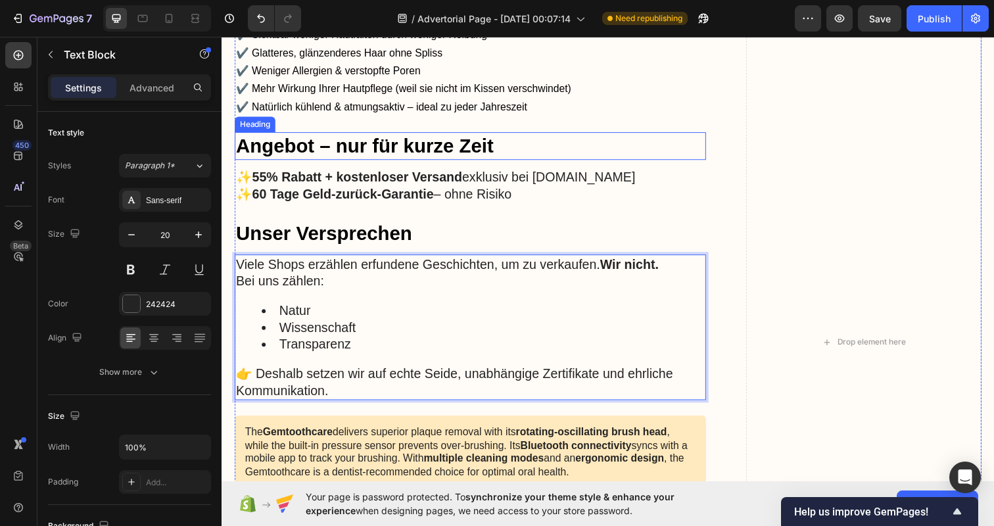
click at [415, 137] on h2 "Angebot – nur für kurze Zeit" at bounding box center [475, 148] width 481 height 28
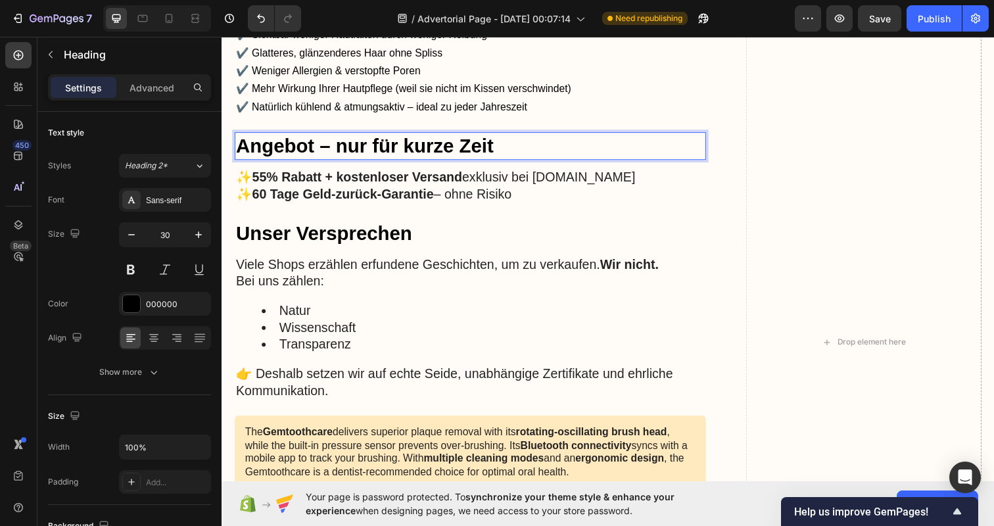
click at [415, 137] on p "Angebot – nur für kurze Zeit" at bounding box center [475, 148] width 479 height 26
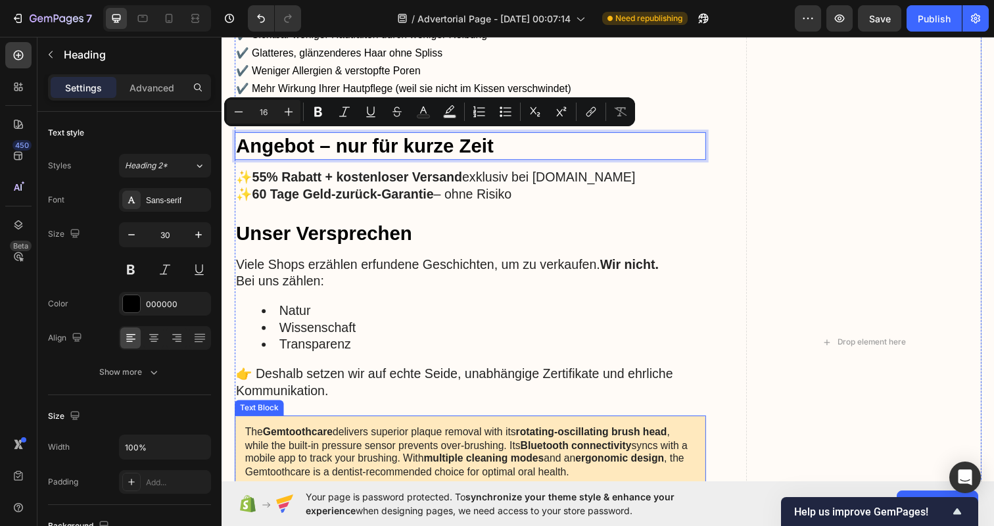
click at [333, 449] on p "The Gemtoothcare delivers superior plaque removal with its rotating-oscillating…" at bounding box center [475, 461] width 460 height 55
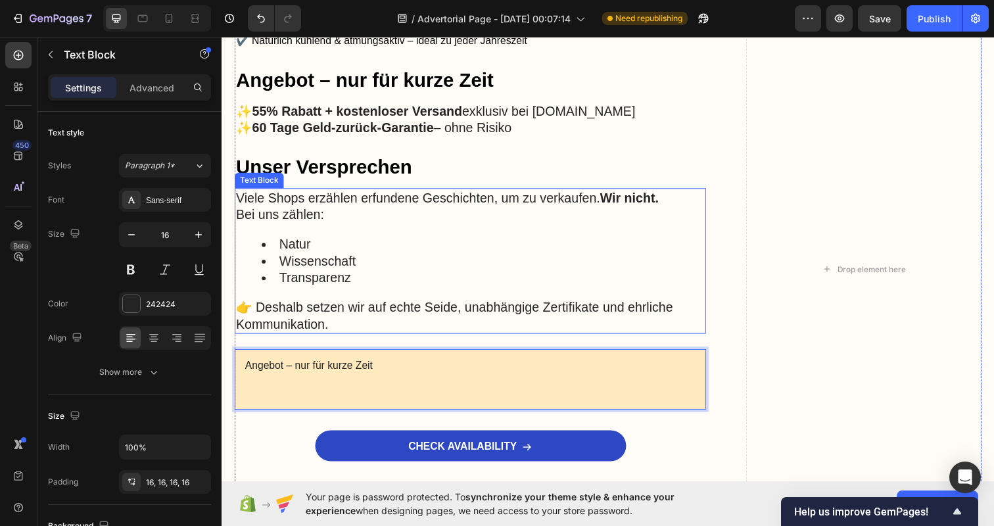
scroll to position [2170, 0]
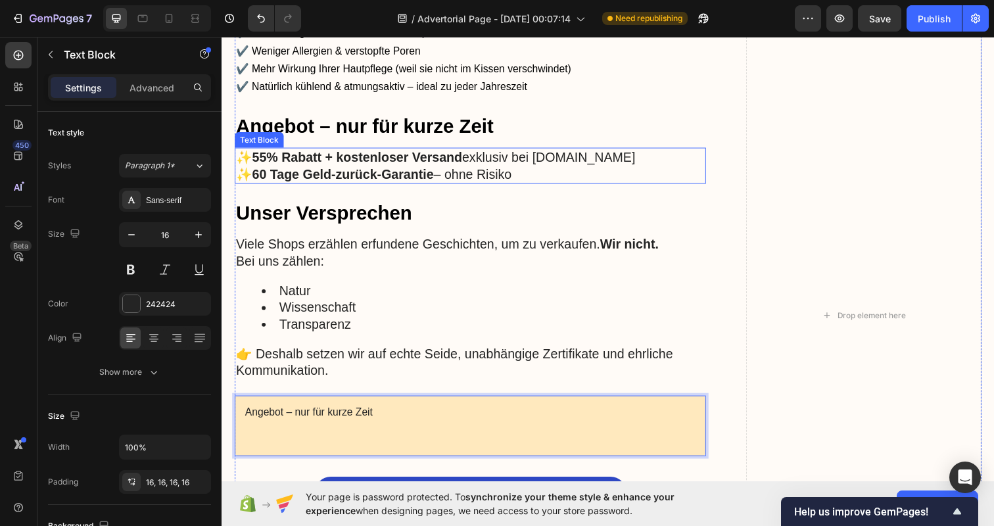
click at [362, 161] on strong "55% Rabatt + kostenloser Versand" at bounding box center [359, 160] width 214 height 14
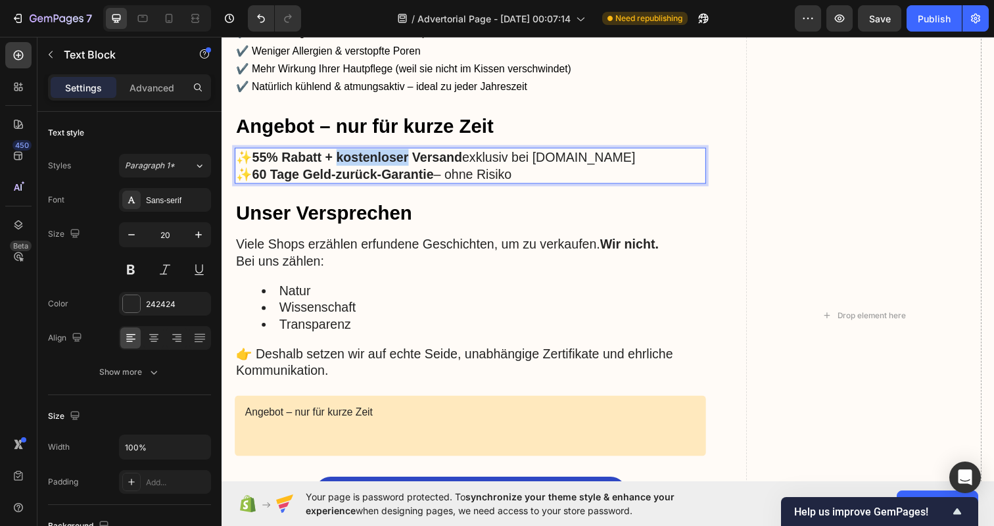
click at [362, 161] on strong "55% Rabatt + kostenloser Versand" at bounding box center [359, 160] width 214 height 14
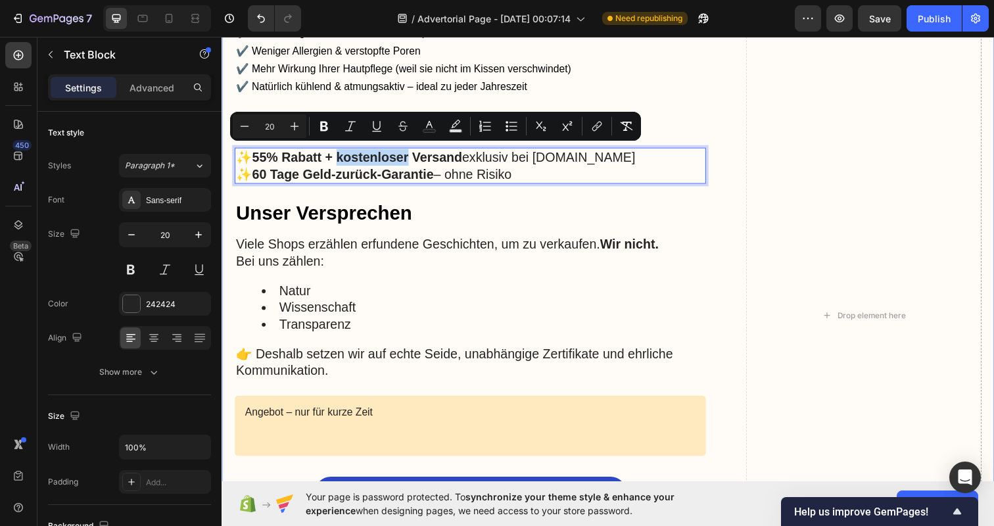
drag, startPoint x: 532, startPoint y: 164, endPoint x: 232, endPoint y: 149, distance: 300.2
click at [232, 149] on div "Ihre Vorteile auf einen Blick Heading ✔️ Sichtbar weniger Hautfalten durch weni…" at bounding box center [616, 332] width 789 height 730
copy p "✨ 55% Rabatt + kostenloser Versand exklusiv bei kissenbezug.de ✨ 60 Tage Geld-z…"
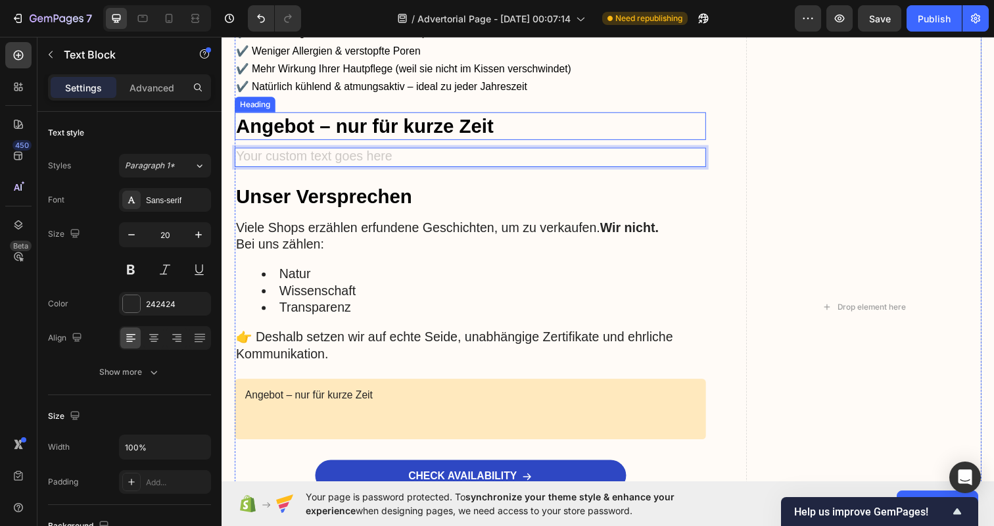
click at [544, 130] on p "Angebot – nur für kurze Zeit" at bounding box center [475, 128] width 479 height 26
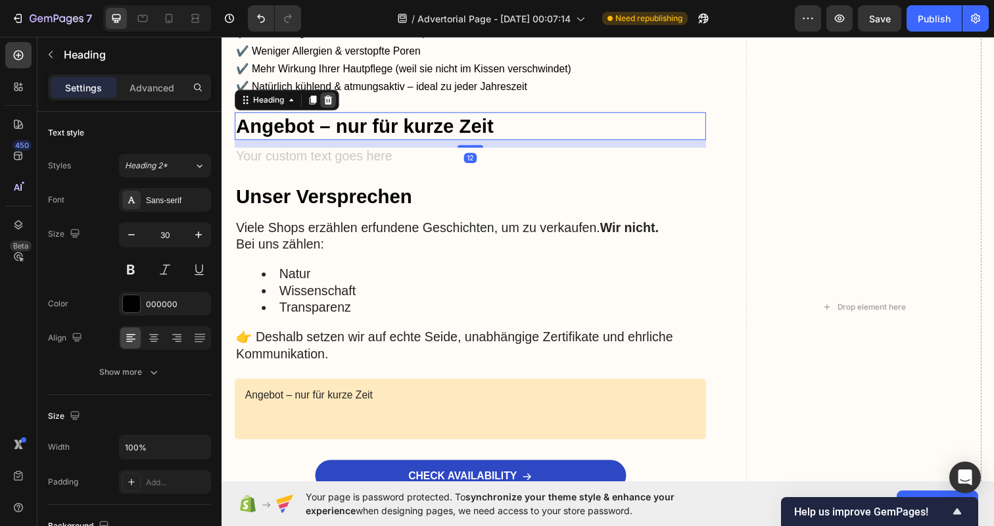
click at [333, 100] on icon at bounding box center [330, 101] width 9 height 9
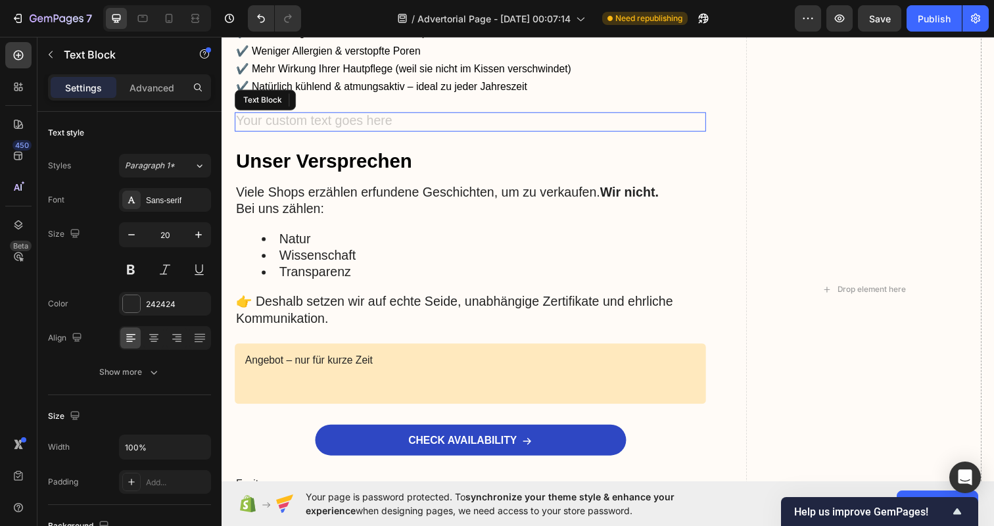
click at [348, 118] on div "Rich Text Editor. Editing area: main" at bounding box center [475, 124] width 481 height 20
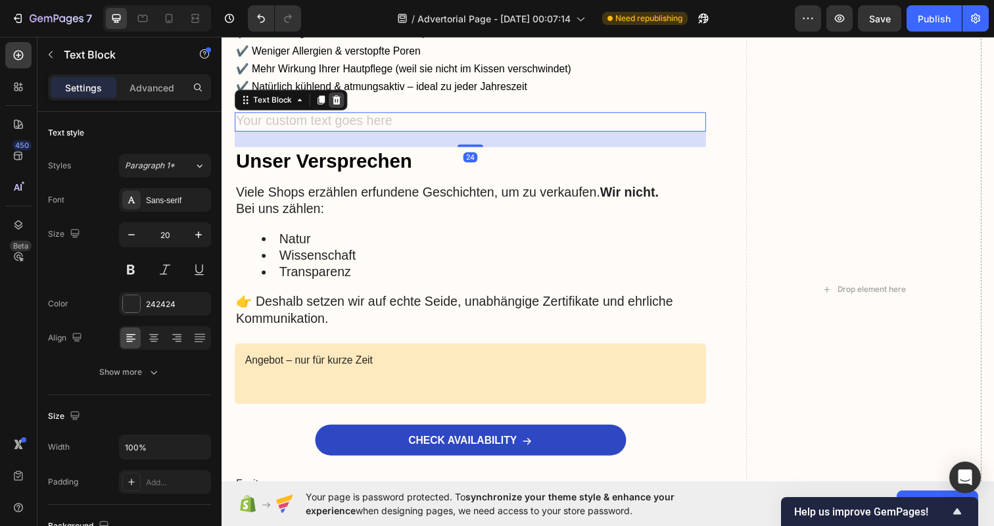
click at [339, 96] on icon at bounding box center [338, 101] width 11 height 11
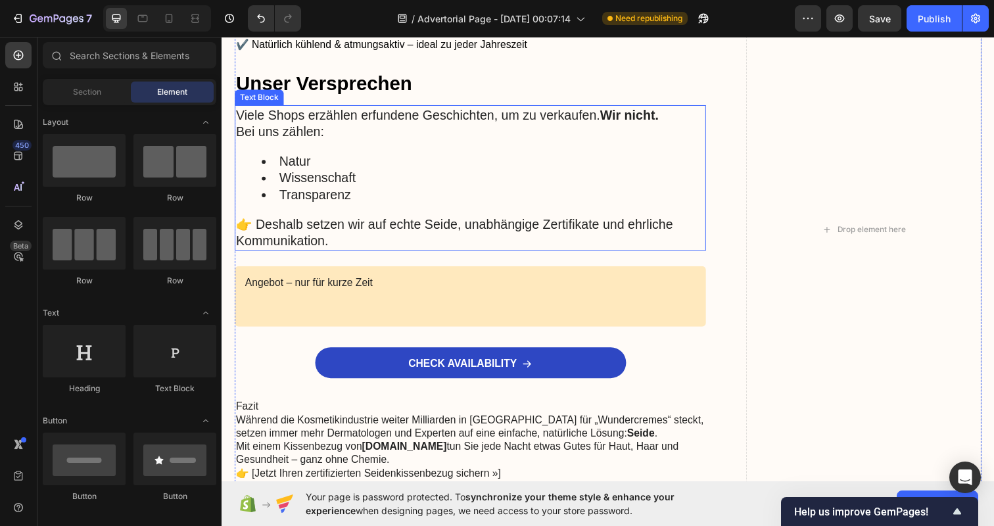
scroll to position [2215, 0]
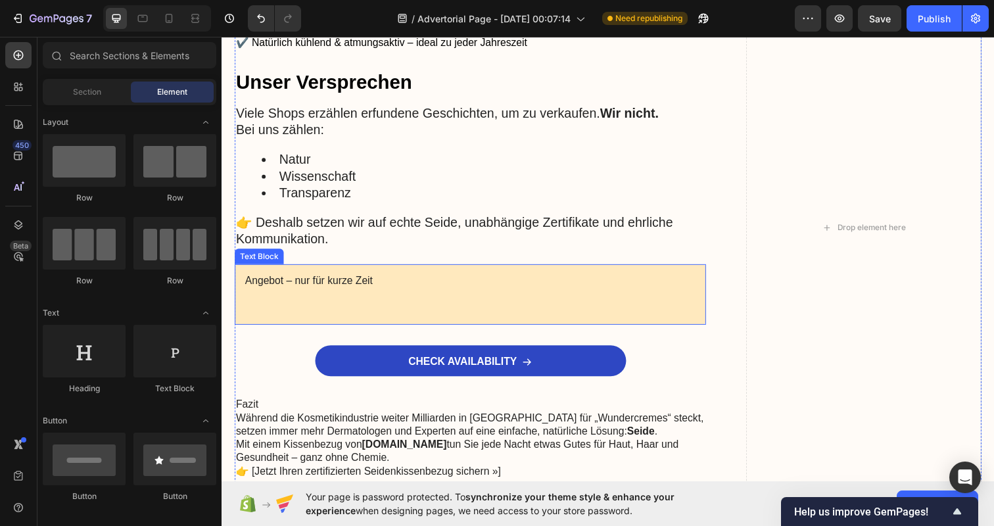
click at [333, 301] on p "Rich Text Editor. Editing area: main" at bounding box center [475, 300] width 460 height 14
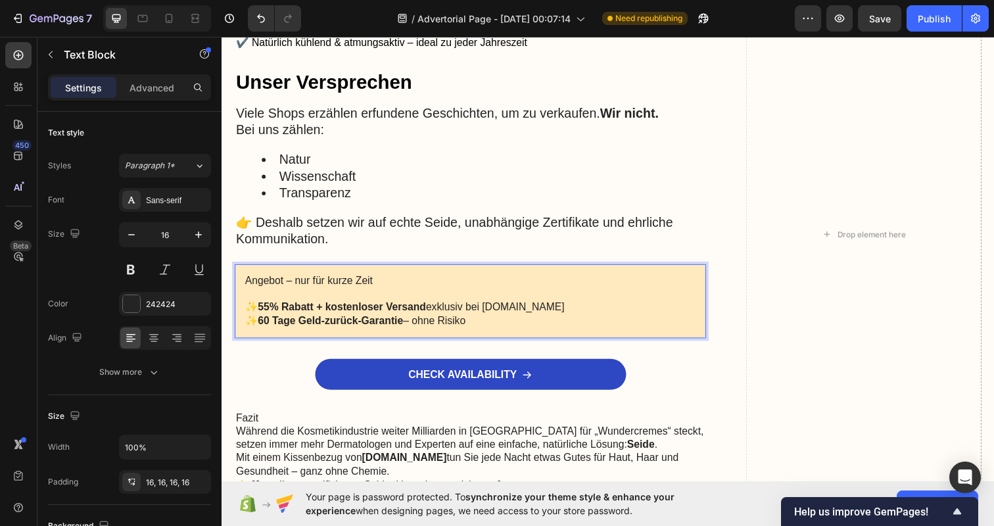
click at [347, 280] on p "Angebot – nur für kurze Zeit" at bounding box center [475, 286] width 460 height 14
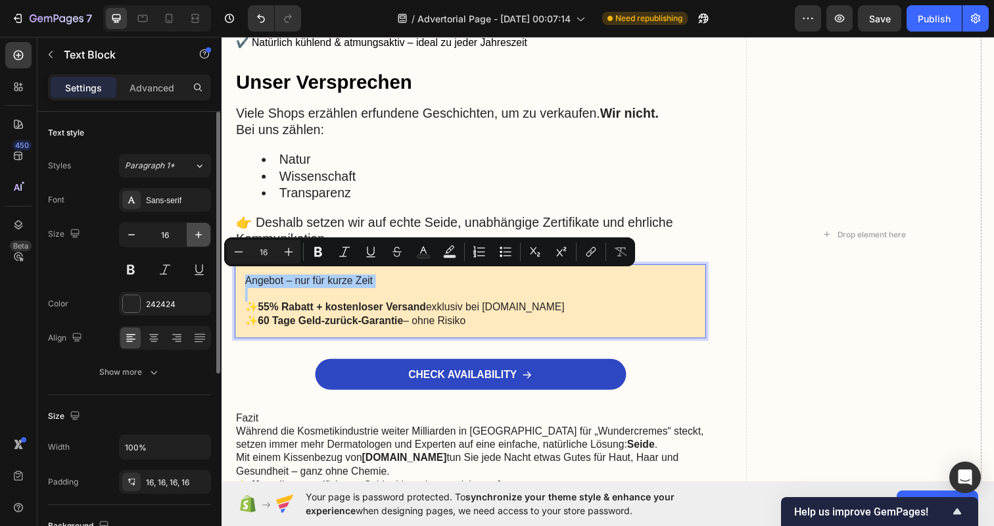
click at [198, 230] on icon "button" at bounding box center [198, 234] width 13 height 13
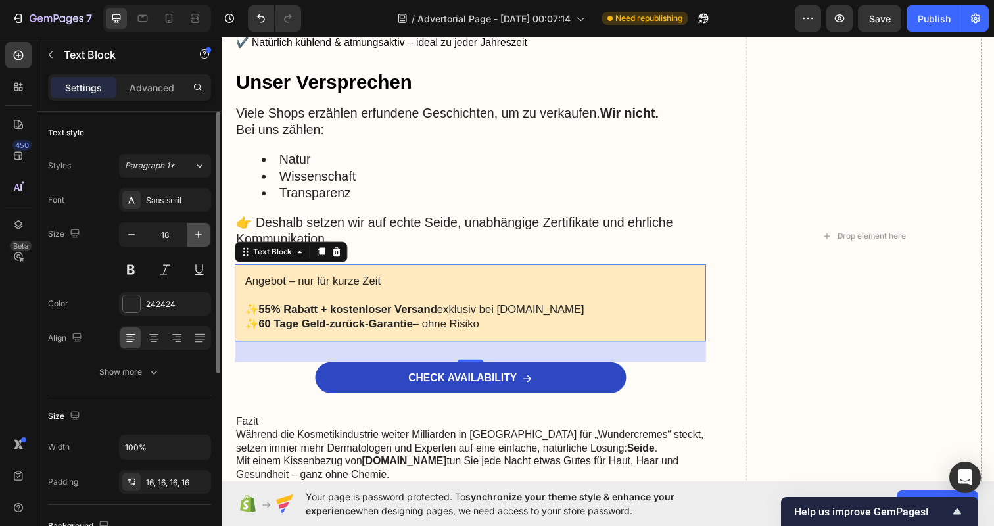
click at [198, 230] on icon "button" at bounding box center [198, 234] width 13 height 13
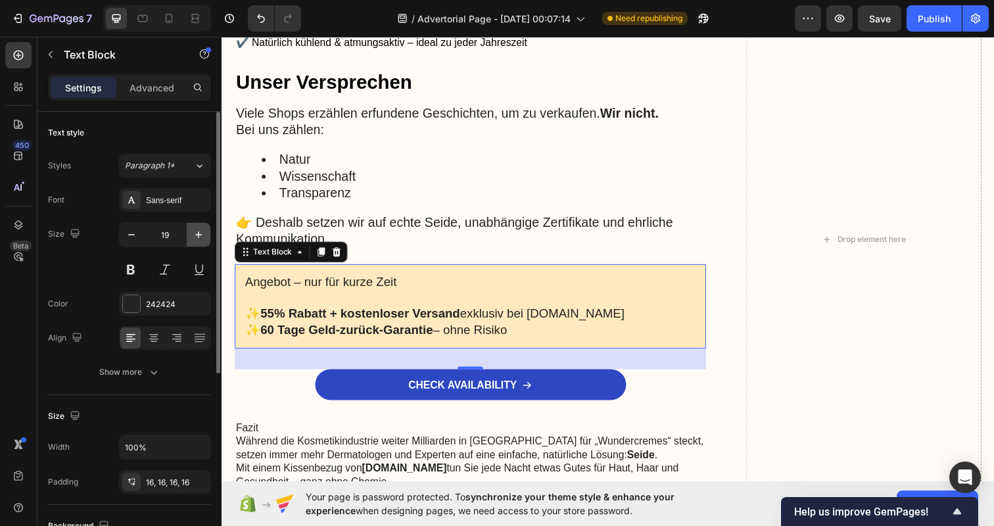
click at [198, 230] on icon "button" at bounding box center [198, 234] width 13 height 13
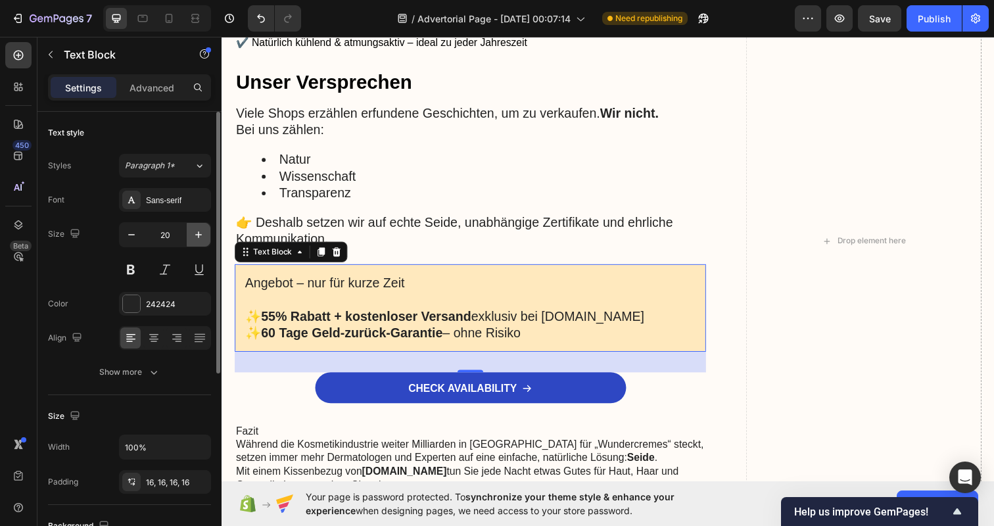
click at [198, 230] on icon "button" at bounding box center [198, 234] width 13 height 13
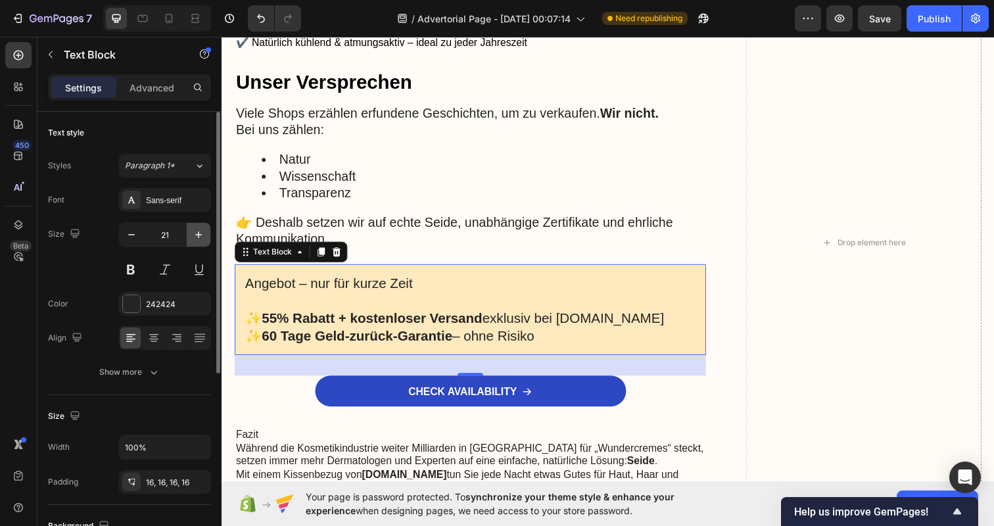
click at [198, 230] on icon "button" at bounding box center [198, 234] width 13 height 13
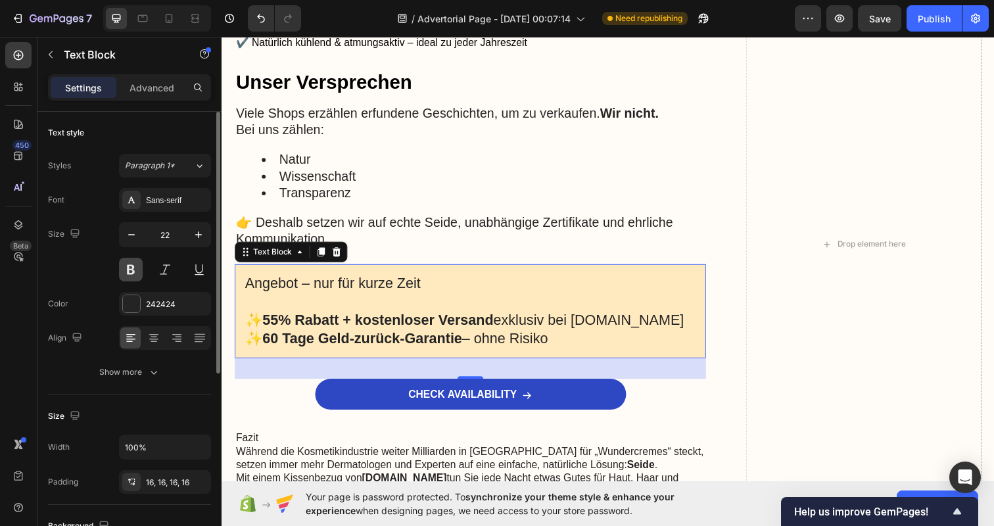
click at [126, 272] on button at bounding box center [131, 270] width 24 height 24
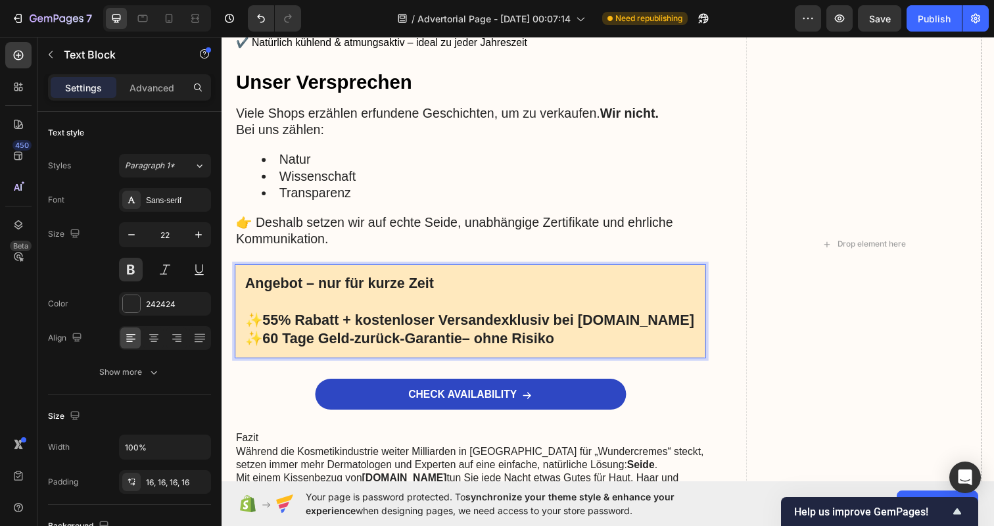
click at [417, 318] on strong "55% Rabatt + kostenloser Versand" at bounding box center [381, 326] width 236 height 16
drag, startPoint x: 580, startPoint y: 342, endPoint x: 212, endPoint y: 327, distance: 368.4
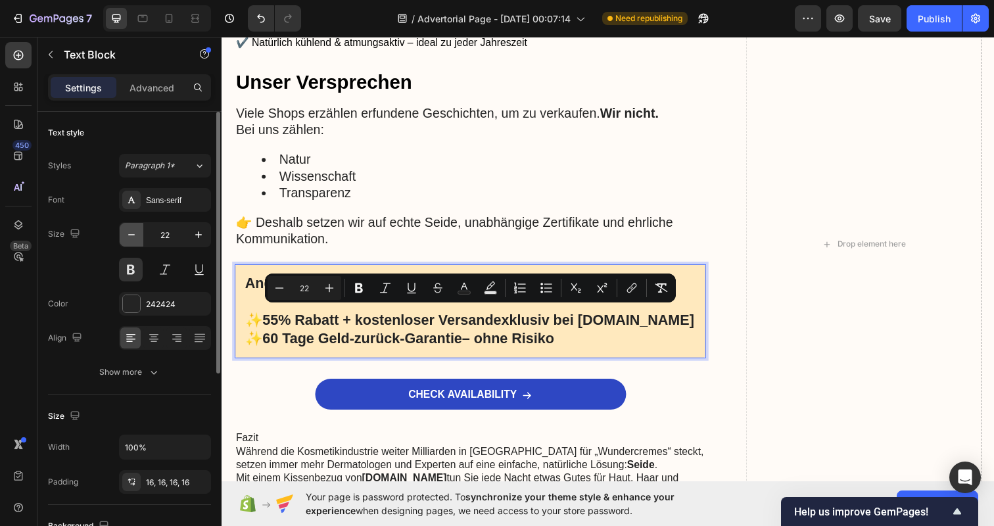
click at [129, 239] on icon "button" at bounding box center [131, 234] width 13 height 13
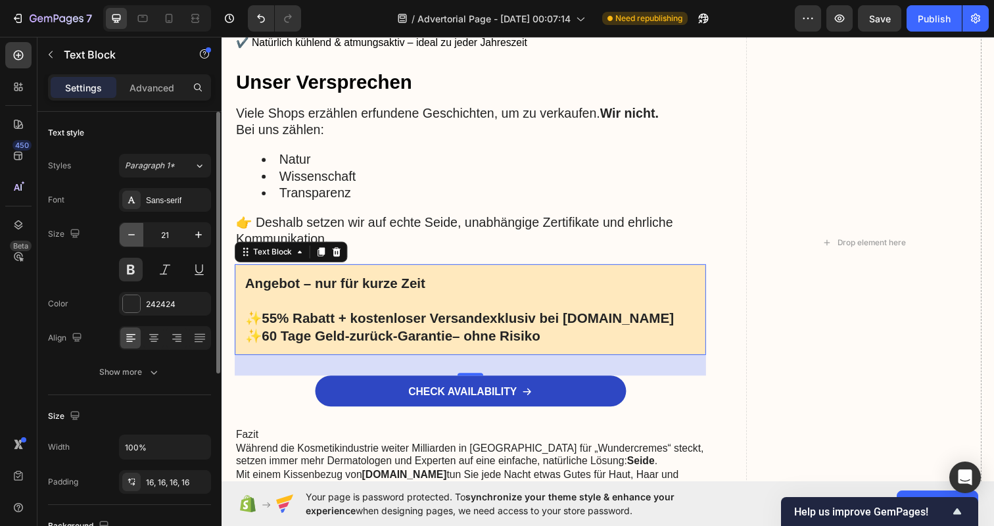
click at [128, 239] on icon "button" at bounding box center [131, 234] width 13 height 13
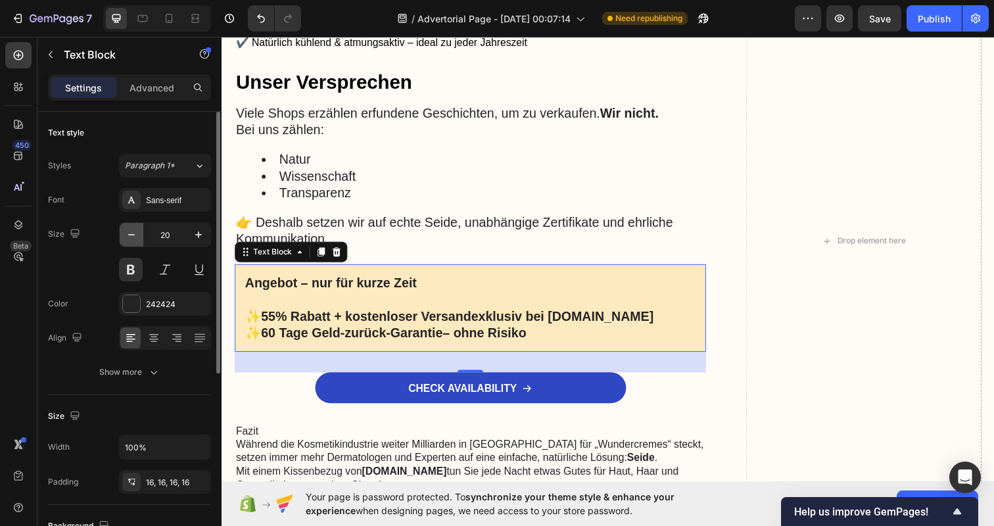
click at [126, 238] on icon "button" at bounding box center [131, 234] width 13 height 13
type input "19"
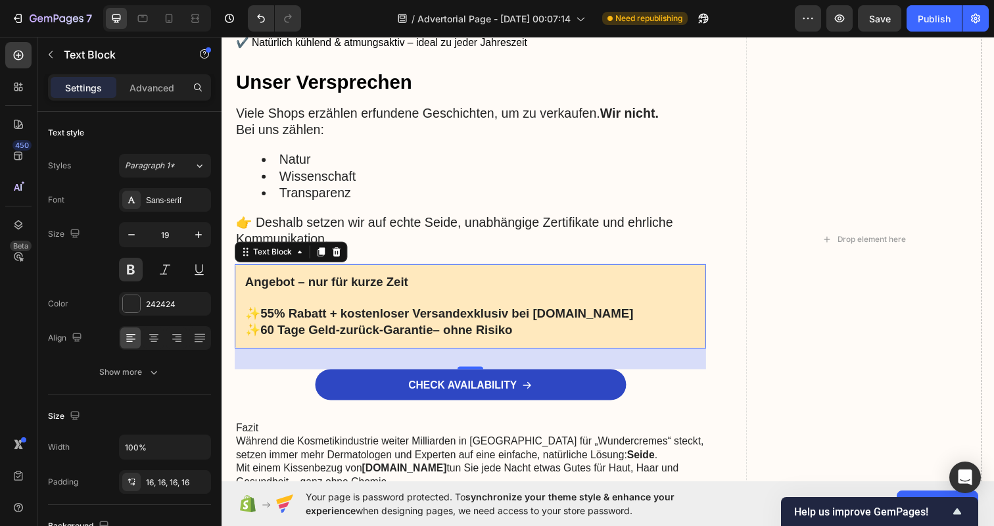
click at [417, 297] on p "Rich Text Editor. Editing area: main" at bounding box center [475, 304] width 460 height 16
